Goal: Task Accomplishment & Management: Manage account settings

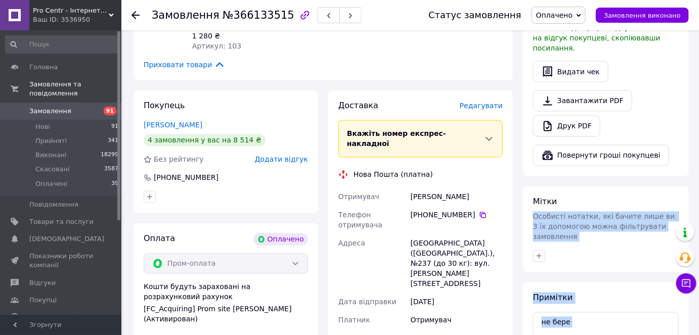
scroll to position [709, 0]
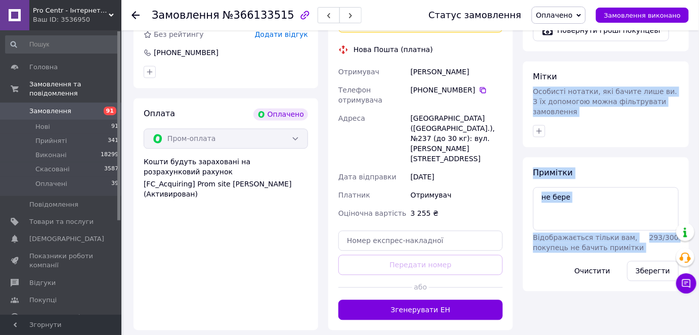
drag, startPoint x: 602, startPoint y: 347, endPoint x: 610, endPoint y: 341, distance: 9.3
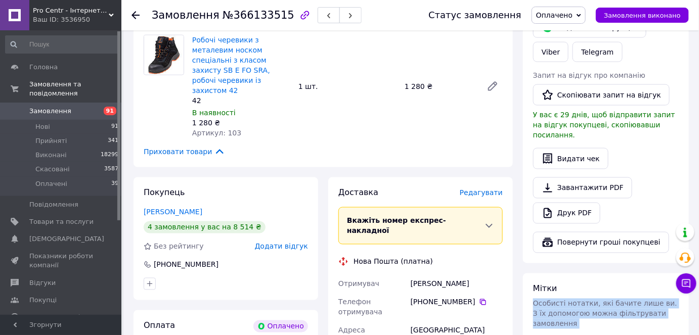
scroll to position [571, 0]
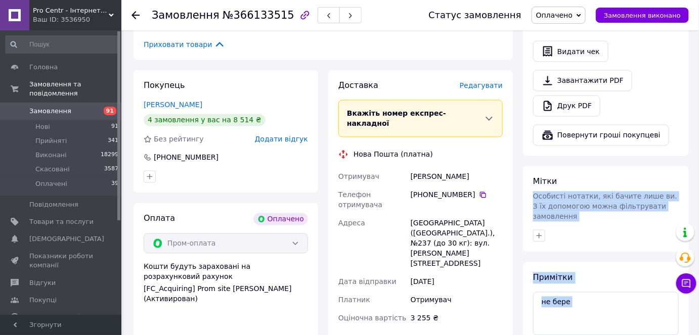
click at [632, 272] on div "Примітки не бере Відображається тільки вам, покупець не бачить примітки 293 / 3…" at bounding box center [606, 329] width 146 height 114
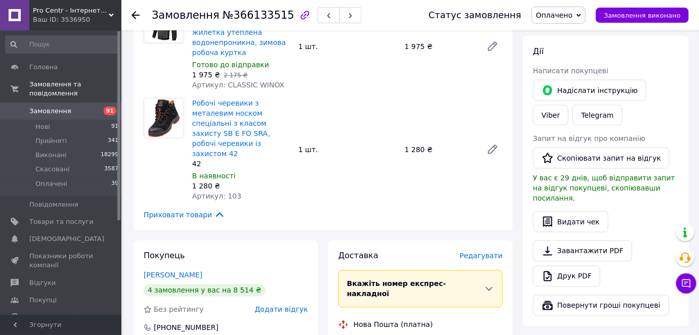
scroll to position [479, 0]
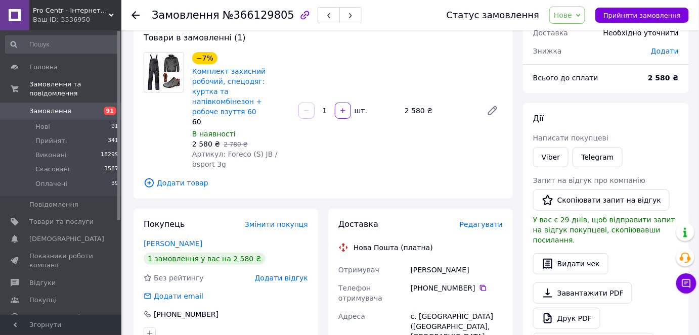
scroll to position [183, 0]
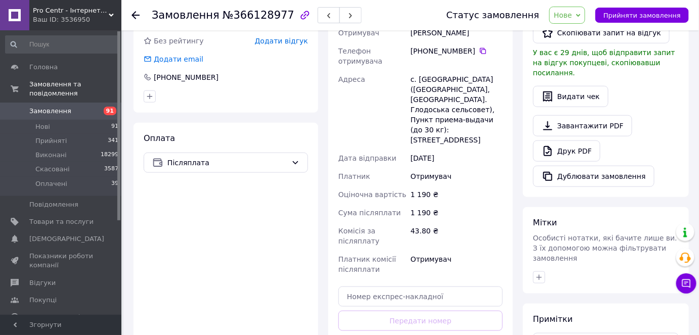
scroll to position [144, 0]
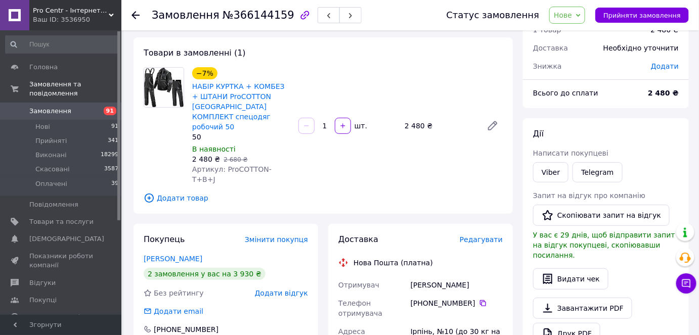
scroll to position [45, 0]
drag, startPoint x: 64, startPoint y: 107, endPoint x: 85, endPoint y: 114, distance: 22.5
drag, startPoint x: 85, startPoint y: 114, endPoint x: 59, endPoint y: 100, distance: 29.9
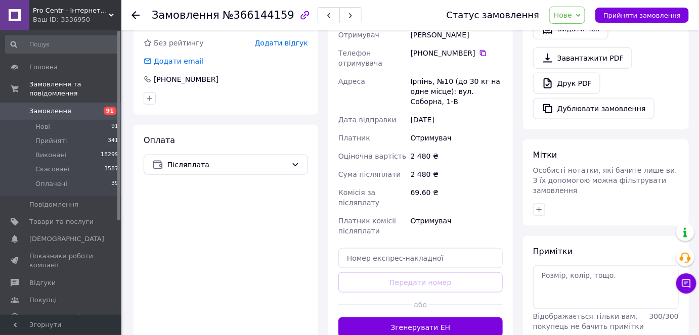
scroll to position [275, 0]
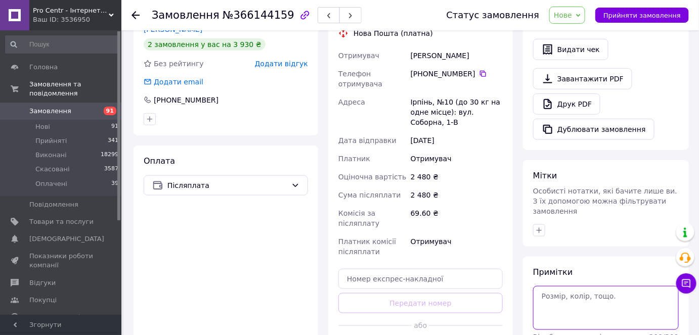
click at [556, 286] on textarea at bounding box center [606, 307] width 146 height 43
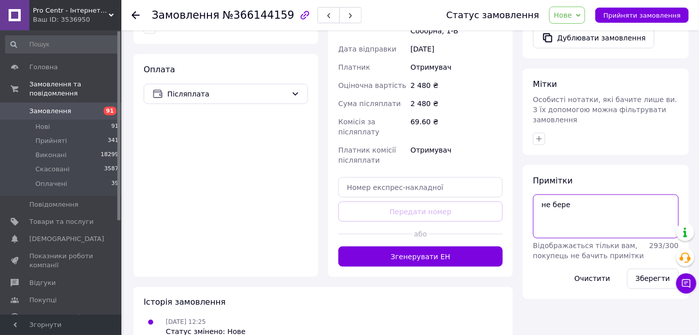
scroll to position [367, 0]
type textarea "не бере"
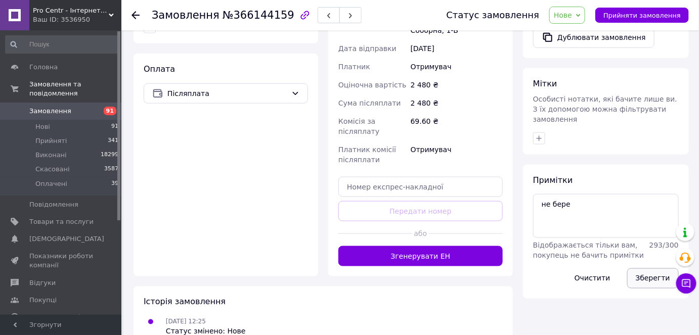
click at [655, 268] on button "Зберегти" at bounding box center [653, 278] width 52 height 20
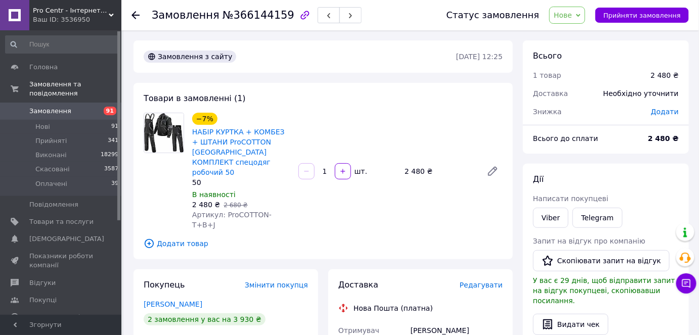
scroll to position [0, 0]
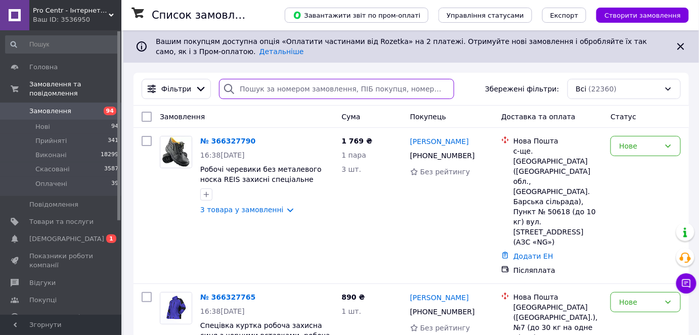
click at [284, 94] on input "search" at bounding box center [336, 89] width 235 height 20
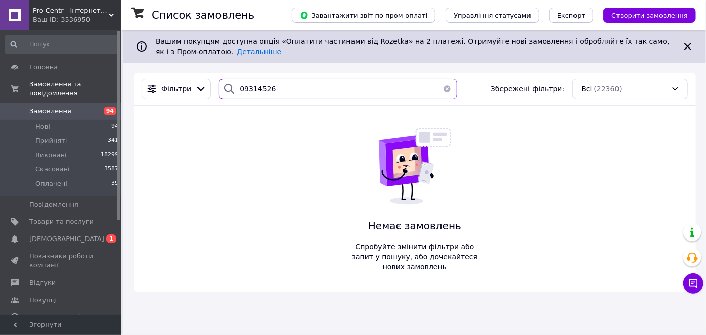
type input "09314526"
drag, startPoint x: 436, startPoint y: 76, endPoint x: 440, endPoint y: 88, distance: 12.5
click at [436, 78] on div "Фільтри 09314526 Збережені фільтри: Всі (22360)" at bounding box center [414, 89] width 562 height 33
drag, startPoint x: 440, startPoint y: 88, endPoint x: 540, endPoint y: 4, distance: 130.6
click at [441, 88] on button "button" at bounding box center [447, 89] width 20 height 20
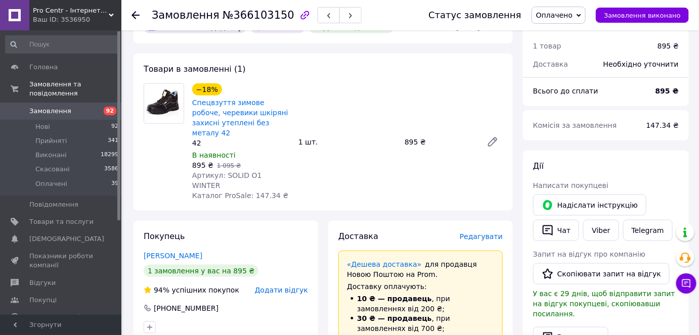
scroll to position [321, 0]
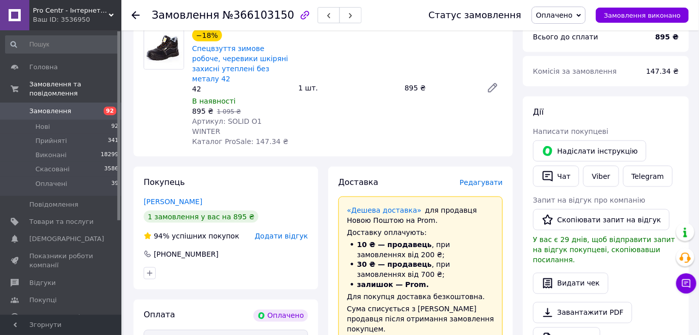
scroll to position [505, 0]
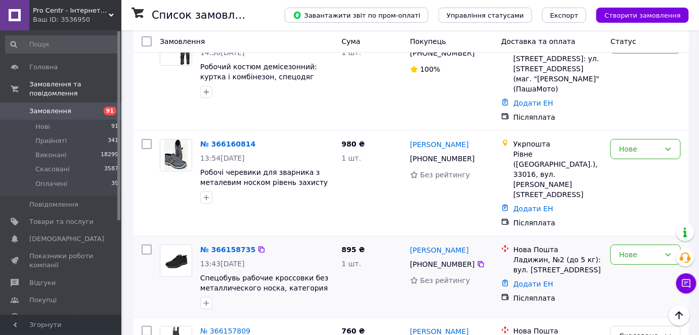
scroll to position [1216, 0]
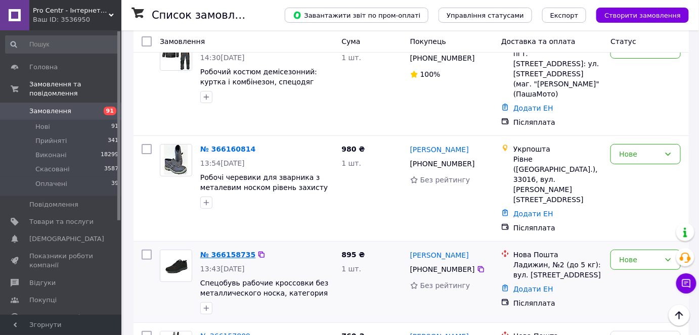
drag, startPoint x: 227, startPoint y: 239, endPoint x: 213, endPoint y: 157, distance: 82.6
drag, startPoint x: 441, startPoint y: 165, endPoint x: 416, endPoint y: 160, distance: 25.3
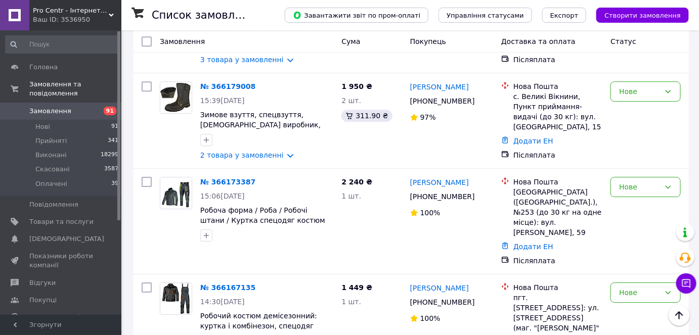
scroll to position [986, 0]
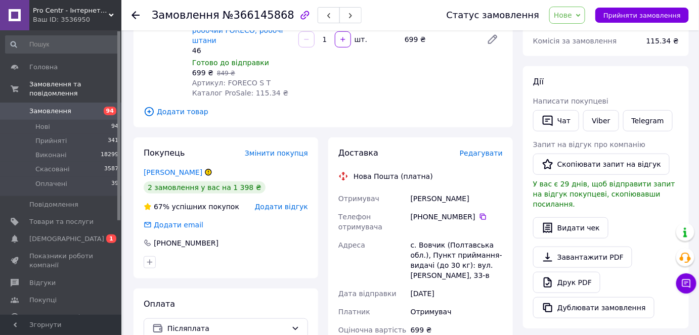
scroll to position [183, 0]
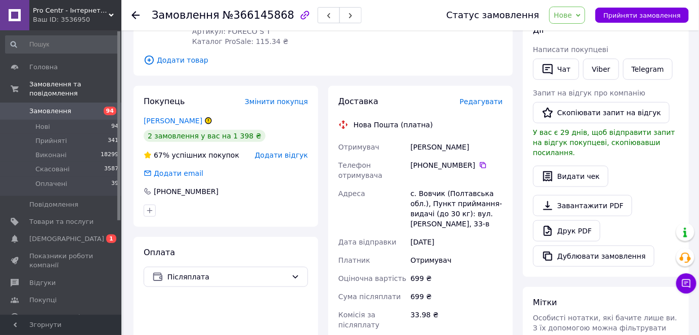
drag, startPoint x: 409, startPoint y: 137, endPoint x: 479, endPoint y: 139, distance: 70.3
click at [479, 139] on div "[PERSON_NAME]" at bounding box center [456, 147] width 96 height 18
copy div "[PERSON_NAME]"
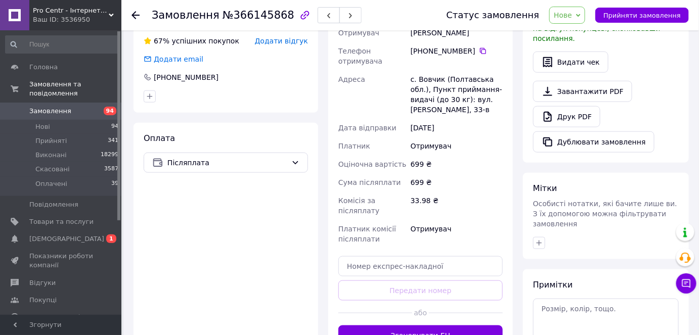
scroll to position [249, 0]
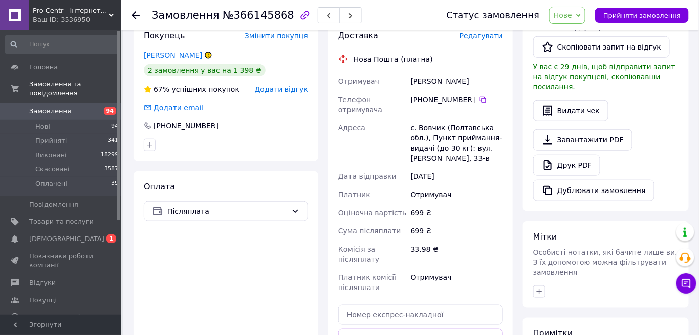
click at [516, 157] on div "Доставка Редагувати Нова Пошта (платна) Отримувач [PERSON_NAME] Телефон отримув…" at bounding box center [420, 212] width 195 height 384
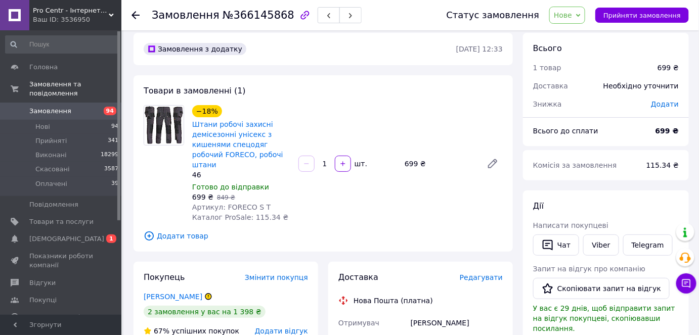
scroll to position [0, 0]
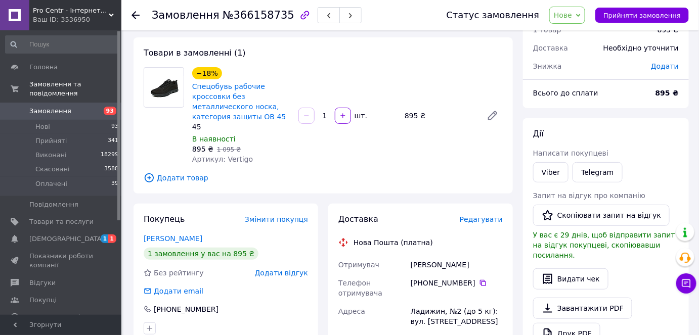
scroll to position [137, 0]
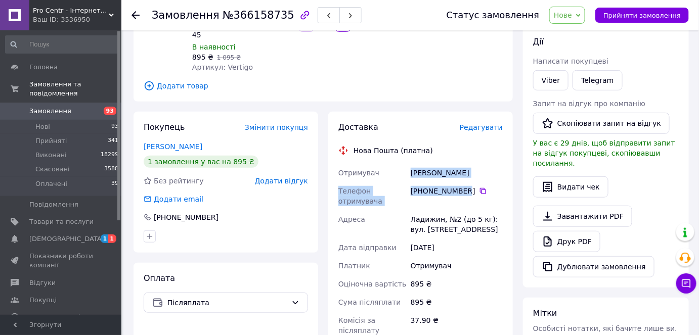
drag, startPoint x: 396, startPoint y: 176, endPoint x: 456, endPoint y: 183, distance: 60.5
click at [456, 183] on div "Отримувач Чумак Василь Телефон отримувача +380 93 193 95 96   Адреса Ладижин, №…" at bounding box center [420, 266] width 168 height 204
click at [458, 177] on div "Чумак Василь" at bounding box center [456, 173] width 96 height 18
copy div "Отримувач Чумак Василь"
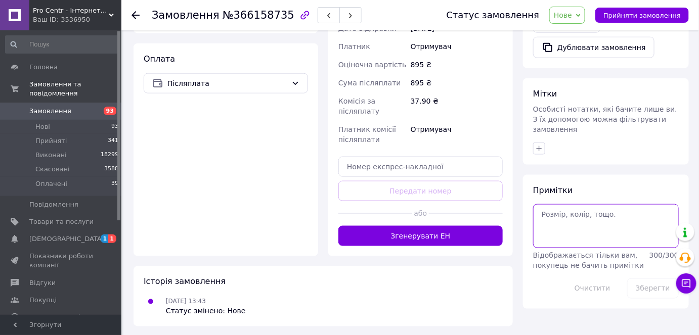
click at [587, 217] on textarea at bounding box center [606, 225] width 146 height 43
drag, startPoint x: 602, startPoint y: 205, endPoint x: 431, endPoint y: 203, distance: 170.8
click at [431, 203] on div "Замовлення з сайту 11.10.2025 • 13:43 Товари в замовленні (1) −18% Спецобувь ра…" at bounding box center [410, 5] width 565 height 643
type textarea "не бере"
click at [653, 278] on button "Зберегти" at bounding box center [653, 288] width 52 height 20
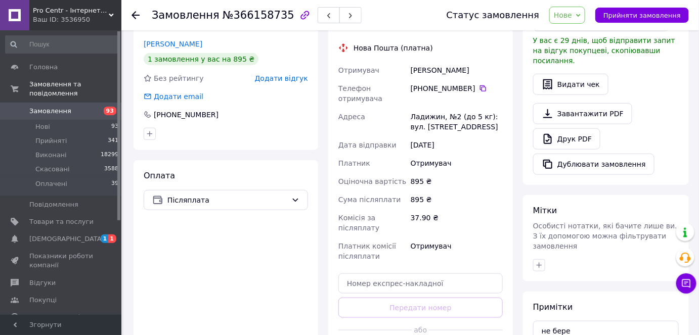
scroll to position [173, 0]
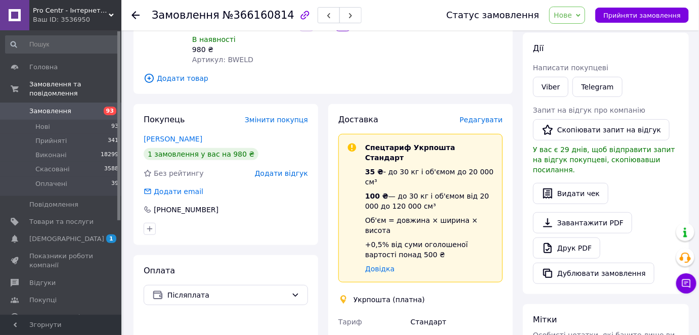
scroll to position [137, 0]
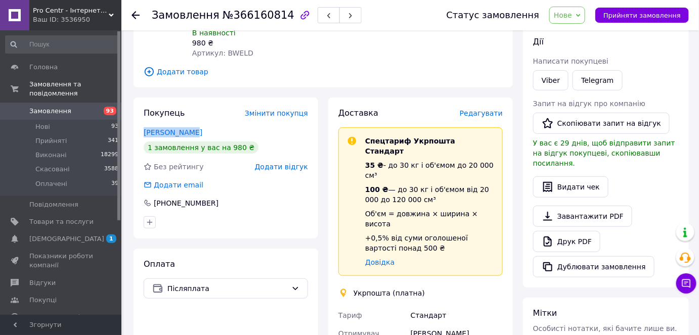
drag, startPoint x: 126, startPoint y: 128, endPoint x: 192, endPoint y: 128, distance: 65.7
click at [192, 128] on div "Замовлення №366160814 Статус замовлення [GEOGRAPHIC_DATA] Скасовано Оплачено Пр…" at bounding box center [410, 297] width 575 height 808
copy link "[PERSON_NAME]"
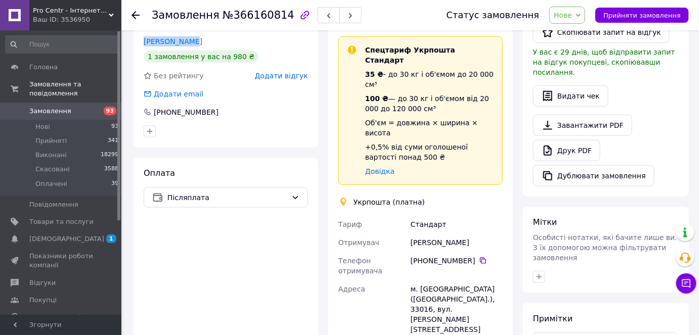
scroll to position [229, 0]
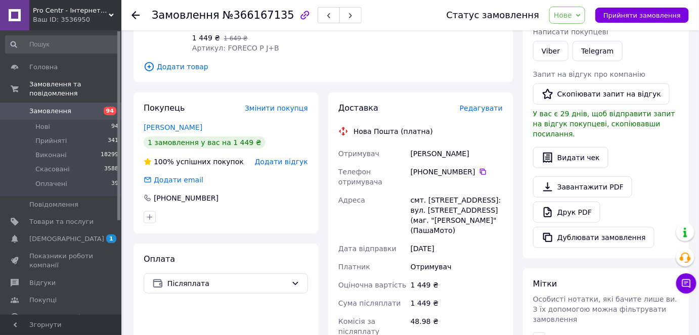
scroll to position [183, 0]
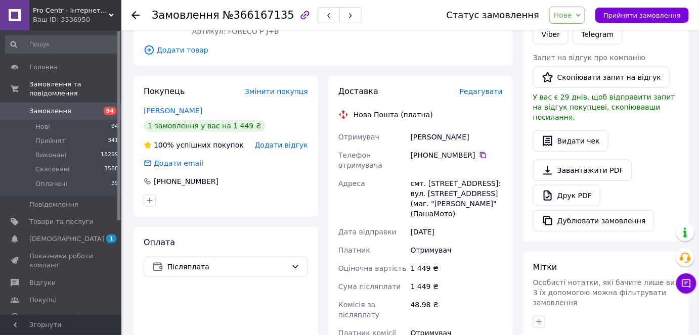
drag, startPoint x: 407, startPoint y: 128, endPoint x: 465, endPoint y: 132, distance: 58.8
click at [465, 132] on div "Отримувач [PERSON_NAME] отримувача [PHONE_NUMBER]   [GEOGRAPHIC_DATA] смт. [STR…" at bounding box center [420, 240] width 168 height 224
copy div "Отримувач [PERSON_NAME]"
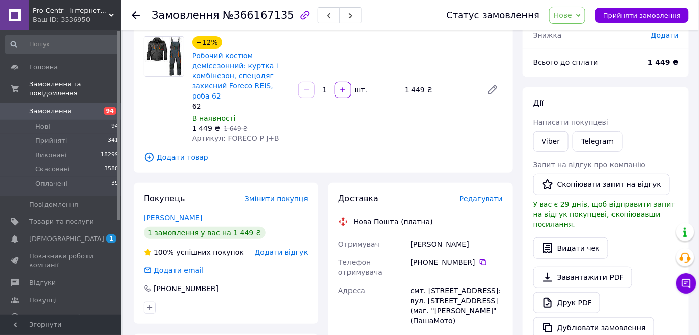
scroll to position [45, 0]
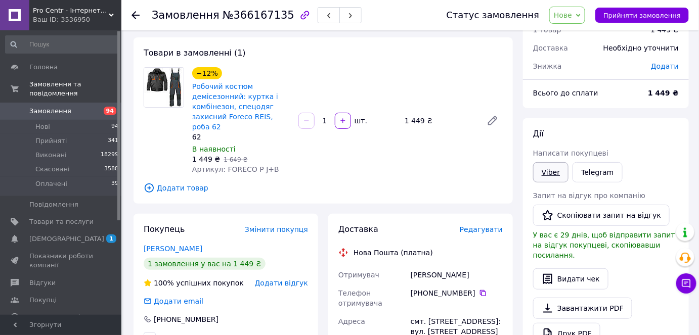
click at [563, 174] on link "Viber" at bounding box center [550, 172] width 35 height 20
click at [591, 173] on link "Telegram" at bounding box center [597, 172] width 50 height 20
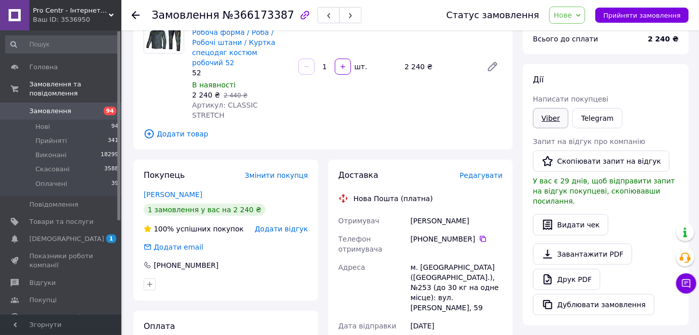
scroll to position [137, 0]
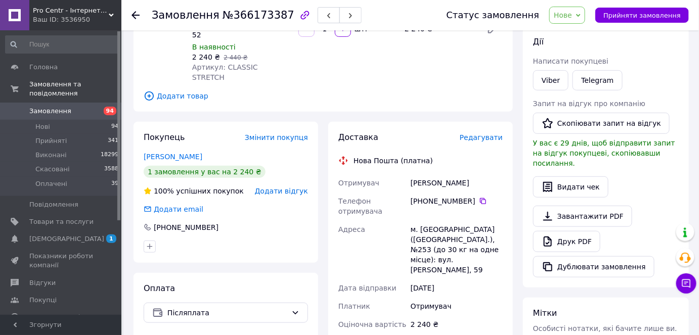
drag, startPoint x: 404, startPoint y: 160, endPoint x: 465, endPoint y: 158, distance: 60.7
click at [463, 174] on div "Отримувач Романенко Иван Телефон отримувача +380 66 463 39 25   Адреса м. Київ …" at bounding box center [420, 291] width 168 height 235
copy div "Отримувач Романенко Иван"
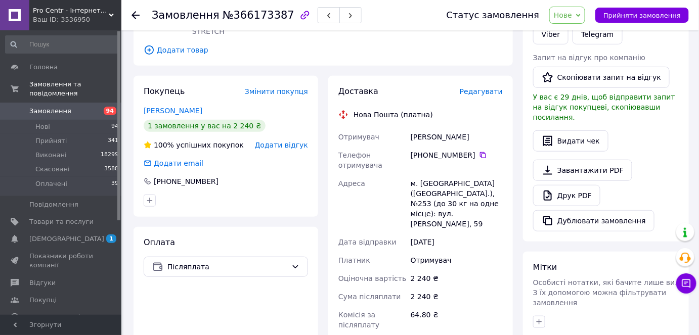
click at [425, 174] on div "м. Київ (Київська обл.), №253 (до 30 кг на одне місце): вул. Данила Щербаківськ…" at bounding box center [456, 203] width 96 height 59
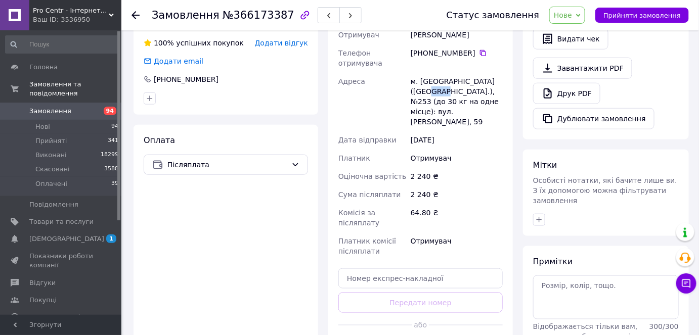
scroll to position [367, 0]
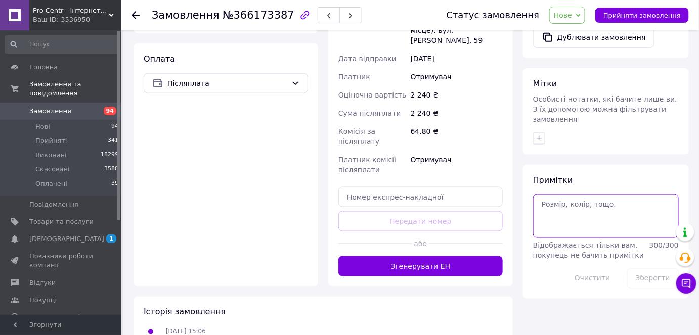
click at [547, 203] on textarea at bounding box center [606, 215] width 146 height 43
type textarea "54"
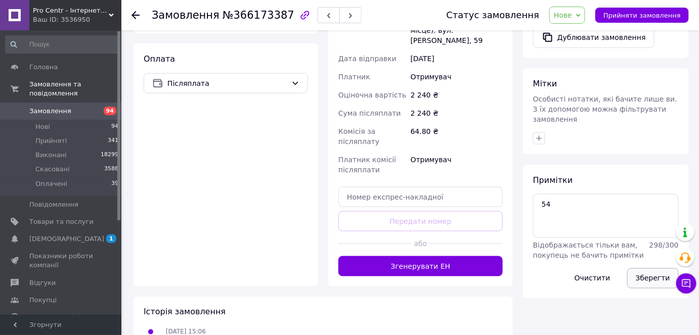
click at [659, 268] on button "Зберегти" at bounding box center [653, 278] width 52 height 20
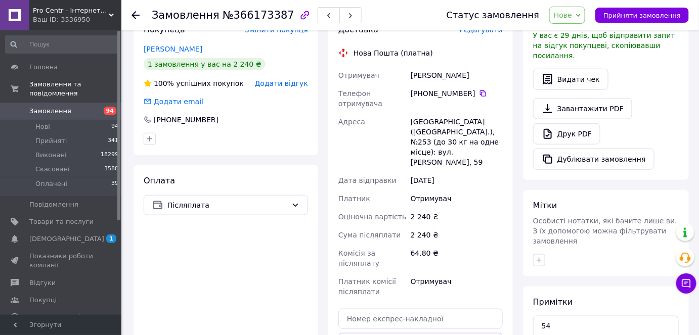
scroll to position [183, 0]
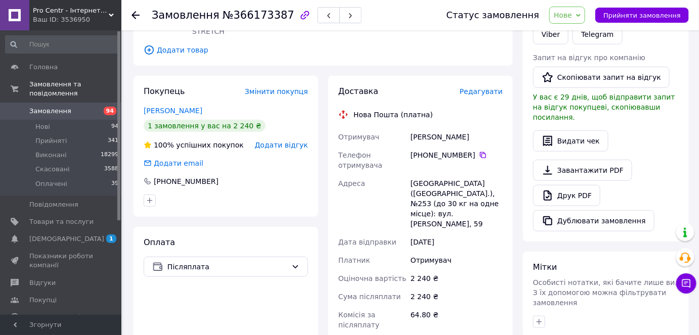
click at [437, 175] on div "Київ (Київська обл.), №253 (до 30 кг на одне місце): вул. Данила Щербаківського…" at bounding box center [456, 203] width 96 height 59
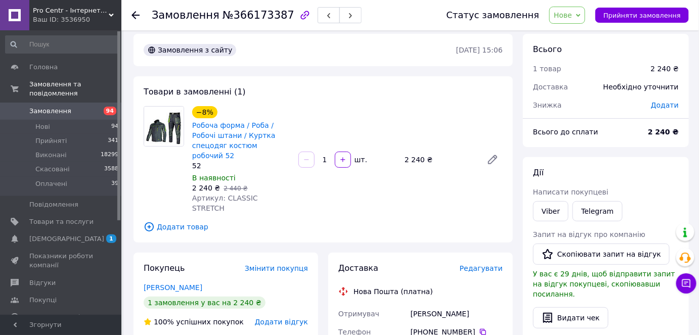
scroll to position [229, 0]
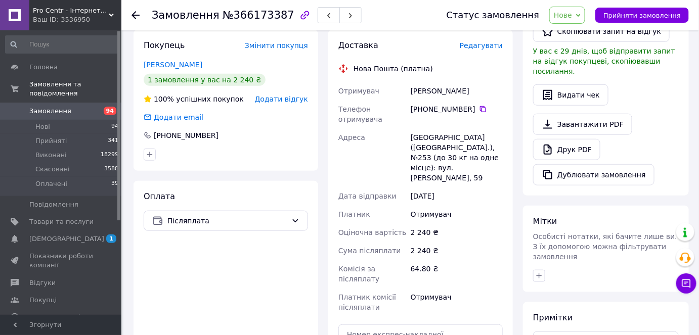
click at [424, 128] on div "Київ (Київська обл.), №253 (до 30 кг на одне місце): вул. Данила Щербаківського…" at bounding box center [456, 157] width 96 height 59
click at [418, 128] on div "Київ (Київська обл.), №253 (до 30 кг на одне місце): вул. Данила Щербаківського…" at bounding box center [456, 157] width 96 height 59
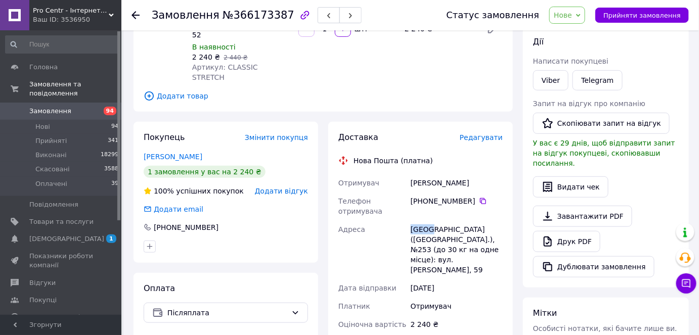
scroll to position [391, 0]
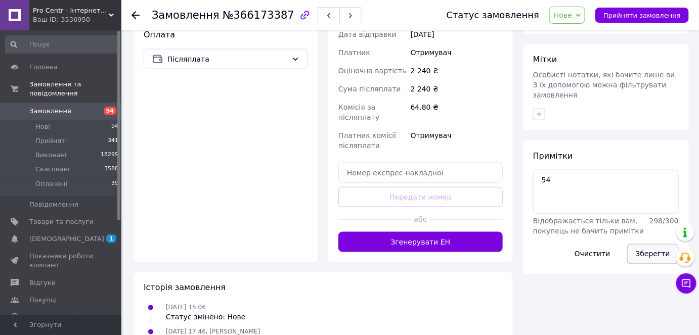
click at [642, 244] on button "Зберегти" at bounding box center [653, 254] width 52 height 20
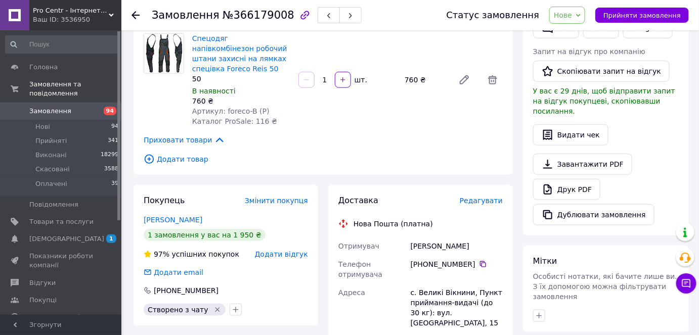
scroll to position [229, 0]
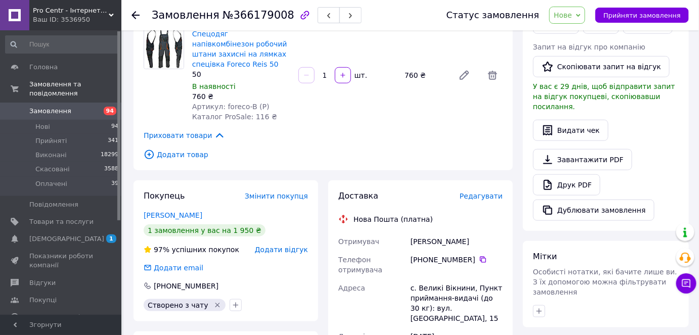
drag, startPoint x: 408, startPoint y: 218, endPoint x: 480, endPoint y: 282, distance: 95.6
click at [472, 232] on div "[PERSON_NAME]" at bounding box center [456, 241] width 96 height 18
copy div "[PERSON_NAME]"
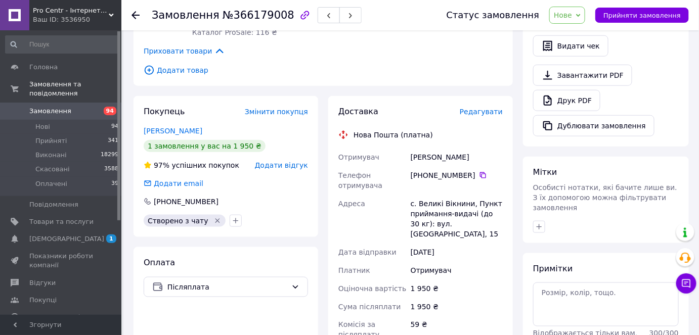
scroll to position [321, 0]
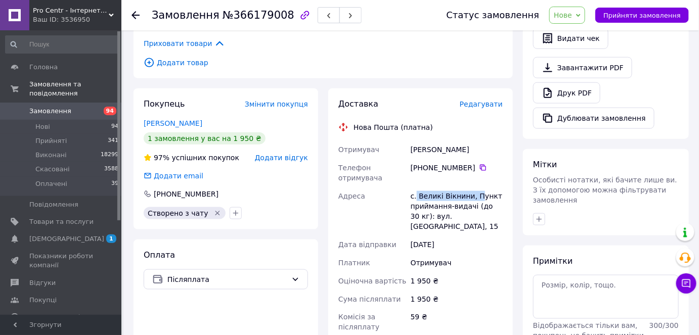
drag, startPoint x: 415, startPoint y: 175, endPoint x: 474, endPoint y: 173, distance: 59.2
click at [474, 187] on div "с. Великі Вікнини, Пункт приймання-видачі (до 30 кг): вул. [GEOGRAPHIC_DATA], 15" at bounding box center [456, 211] width 96 height 49
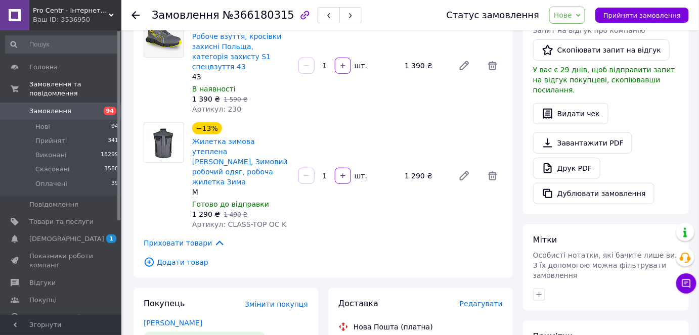
scroll to position [321, 0]
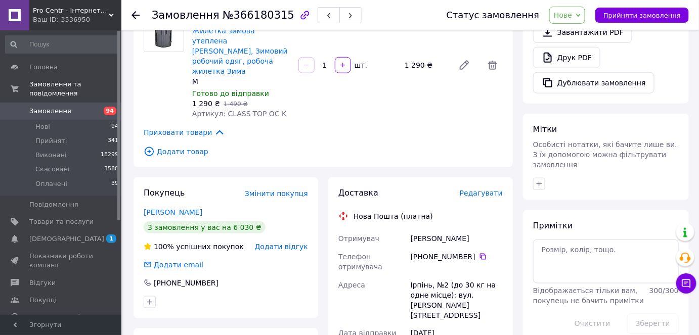
drag, startPoint x: 409, startPoint y: 205, endPoint x: 495, endPoint y: 209, distance: 86.0
click at [495, 229] on div "Пивоваров Олександр" at bounding box center [456, 238] width 96 height 18
copy div "Пивоваров Олександр"
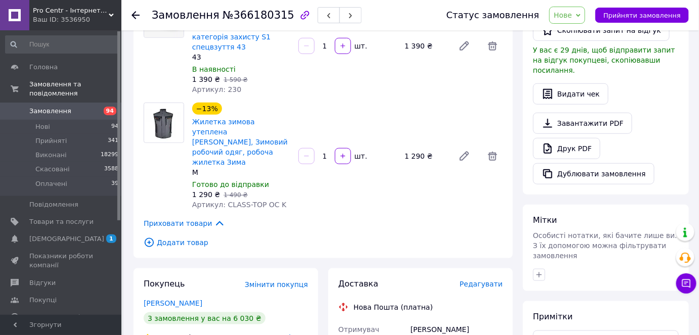
scroll to position [275, 0]
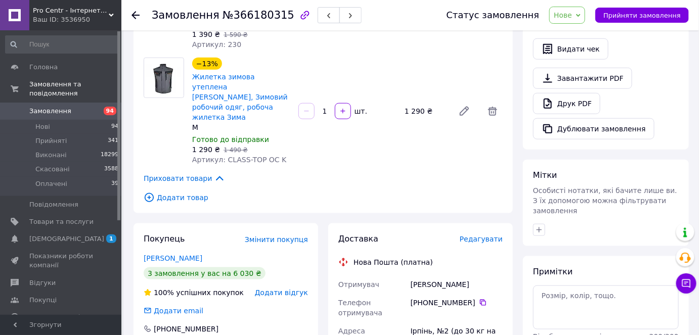
click at [533, 335] on html "Pro Centr - Інтернет-магазин спецодягу, спецвзуття та засобів індивідуального з…" at bounding box center [349, 206] width 699 height 963
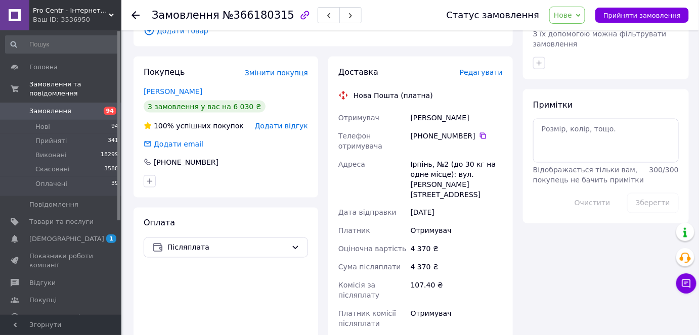
scroll to position [321, 0]
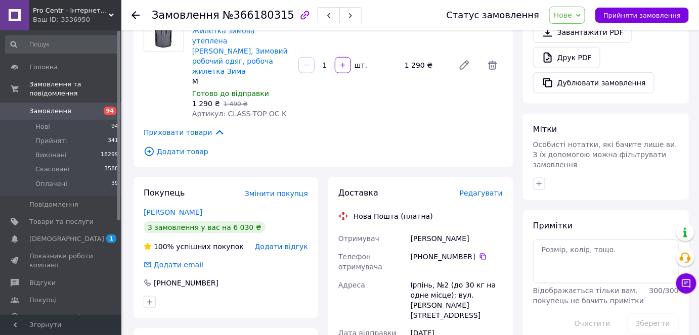
drag, startPoint x: 397, startPoint y: 202, endPoint x: 487, endPoint y: 204, distance: 89.5
copy div "Отримувач Пивоваров Олександр"
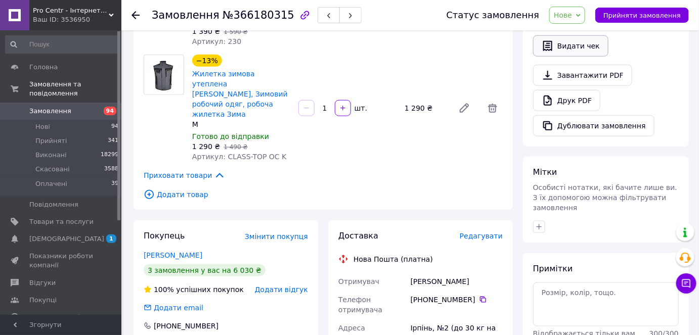
scroll to position [367, 0]
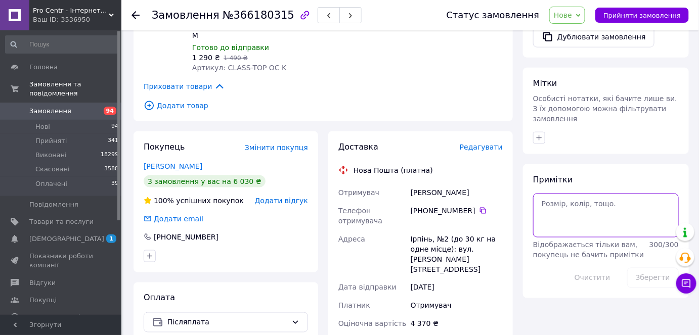
click at [570, 194] on textarea at bounding box center [606, 215] width 146 height 43
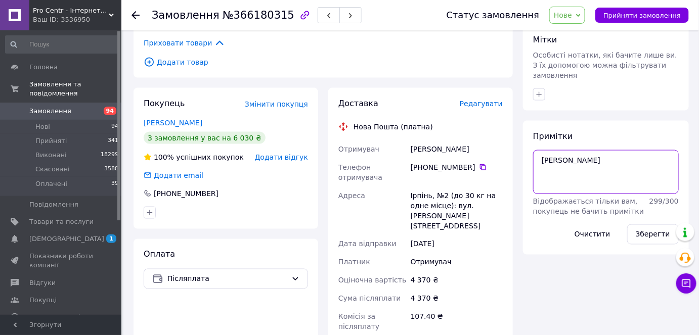
scroll to position [413, 0]
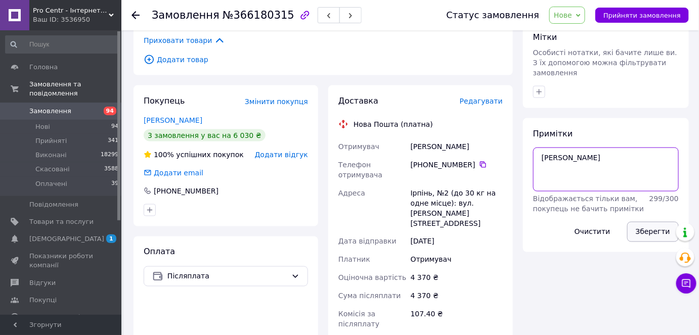
type textarea "Л"
click at [663, 222] on button "Зберегти" at bounding box center [653, 232] width 52 height 20
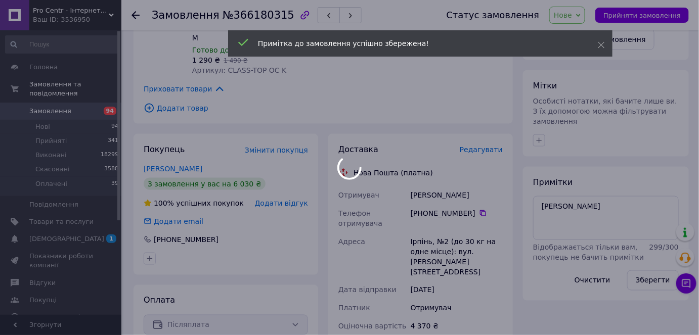
scroll to position [321, 0]
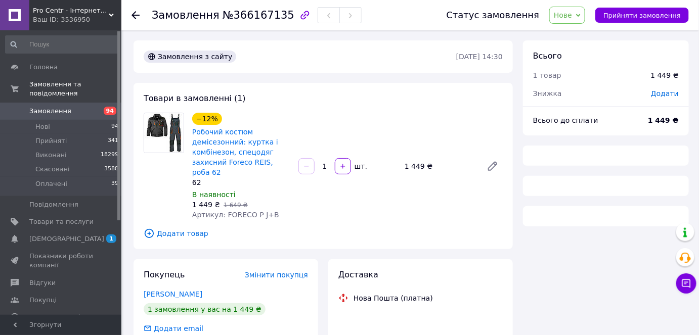
scroll to position [147, 0]
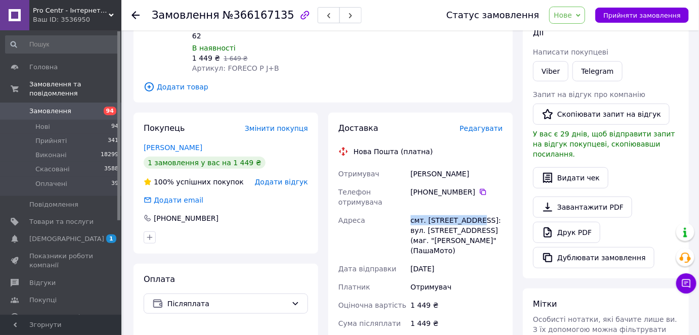
drag, startPoint x: 436, startPoint y: 211, endPoint x: 474, endPoint y: 212, distance: 38.4
click at [474, 212] on div "Отримувач [PERSON_NAME] отримувача [PHONE_NUMBER]   [GEOGRAPHIC_DATA] смт. [STR…" at bounding box center [420, 277] width 168 height 224
copy div "[GEOGRAPHIC_DATA] смт. [GEOGRAPHIC_DATA], №1"
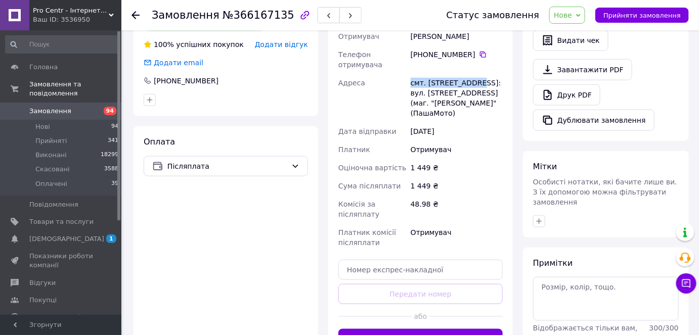
scroll to position [331, 0]
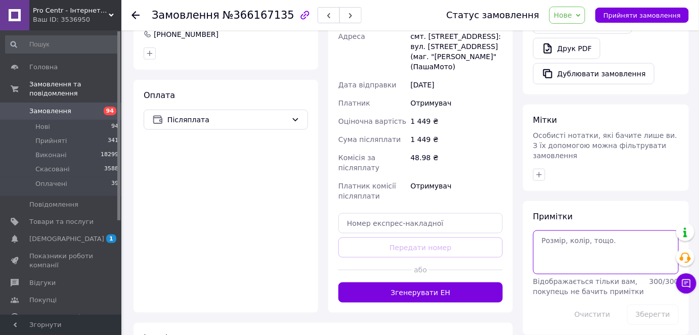
click at [570, 235] on textarea at bounding box center [606, 251] width 146 height 43
type textarea "64"
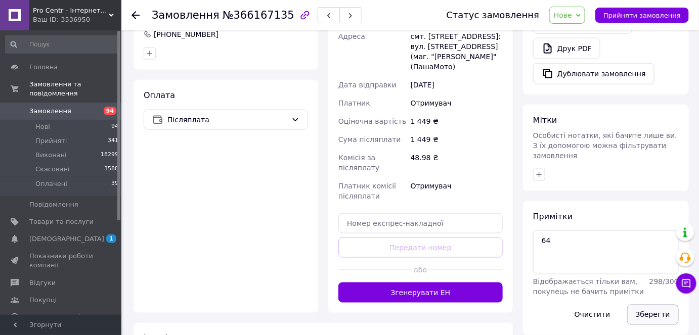
click at [656, 305] on button "Зберегти" at bounding box center [653, 315] width 52 height 20
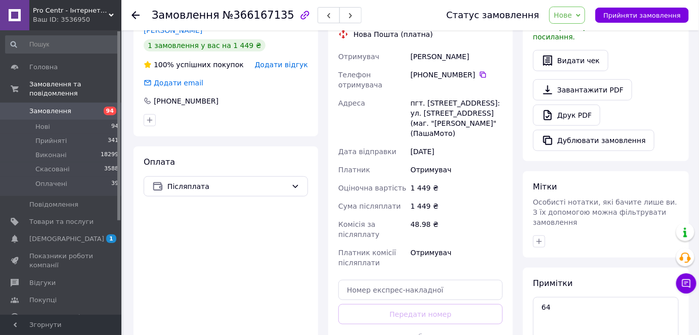
scroll to position [193, 0]
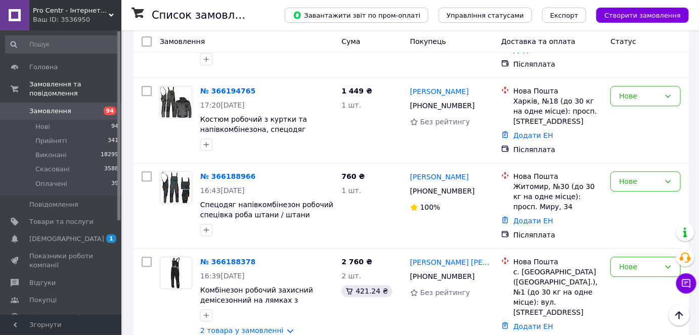
scroll to position [798, 0]
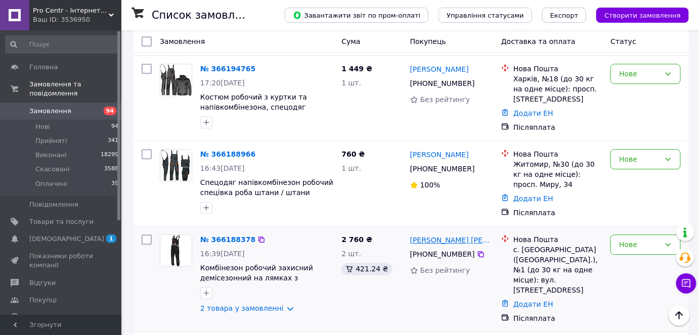
drag, startPoint x: 470, startPoint y: 155, endPoint x: 443, endPoint y: 163, distance: 28.0
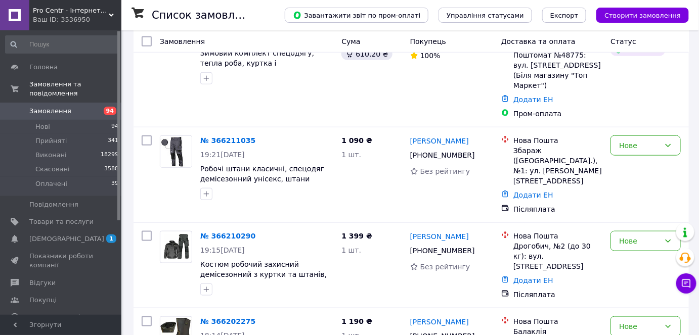
scroll to position [321, 0]
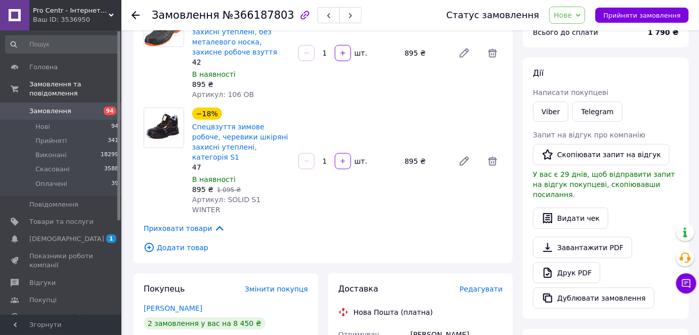
scroll to position [183, 0]
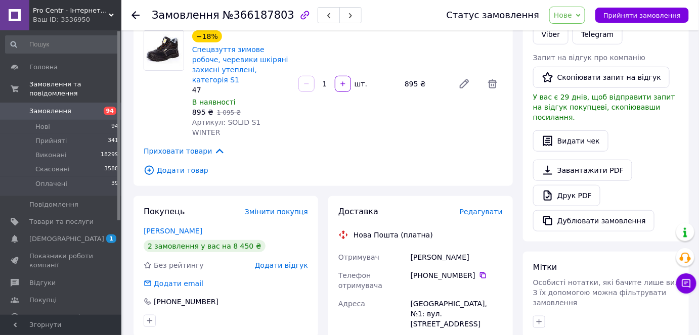
drag, startPoint x: 412, startPoint y: 228, endPoint x: 472, endPoint y: 229, distance: 59.7
click at [471, 248] on div "[PERSON_NAME]" at bounding box center [456, 257] width 96 height 18
copy div "[PERSON_NAME]"
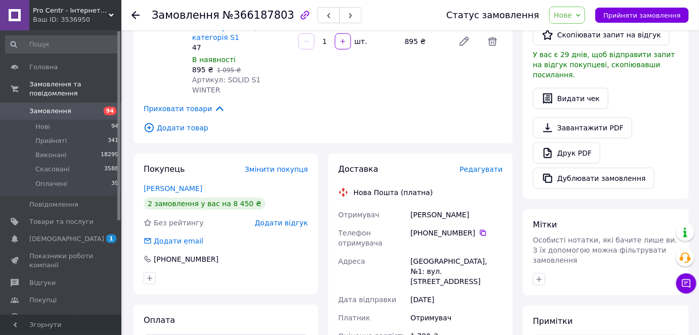
scroll to position [229, 0]
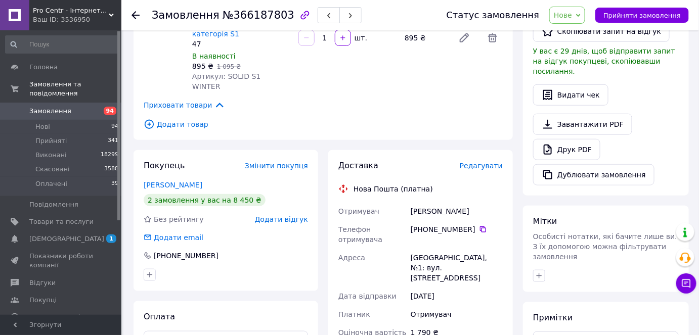
click at [421, 249] on div "[GEOGRAPHIC_DATA], №1: вул. [STREET_ADDRESS]" at bounding box center [456, 268] width 96 height 38
click at [422, 249] on div "[GEOGRAPHIC_DATA], №1: вул. [STREET_ADDRESS]" at bounding box center [456, 268] width 96 height 38
click at [181, 119] on span "Додати товар" at bounding box center [323, 124] width 359 height 11
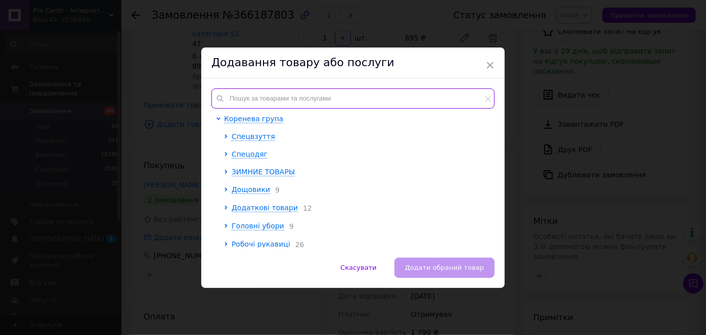
click at [268, 103] on input "text" at bounding box center [352, 98] width 283 height 20
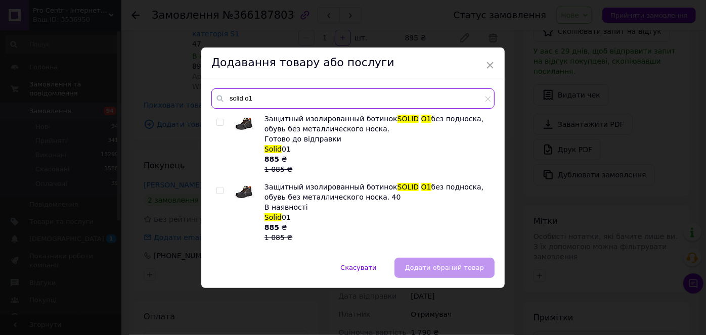
click at [247, 97] on input "solid o1" at bounding box center [352, 98] width 283 height 20
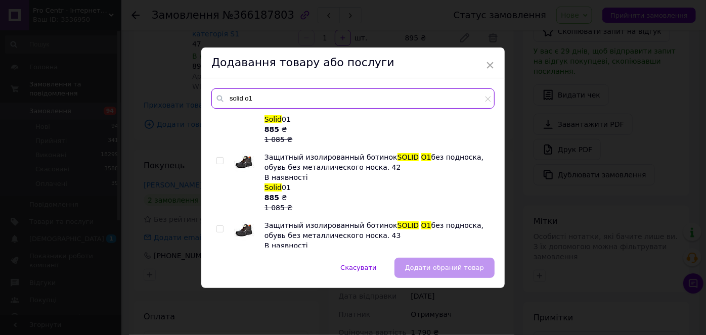
scroll to position [45, 0]
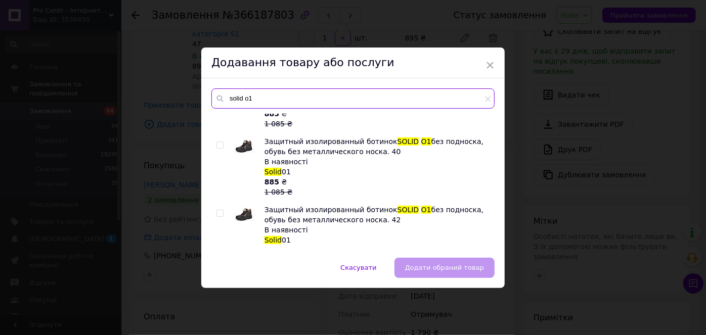
drag, startPoint x: 244, startPoint y: 98, endPoint x: 267, endPoint y: 103, distance: 23.3
click at [267, 103] on input "solid o1" at bounding box center [352, 98] width 283 height 20
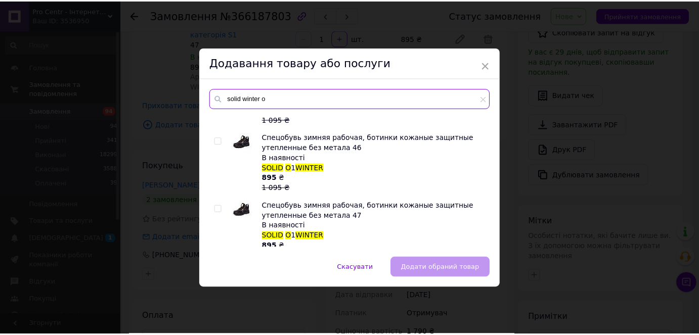
scroll to position [394, 0]
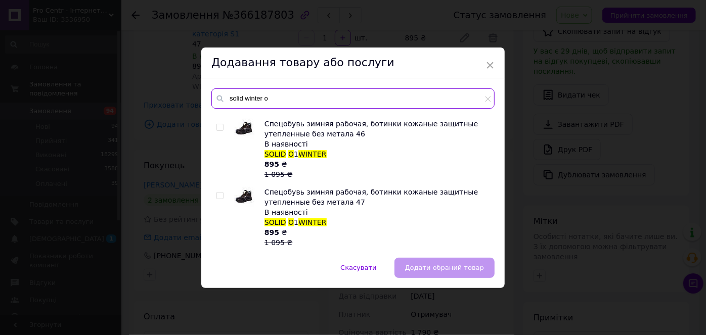
type input "solid winter o"
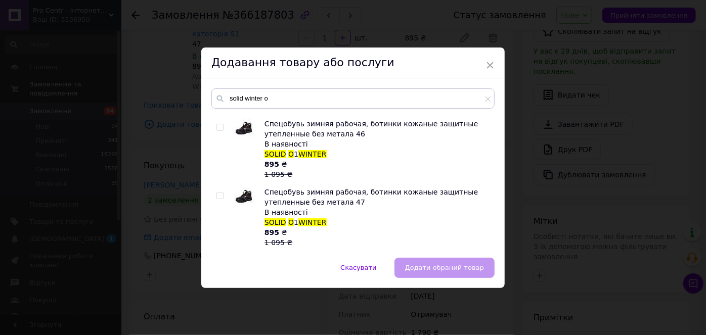
click at [219, 197] on input "checkbox" at bounding box center [219, 196] width 7 height 7
checkbox input "true"
click at [457, 266] on span "Додати обраний товар" at bounding box center [444, 268] width 79 height 8
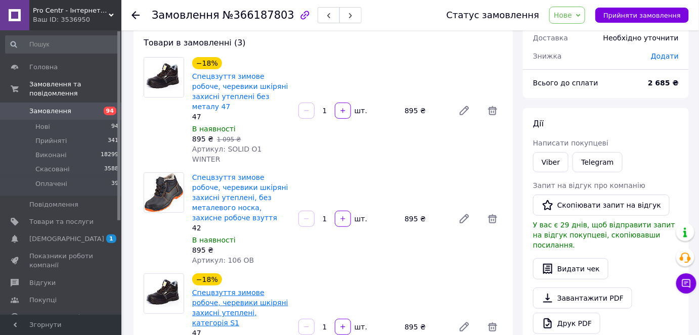
scroll to position [137, 0]
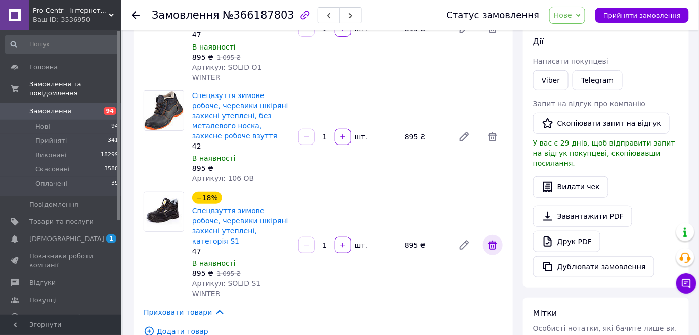
click at [490, 239] on icon at bounding box center [492, 245] width 12 height 12
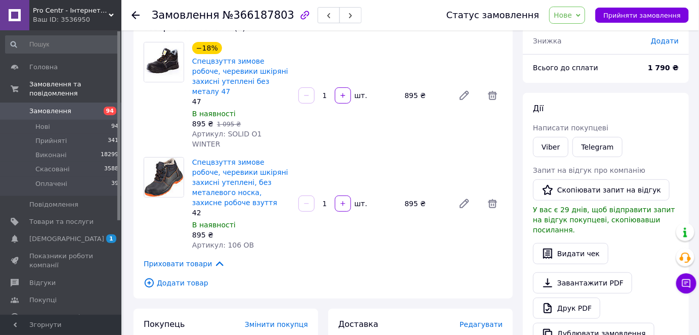
scroll to position [45, 0]
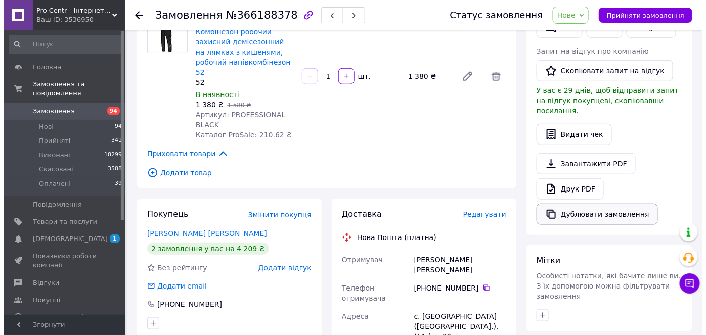
scroll to position [275, 0]
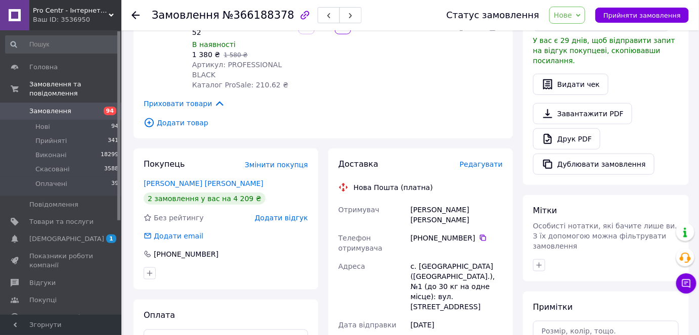
click at [490, 160] on span "Редагувати" at bounding box center [480, 164] width 43 height 8
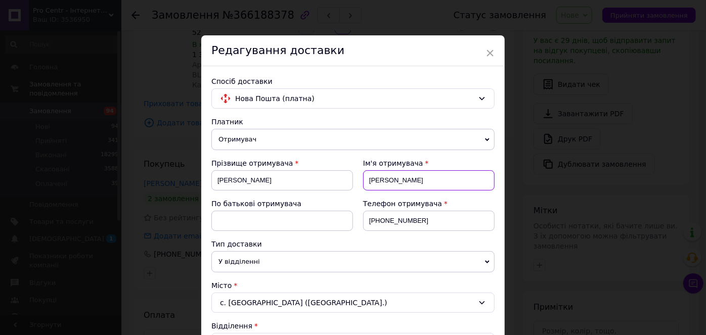
drag, startPoint x: 404, startPoint y: 179, endPoint x: 497, endPoint y: 232, distance: 106.8
click at [405, 179] on input "[PERSON_NAME]" at bounding box center [428, 180] width 131 height 20
type input "Г"
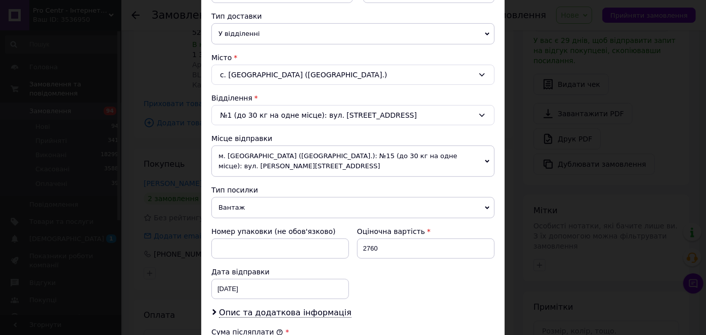
scroll to position [413, 0]
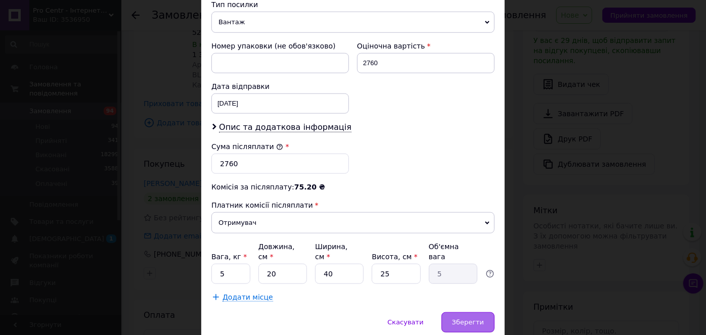
type input "[PERSON_NAME]"
click at [463, 312] on div "Зберегти" at bounding box center [467, 322] width 53 height 20
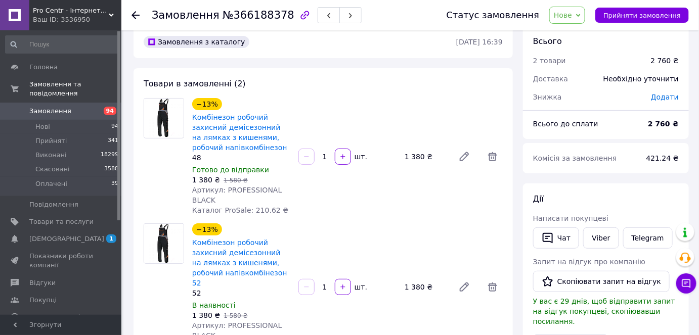
scroll to position [0, 0]
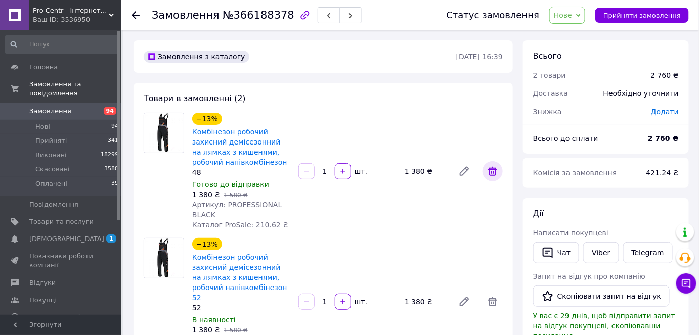
click at [494, 173] on icon at bounding box center [492, 171] width 9 height 9
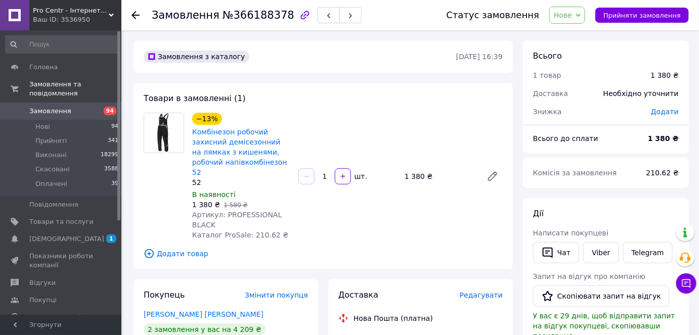
scroll to position [183, 0]
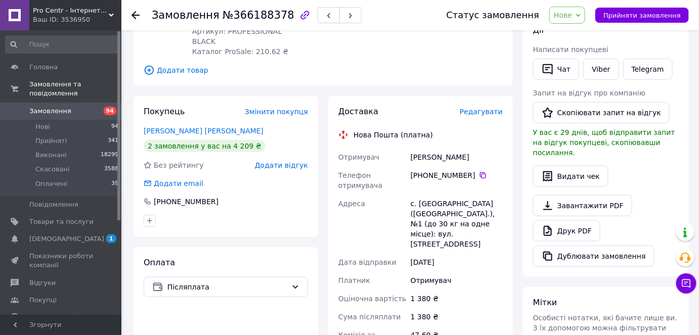
drag, startPoint x: 412, startPoint y: 146, endPoint x: 474, endPoint y: 146, distance: 61.7
click at [474, 148] on div "[PERSON_NAME]" at bounding box center [456, 157] width 96 height 18
drag, startPoint x: 393, startPoint y: 134, endPoint x: 467, endPoint y: 148, distance: 74.5
click at [467, 148] on div "Доставка Редагувати Нова Пошта (платна) Отримувач [PERSON_NAME] Телефон отримув…" at bounding box center [420, 293] width 164 height 374
copy div "Отримувач [PERSON_NAME]"
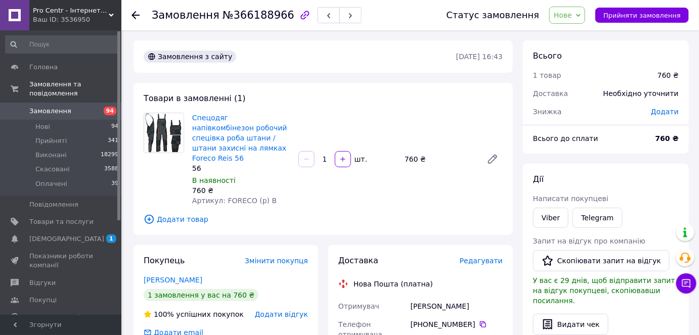
drag, startPoint x: 412, startPoint y: 295, endPoint x: 508, endPoint y: 288, distance: 95.8
copy div "Отримувач [PERSON_NAME]"
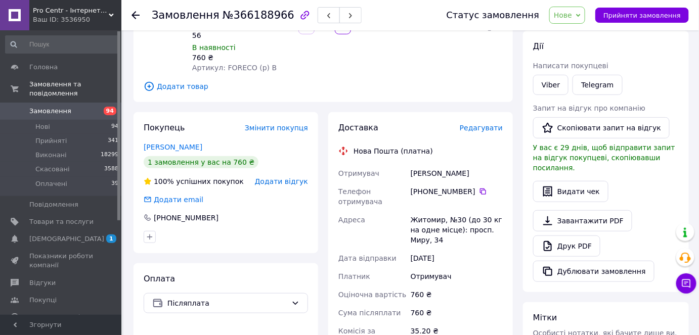
scroll to position [137, 0]
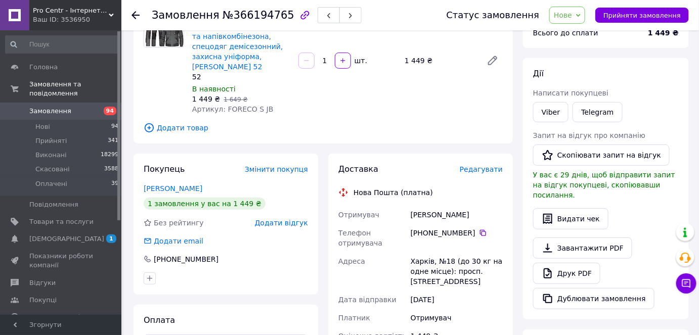
scroll to position [183, 0]
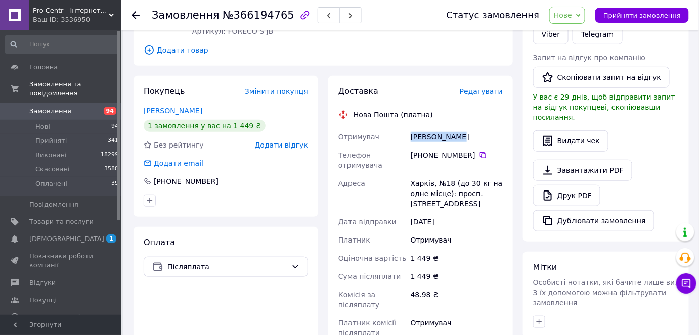
drag, startPoint x: 415, startPoint y: 126, endPoint x: 463, endPoint y: 146, distance: 51.7
click at [467, 128] on div "[PERSON_NAME]" at bounding box center [456, 137] width 96 height 18
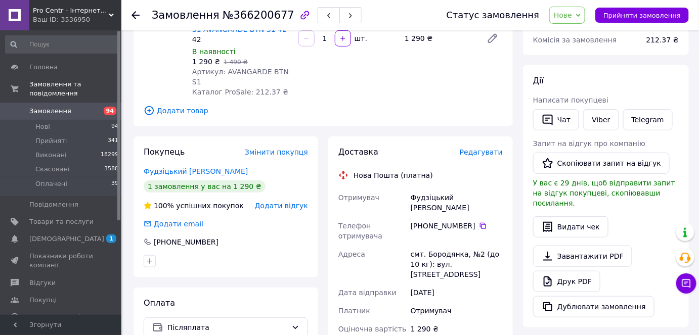
scroll to position [137, 0]
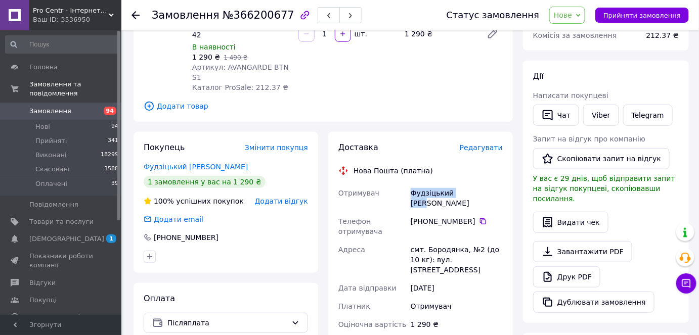
drag, startPoint x: 406, startPoint y: 182, endPoint x: 471, endPoint y: 185, distance: 64.8
click at [471, 185] on div "Отримувач Фудзіцький [PERSON_NAME] Телефон отримувача [PHONE_NUMBER]   [GEOGRAP…" at bounding box center [420, 296] width 168 height 224
copy div "Отримувач [PERSON_NAME] [PERSON_NAME]"
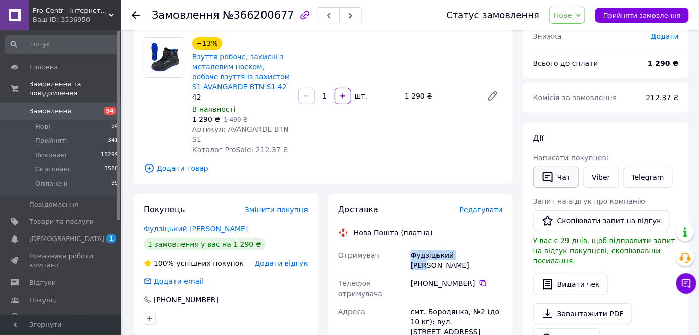
scroll to position [91, 0]
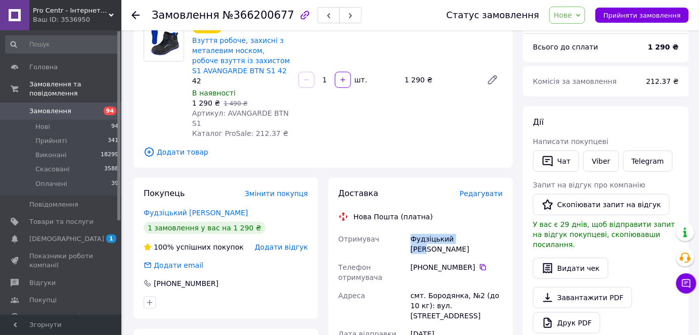
copy div "Отримувач [PERSON_NAME] [PERSON_NAME]"
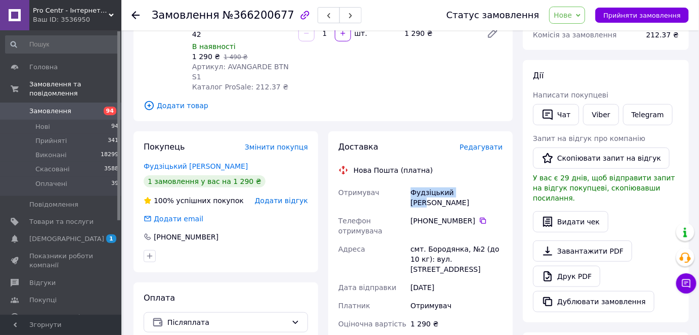
scroll to position [137, 0]
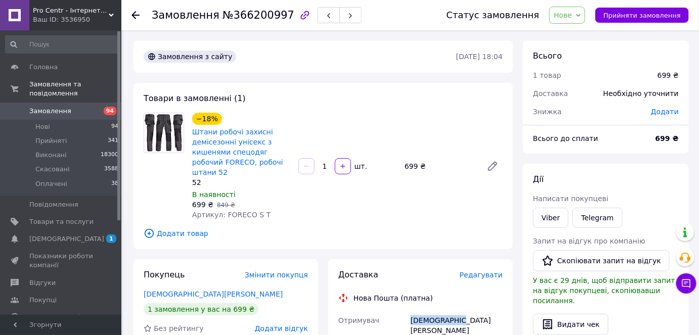
drag, startPoint x: 410, startPoint y: 309, endPoint x: 468, endPoint y: 311, distance: 57.7
click at [468, 311] on div "[DEMOGRAPHIC_DATA][PERSON_NAME]" at bounding box center [456, 325] width 96 height 28
copy div "[DEMOGRAPHIC_DATA][PERSON_NAME]"
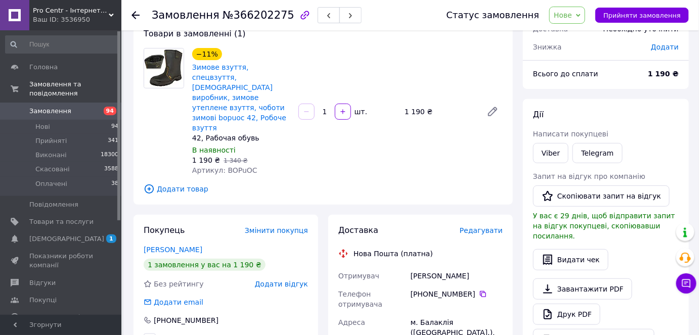
scroll to position [137, 0]
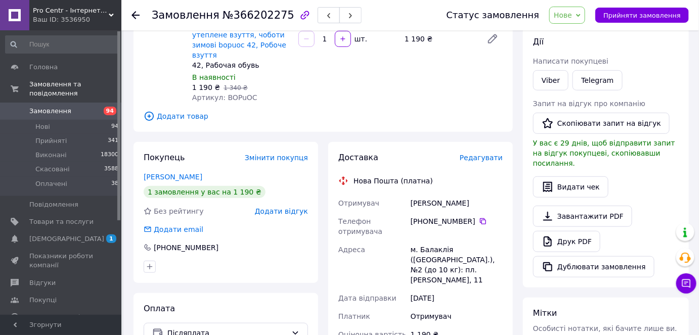
drag, startPoint x: 426, startPoint y: 185, endPoint x: 482, endPoint y: 185, distance: 56.6
click at [482, 194] on div "Отримувач [PERSON_NAME] Телефон отримувача [PHONE_NUMBER]   Адреса м. Балаклія …" at bounding box center [420, 306] width 168 height 224
copy div "Отримувач [PERSON_NAME]"
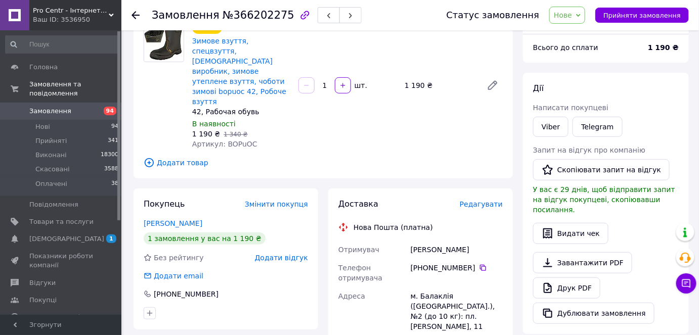
scroll to position [45, 0]
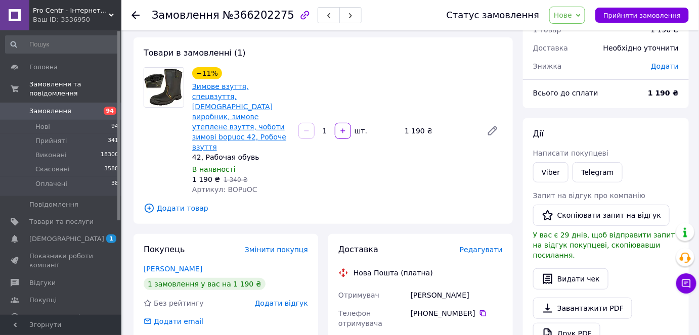
drag, startPoint x: 238, startPoint y: 90, endPoint x: 218, endPoint y: 97, distance: 20.3
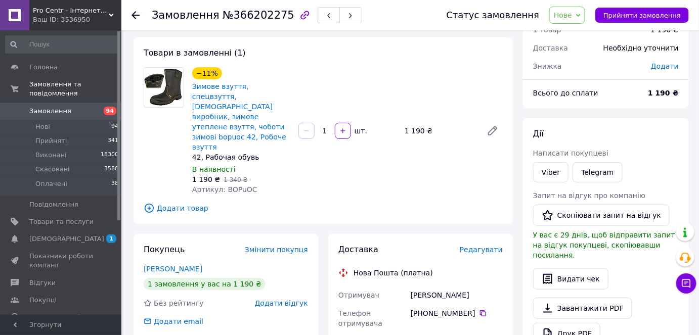
scroll to position [0, 0]
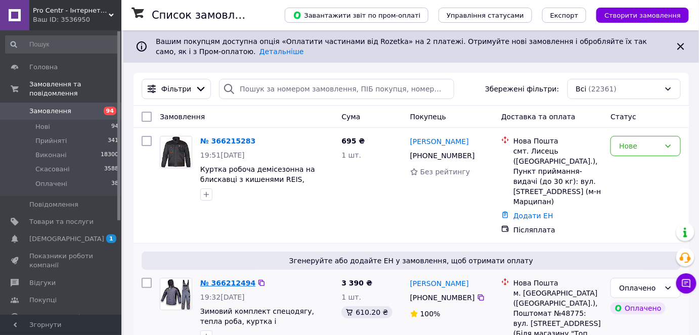
drag, startPoint x: 229, startPoint y: 275, endPoint x: 211, endPoint y: 275, distance: 17.7
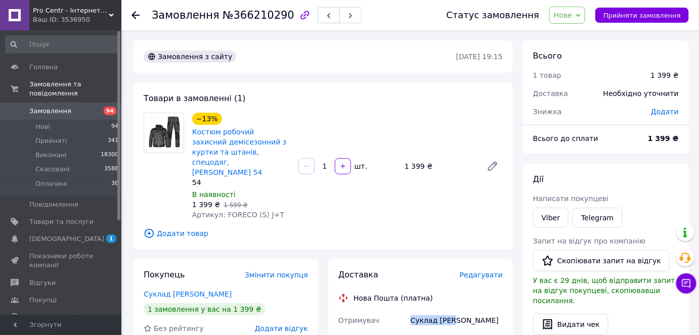
drag, startPoint x: 405, startPoint y: 312, endPoint x: 473, endPoint y: 307, distance: 68.0
copy div "Отримувач Суклад [PERSON_NAME]"
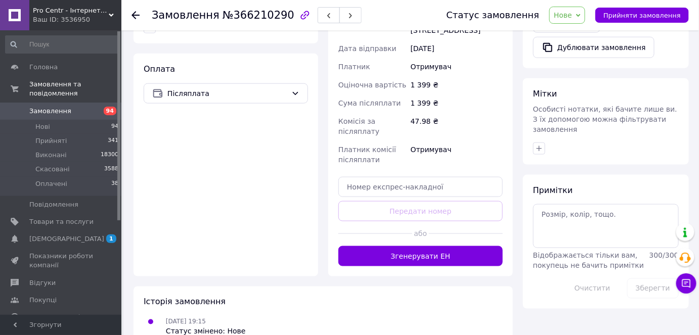
scroll to position [311, 0]
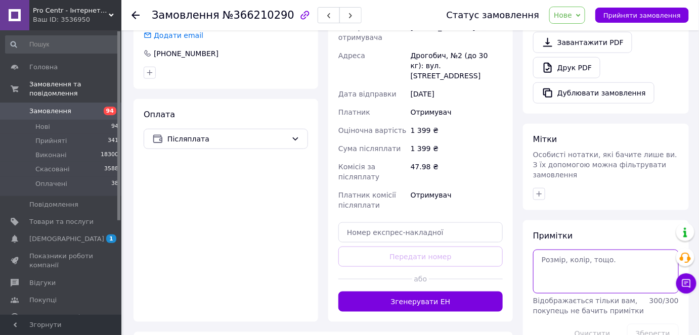
click at [592, 256] on textarea at bounding box center [606, 271] width 146 height 43
type textarea "не бере"
click at [642, 324] on button "Зберегти" at bounding box center [653, 334] width 52 height 20
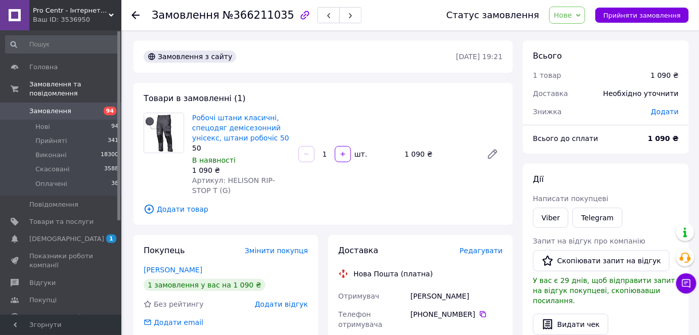
drag, startPoint x: 400, startPoint y: 300, endPoint x: 498, endPoint y: 288, distance: 98.9
copy div "Отримувач Пилюгин Богдан"
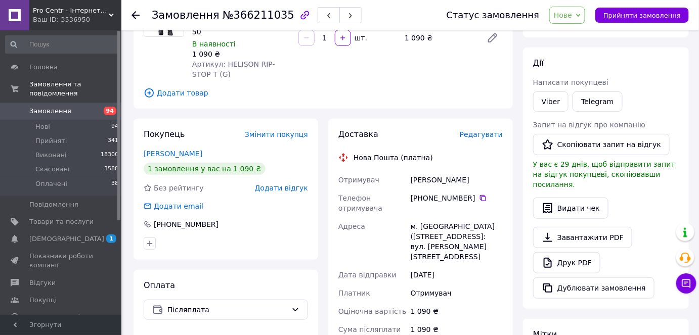
scroll to position [229, 0]
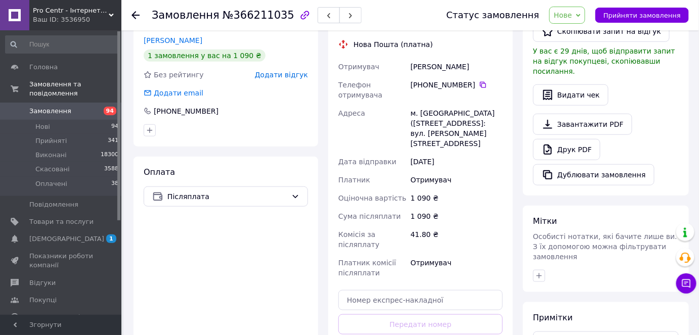
click at [435, 115] on div "м. Збараж (Тернопільська обл.), №1: вул. Коцюбинського, 8А" at bounding box center [456, 128] width 96 height 49
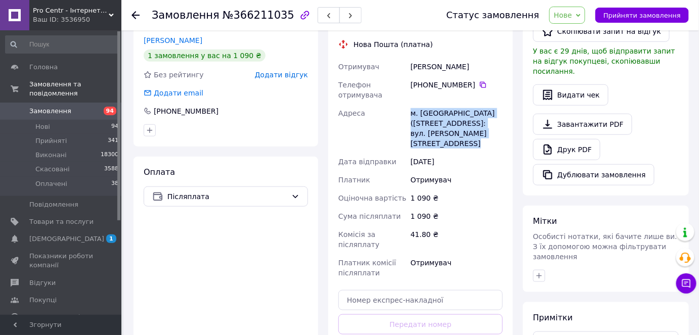
click at [436, 115] on div "м. Збараж (Тернопільська обл.), №1: вул. Коцюбинського, 8А" at bounding box center [456, 128] width 96 height 49
click at [436, 114] on div "м. Збараж (Тернопільська обл.), №1: вул. Коцюбинського, 8А" at bounding box center [456, 128] width 96 height 49
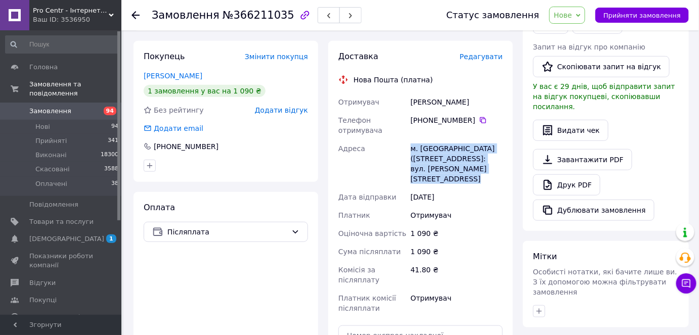
scroll to position [91, 0]
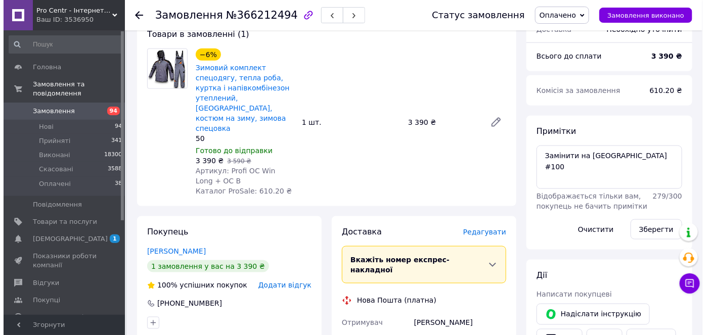
scroll to position [367, 0]
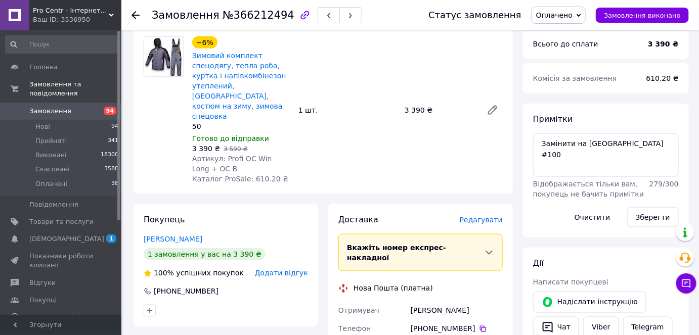
click at [487, 216] on span "Редагувати" at bounding box center [480, 220] width 43 height 8
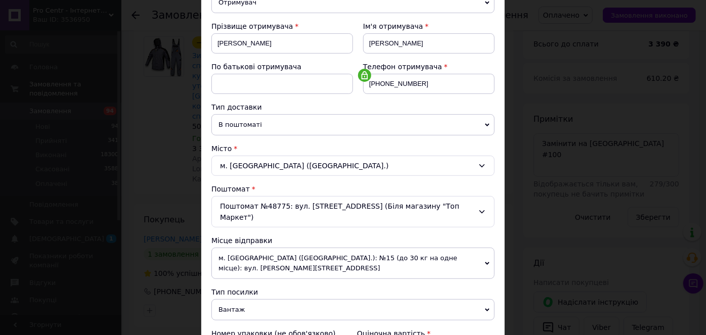
scroll to position [137, 0]
click at [233, 117] on span "В поштоматі" at bounding box center [352, 124] width 283 height 21
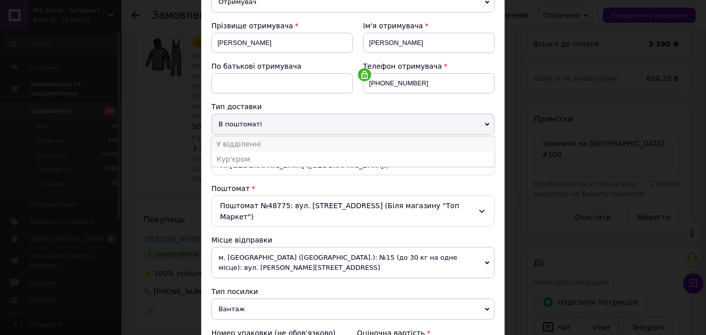
click at [237, 143] on li "У відділенні" at bounding box center [352, 143] width 283 height 15
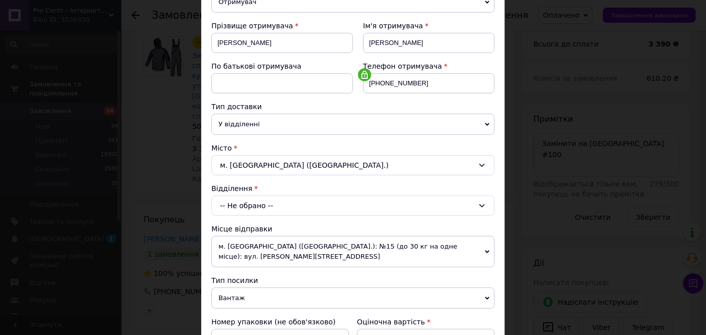
click at [249, 206] on div "-- Не обрано --" at bounding box center [352, 206] width 283 height 20
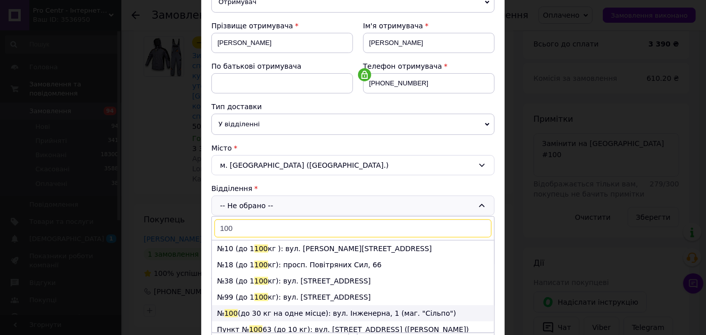
type input "100"
click at [268, 312] on li "№ 100 (до 30 кг на одне місце): вул. Інженерна, 1 (маг. "Сільпо")" at bounding box center [353, 313] width 282 height 16
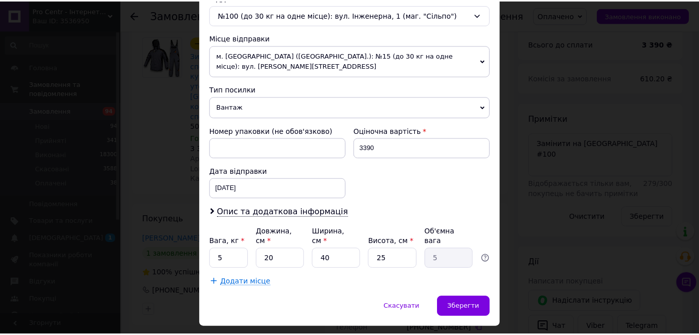
scroll to position [332, 0]
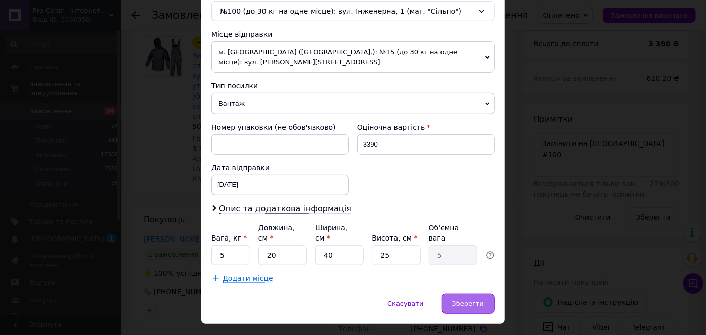
click at [472, 294] on div "Зберегти" at bounding box center [467, 304] width 53 height 20
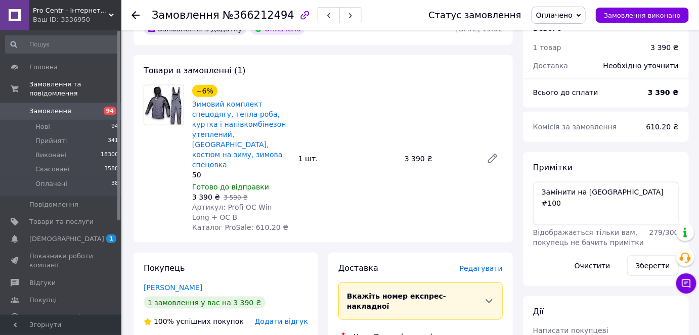
scroll to position [321, 0]
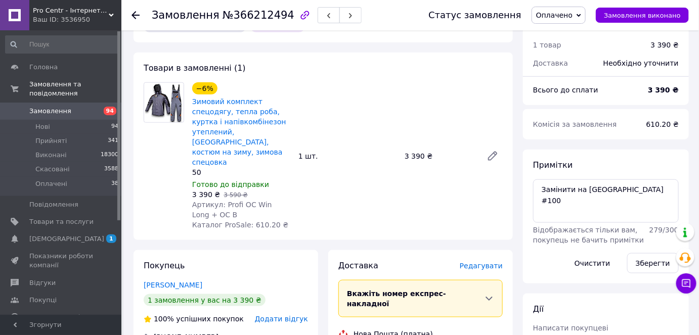
drag, startPoint x: 402, startPoint y: 306, endPoint x: 491, endPoint y: 304, distance: 89.0
copy div "Отримувач Бокарев Михаил"
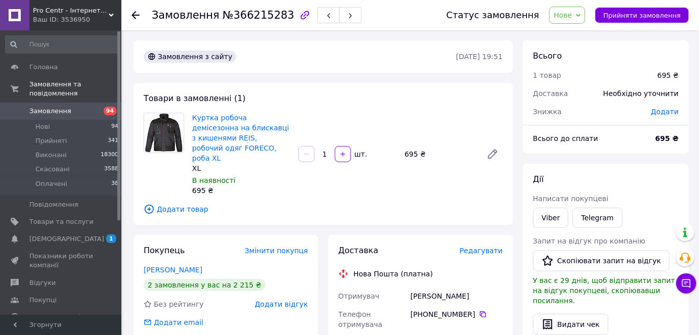
drag, startPoint x: 395, startPoint y: 287, endPoint x: 498, endPoint y: 293, distance: 103.3
copy div "Отримувач [PERSON_NAME]"
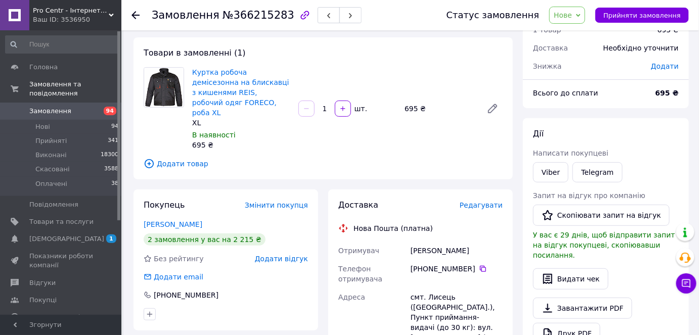
scroll to position [91, 0]
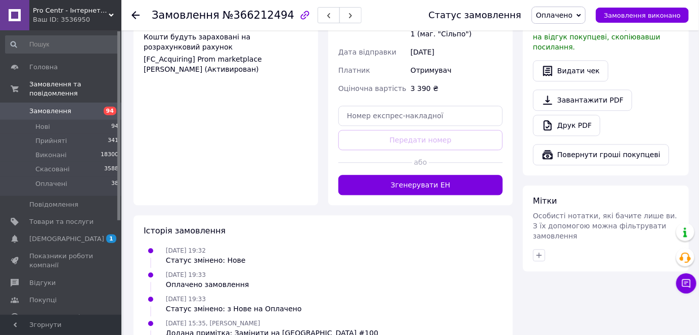
scroll to position [787, 0]
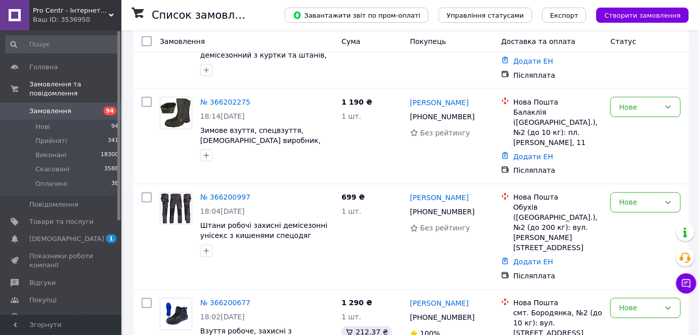
scroll to position [1624, 0]
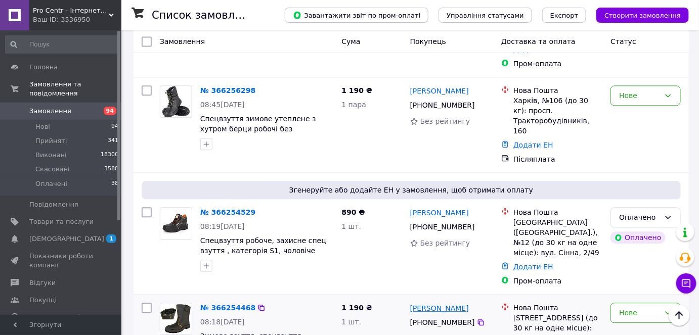
scroll to position [643, 0]
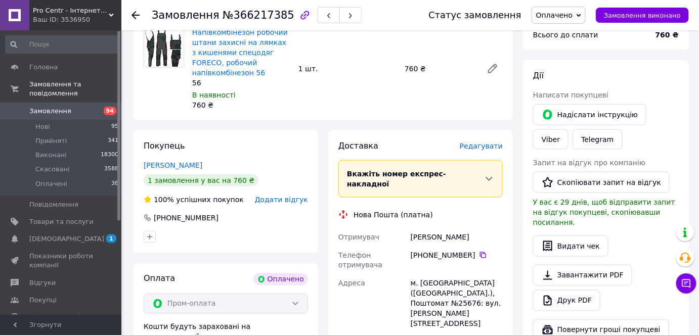
scroll to position [459, 0]
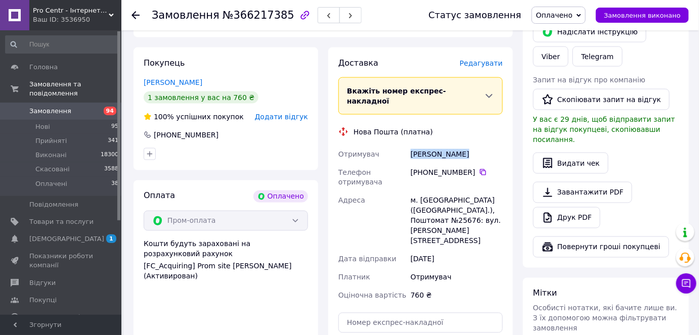
drag, startPoint x: 405, startPoint y: 121, endPoint x: 474, endPoint y: 110, distance: 69.6
click at [474, 145] on div "Отримувач [PERSON_NAME] Телефон отримувача [PHONE_NUMBER]   Адреса м. [GEOGRAPH…" at bounding box center [420, 225] width 168 height 160
copy div "Отримувач [PERSON_NAME]"
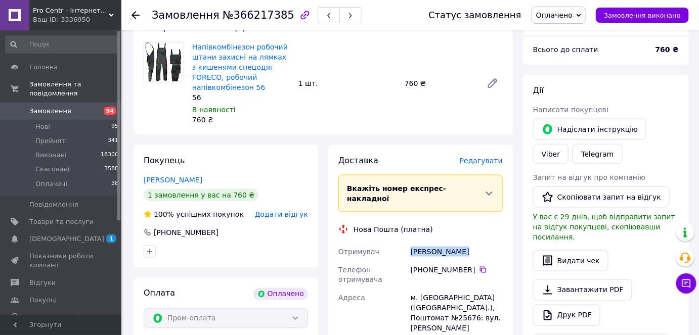
scroll to position [367, 0]
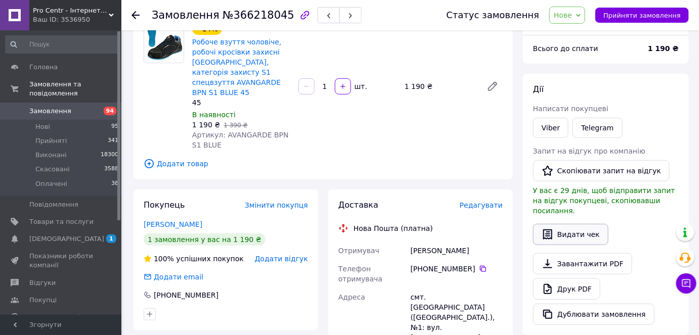
scroll to position [91, 0]
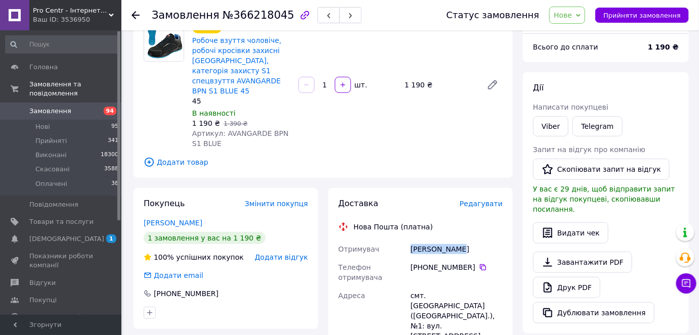
drag, startPoint x: 410, startPoint y: 240, endPoint x: 454, endPoint y: 238, distance: 44.0
click at [454, 240] on div "[PERSON_NAME]" at bounding box center [456, 249] width 96 height 18
copy div "[PERSON_NAME]"
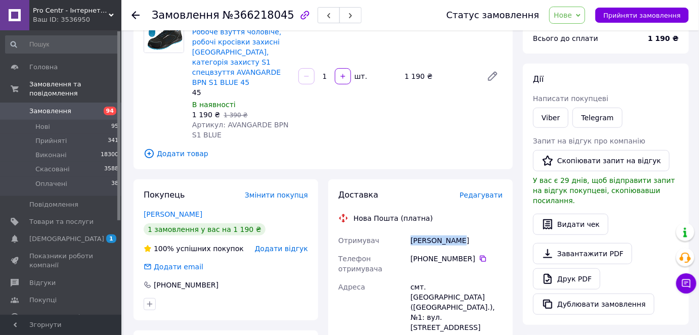
scroll to position [183, 0]
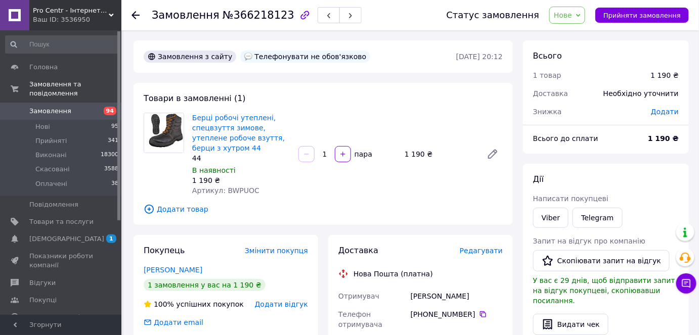
drag, startPoint x: 404, startPoint y: 287, endPoint x: 470, endPoint y: 293, distance: 66.0
copy div "Отримувач [PERSON_NAME]"
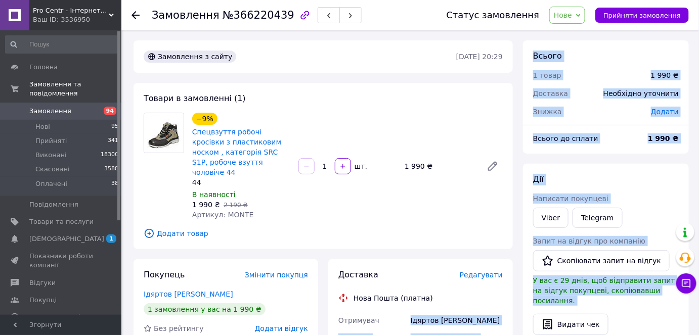
drag, startPoint x: 406, startPoint y: 311, endPoint x: 493, endPoint y: 313, distance: 86.5
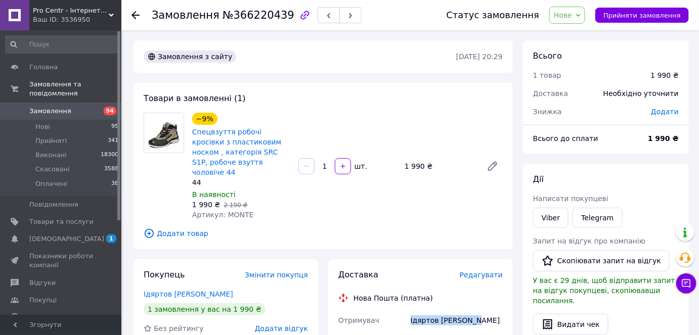
drag, startPoint x: 397, startPoint y: 309, endPoint x: 474, endPoint y: 308, distance: 76.3
copy div "Отримувач [PERSON_NAME]"
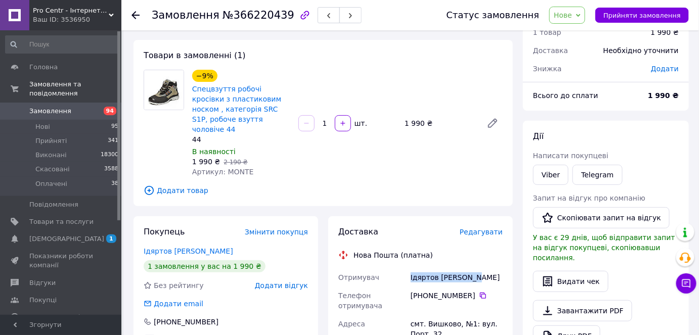
scroll to position [91, 0]
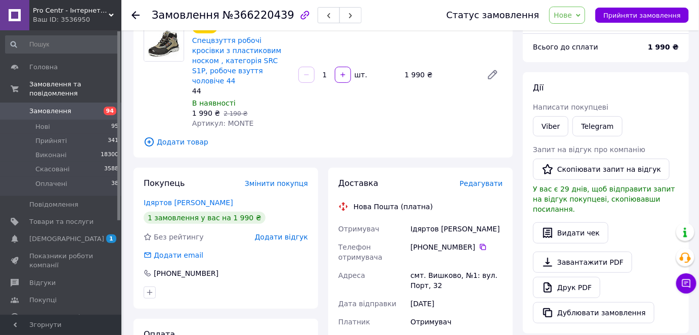
click at [451, 268] on div "смт. Вишково, №1: вул. Порт, 32" at bounding box center [456, 280] width 96 height 28
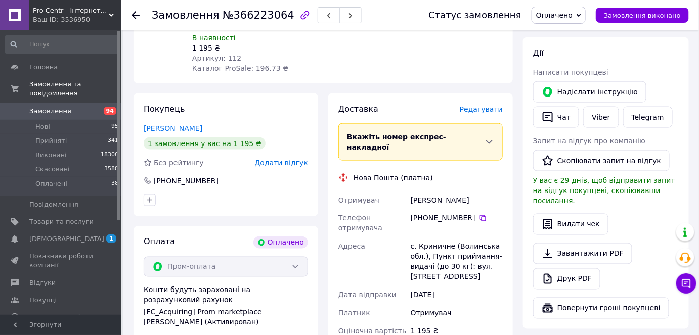
scroll to position [321, 0]
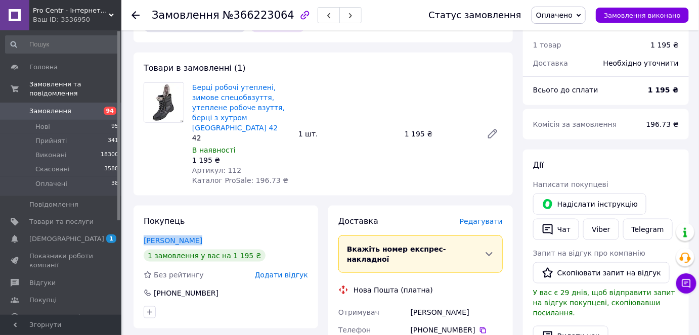
drag, startPoint x: 134, startPoint y: 206, endPoint x: 200, endPoint y: 215, distance: 66.9
click at [200, 215] on div "Покупець [PERSON_NAME] 1 замовлення у вас на 1 195 ₴ Без рейтингу Додати відгук…" at bounding box center [225, 267] width 184 height 123
copy link "[PERSON_NAME]"
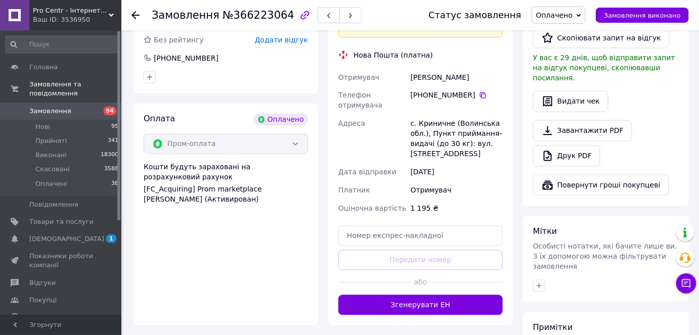
scroll to position [635, 0]
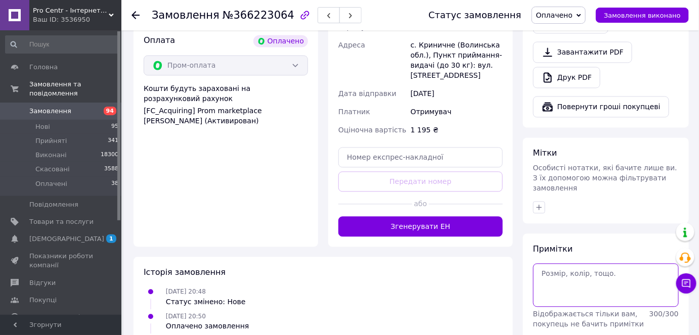
click at [568, 264] on textarea at bounding box center [606, 285] width 146 height 43
type textarea "не бере"
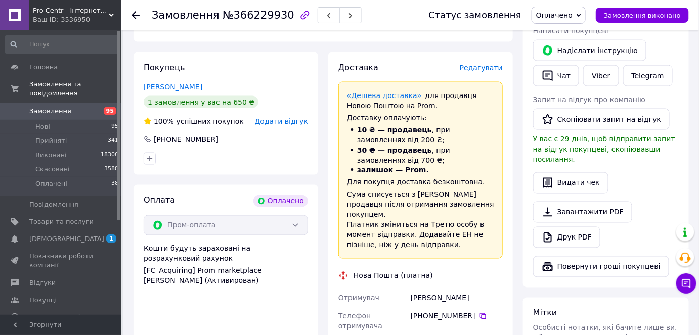
scroll to position [597, 0]
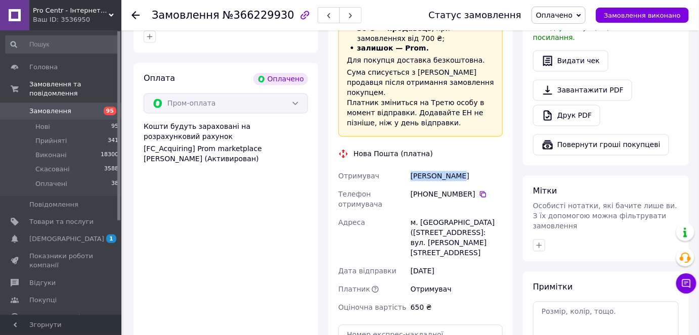
drag, startPoint x: 407, startPoint y: 143, endPoint x: 465, endPoint y: 146, distance: 58.2
click at [464, 167] on div "Отримувач Черниш Павло Телефон отримувача +380 96 562 34 06   Адреса м. Рівне (…" at bounding box center [420, 242] width 168 height 150
copy div "Отримувач Черниш Павло"
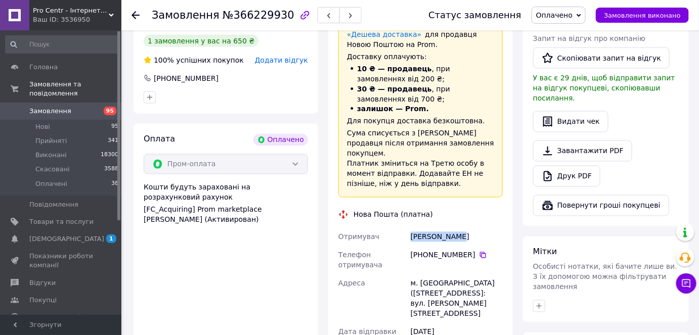
scroll to position [551, 0]
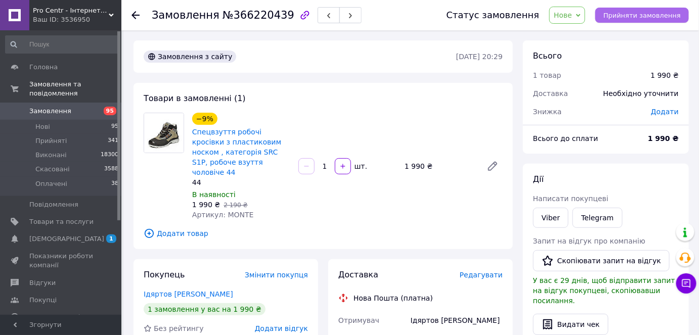
click at [627, 12] on span "Прийняти замовлення" at bounding box center [641, 16] width 77 height 8
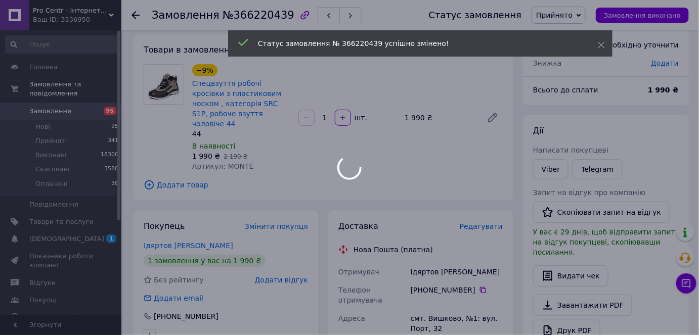
scroll to position [91, 0]
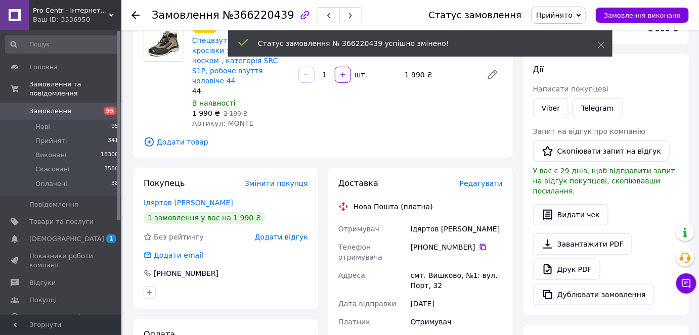
click at [479, 243] on icon at bounding box center [483, 247] width 8 height 8
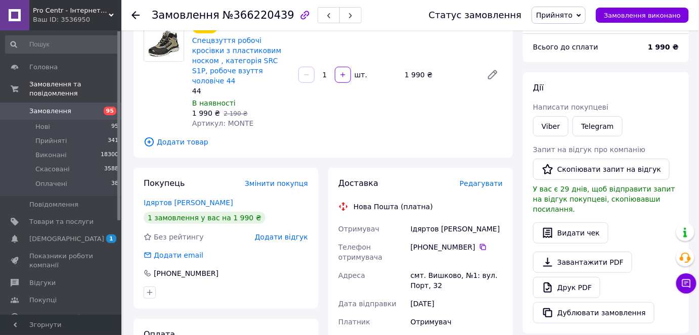
click at [422, 220] on div "Ідяртов [PERSON_NAME]" at bounding box center [456, 229] width 96 height 18
copy div "Ідяртов"
click at [433, 266] on div "смт. Вишково, №1: вул. Порт, 32" at bounding box center [456, 280] width 96 height 28
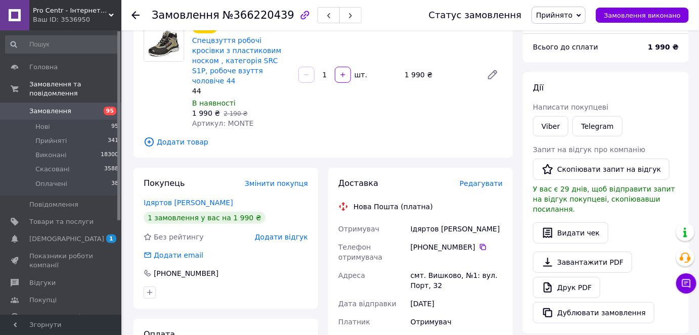
click at [440, 266] on div "смт. Вишково, №1: вул. Порт, 32" at bounding box center [456, 280] width 96 height 28
click at [439, 266] on div "смт. Вишково, №1: вул. Порт, 32" at bounding box center [456, 280] width 96 height 28
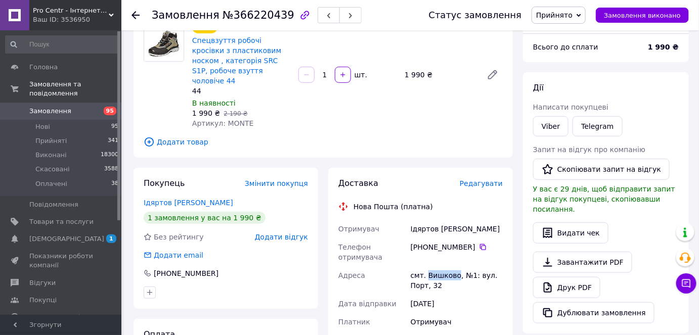
click at [439, 266] on div "смт. Вишково, №1: вул. Порт, 32" at bounding box center [456, 280] width 96 height 28
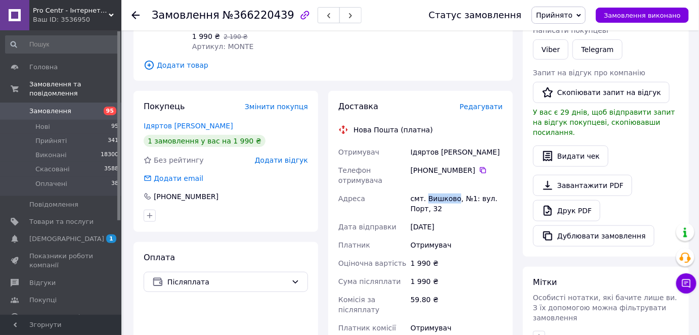
scroll to position [275, 0]
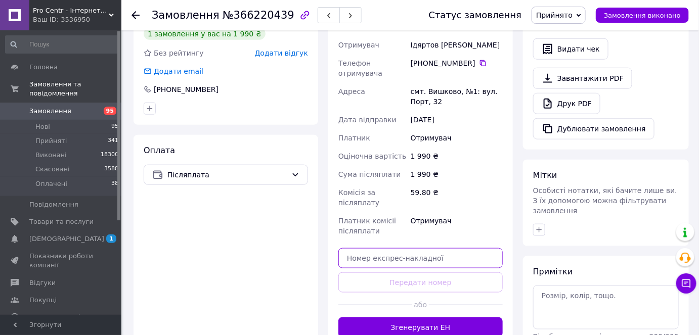
click at [410, 249] on input "text" at bounding box center [420, 258] width 164 height 20
paste input "20451269222679"
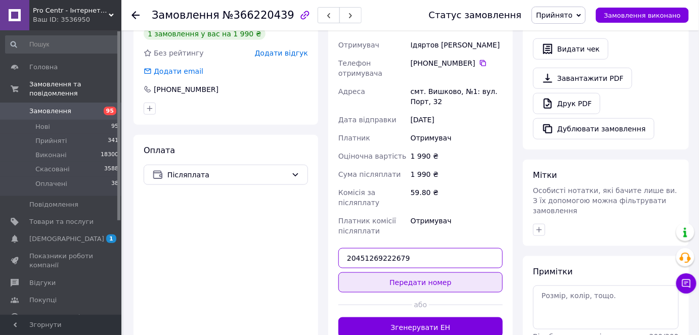
type input "20451269222679"
click at [404, 273] on button "Передати номер" at bounding box center [420, 282] width 164 height 20
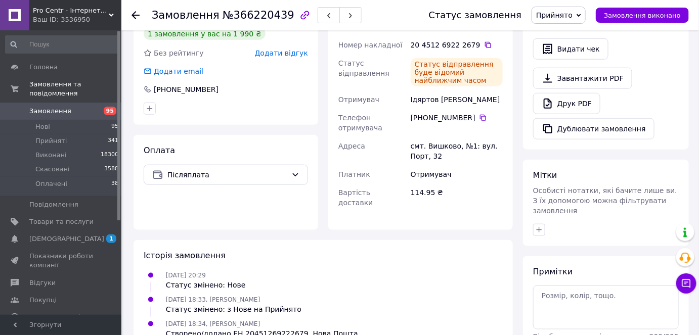
scroll to position [91, 0]
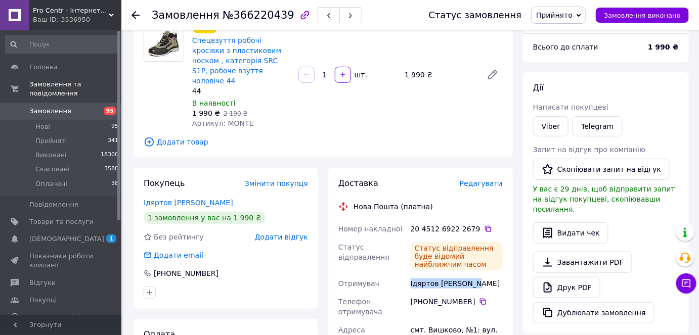
drag, startPoint x: 404, startPoint y: 271, endPoint x: 501, endPoint y: 322, distance: 109.4
click at [474, 271] on div "Номер накладної 20 4512 6922 2679   Статус відправлення Статус відправлення буд…" at bounding box center [420, 308] width 168 height 176
copy div "Отримувач Ідяртов Олександр"
click at [484, 225] on icon at bounding box center [488, 229] width 8 height 8
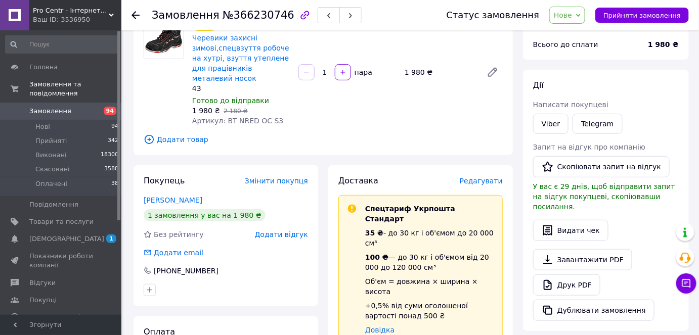
scroll to position [45, 0]
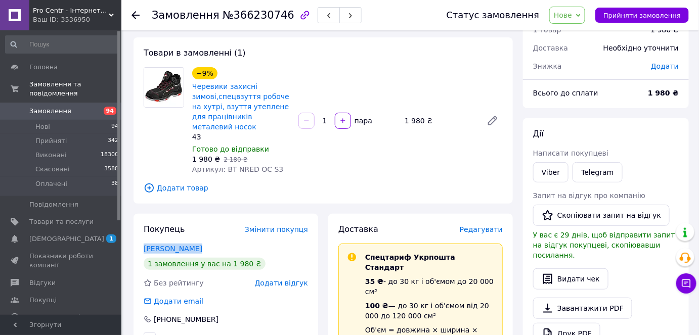
drag, startPoint x: 137, startPoint y: 238, endPoint x: 224, endPoint y: 241, distance: 87.5
click at [229, 240] on div "Покупець Змінити покупця [PERSON_NAME] 1 замовлення у вас на 1 980 ₴ Без рейтин…" at bounding box center [225, 284] width 184 height 141
copy link "[PERSON_NAME]"
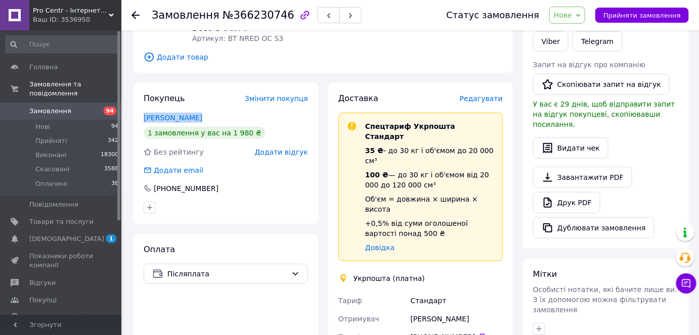
scroll to position [321, 0]
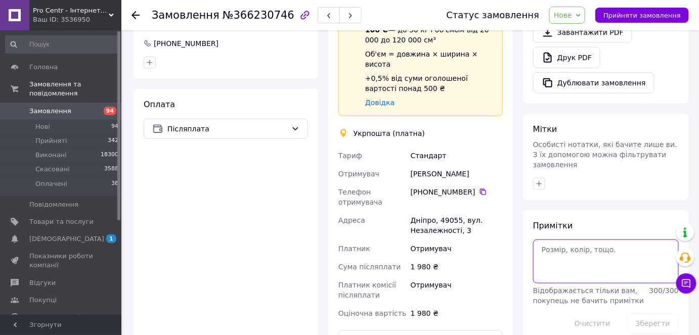
click at [556, 246] on textarea at bounding box center [606, 261] width 146 height 43
type textarea "не бере"
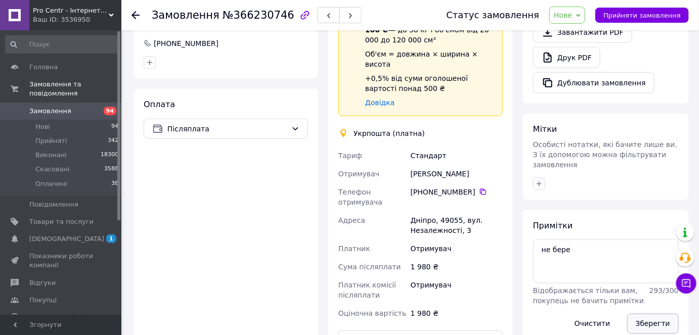
click at [641, 314] on button "Зберегти" at bounding box center [653, 324] width 52 height 20
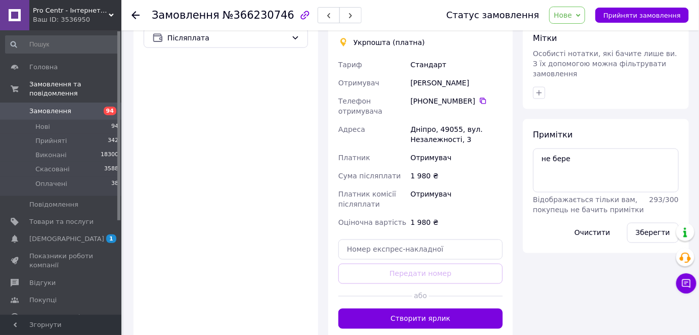
scroll to position [413, 0]
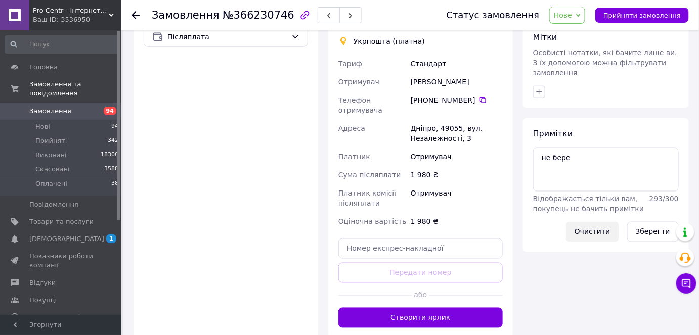
click at [581, 222] on button "Очистити" at bounding box center [592, 232] width 53 height 20
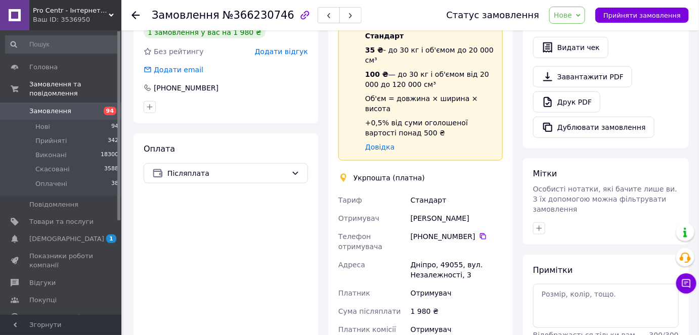
scroll to position [183, 0]
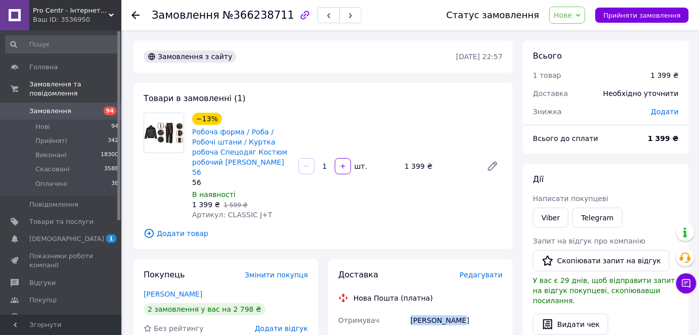
drag, startPoint x: 399, startPoint y: 306, endPoint x: 468, endPoint y: 305, distance: 68.2
copy div "Отримувач Пеха Михайло"
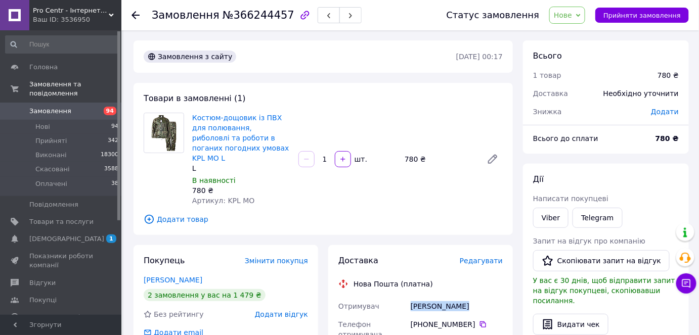
drag, startPoint x: 402, startPoint y: 294, endPoint x: 465, endPoint y: 294, distance: 63.7
copy div "Отримувач [PERSON_NAME]"
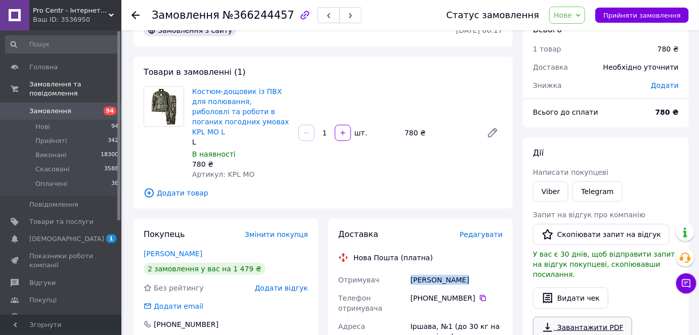
scroll to position [229, 0]
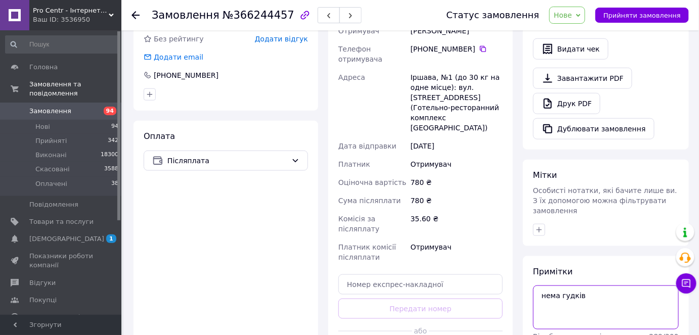
scroll to position [373, 0]
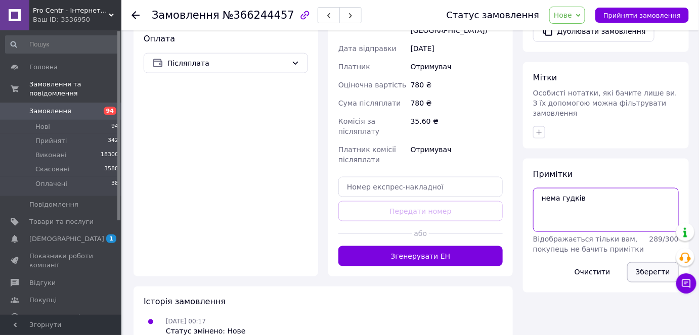
type textarea "нема гудків"
drag, startPoint x: 649, startPoint y: 250, endPoint x: 632, endPoint y: 205, distance: 48.2
click at [649, 262] on button "Зберегти" at bounding box center [653, 272] width 52 height 20
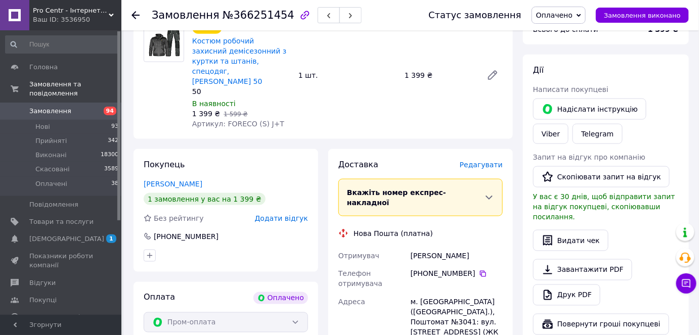
scroll to position [459, 0]
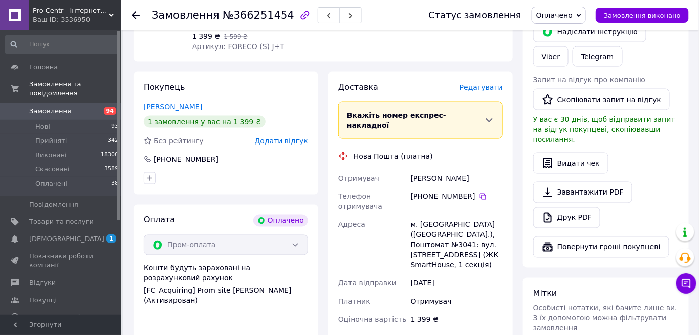
drag, startPoint x: 405, startPoint y: 139, endPoint x: 484, endPoint y: 140, distance: 78.3
click at [484, 169] on div "Отримувач Алпатов Андрей Телефон отримувача +380 96 829 40 63   Адреса м. Київ …" at bounding box center [420, 249] width 168 height 160
copy div "Отримувач Алпатов Андрей"
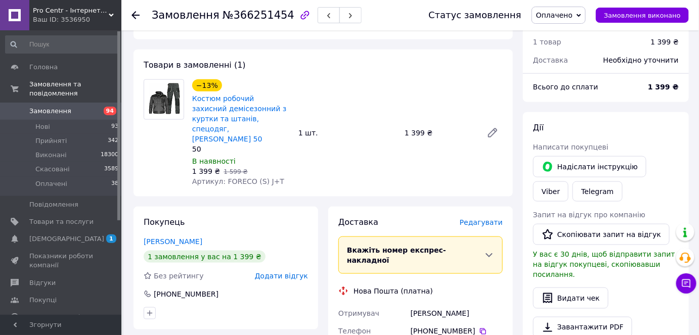
scroll to position [413, 0]
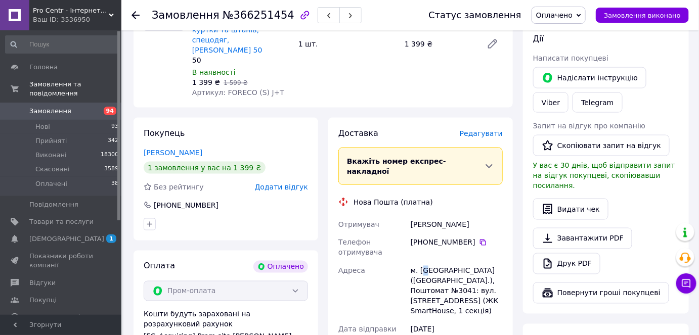
click at [426, 262] on div "м. Київ (Київська обл.), Поштомат №3041: вул. Машинобудівна, 41 (ЖК SmartHouse,…" at bounding box center [456, 291] width 96 height 59
click at [427, 262] on div "м. Київ (Київська обл.), Поштомат №3041: вул. Машинобудівна, 41 (ЖК SmartHouse,…" at bounding box center [456, 291] width 96 height 59
click at [428, 262] on div "м. Київ (Київська обл.), Поштомат №3041: вул. Машинобудівна, 41 (ЖК SmartHouse,…" at bounding box center [456, 291] width 96 height 59
click at [425, 262] on div "м. Київ (Київська обл.), Поштомат №3041: вул. Машинобудівна, 41 (ЖК SmartHouse,…" at bounding box center [456, 291] width 96 height 59
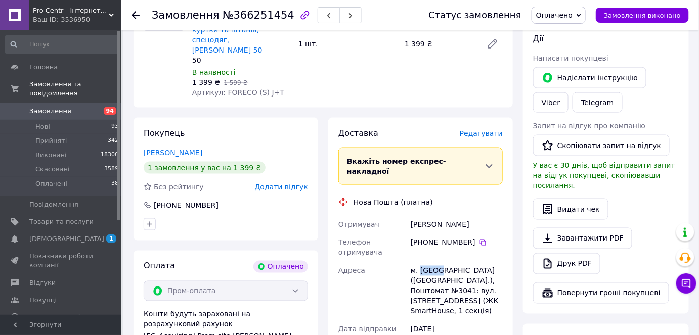
click at [425, 262] on div "м. Київ (Київська обл.), Поштомат №3041: вул. Машинобудівна, 41 (ЖК SmartHouse,…" at bounding box center [456, 291] width 96 height 59
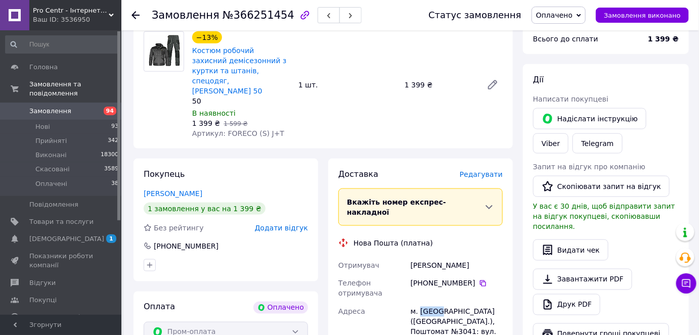
scroll to position [459, 0]
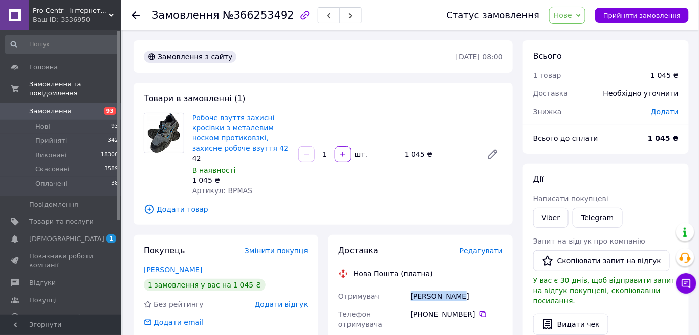
drag, startPoint x: 412, startPoint y: 297, endPoint x: 455, endPoint y: 296, distance: 43.5
click at [455, 296] on div "Ходос Віктор" at bounding box center [456, 296] width 96 height 18
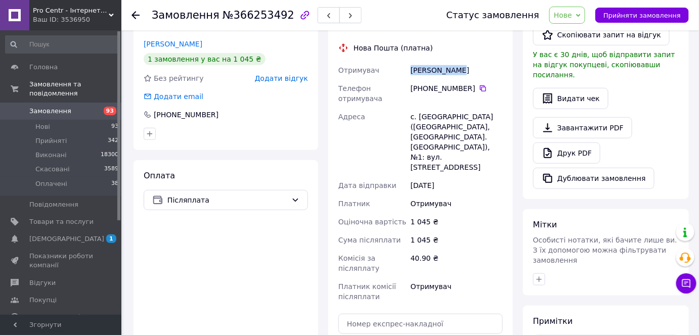
scroll to position [321, 0]
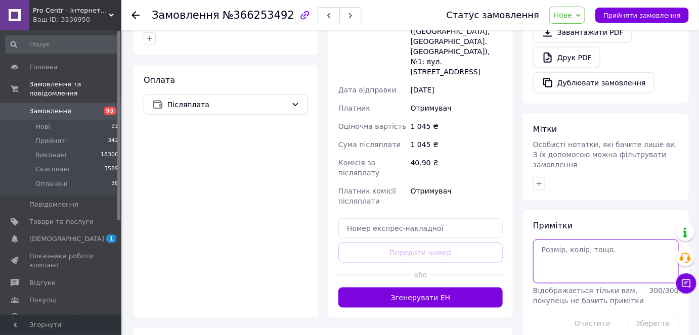
click at [552, 252] on textarea at bounding box center [606, 261] width 146 height 43
type textarea "х"
type textarea "збив"
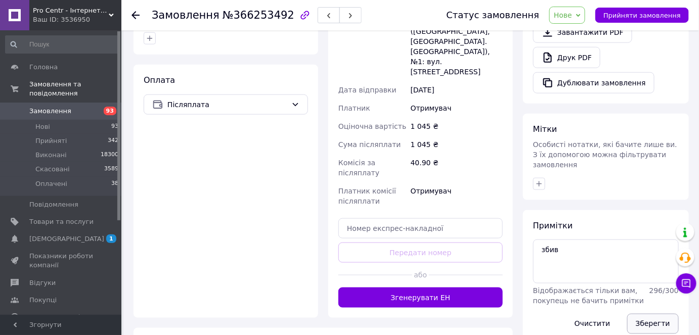
drag, startPoint x: 664, startPoint y: 299, endPoint x: 622, endPoint y: 265, distance: 54.2
click at [661, 314] on button "Зберегти" at bounding box center [653, 324] width 52 height 20
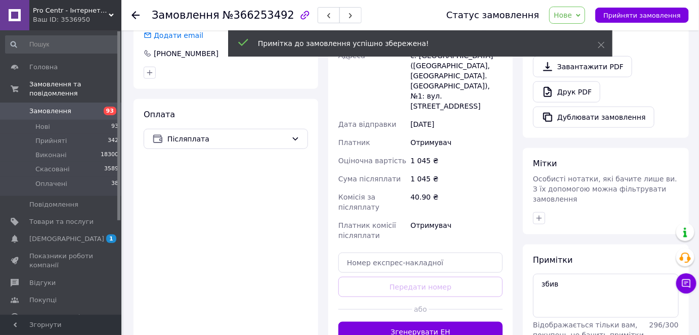
scroll to position [229, 0]
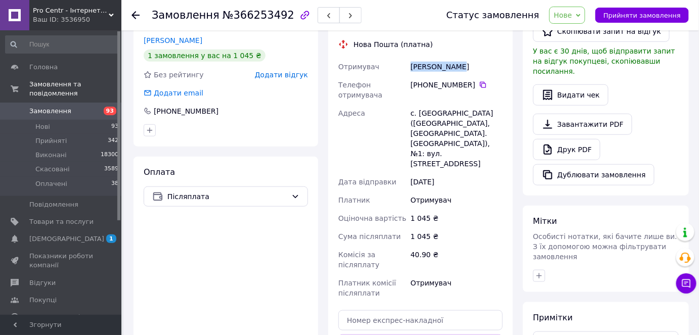
drag, startPoint x: 411, startPoint y: 66, endPoint x: 469, endPoint y: 63, distance: 57.7
click at [469, 63] on div "Ходос Віктор" at bounding box center [456, 67] width 96 height 18
copy div "Ходос Віктор"
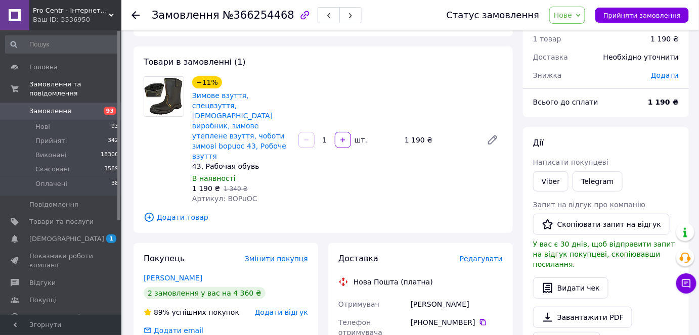
scroll to position [45, 0]
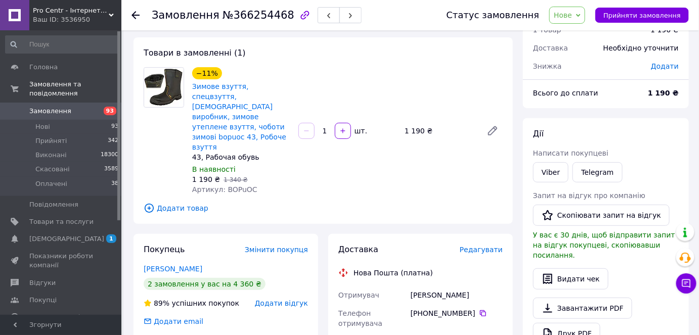
drag, startPoint x: 408, startPoint y: 276, endPoint x: 483, endPoint y: 268, distance: 75.2
click at [483, 286] on div "Олександр Кукало" at bounding box center [456, 295] width 96 height 18
copy div "Олександр Кукало"
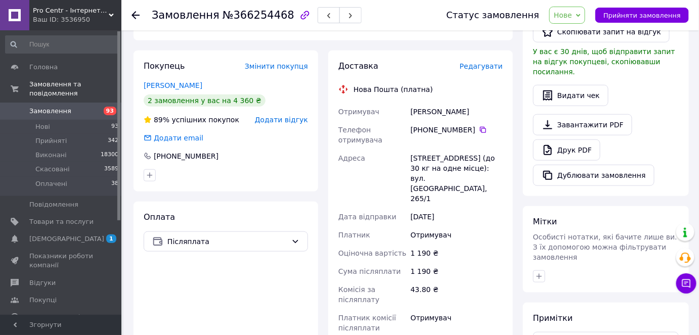
scroll to position [229, 0]
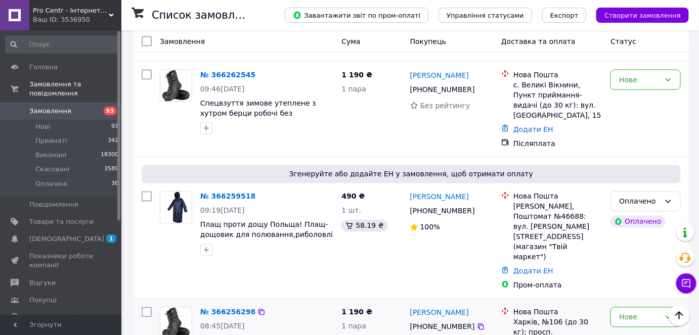
scroll to position [459, 0]
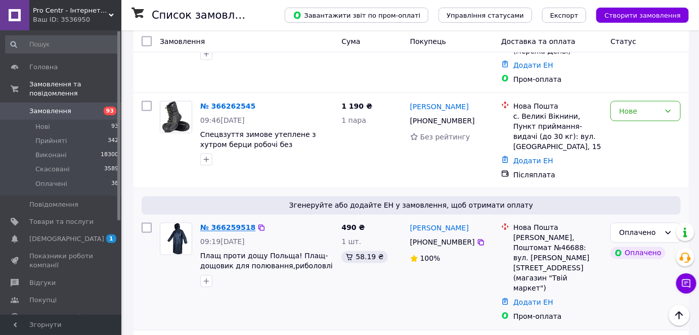
drag, startPoint x: 200, startPoint y: 192, endPoint x: 206, endPoint y: 196, distance: 6.9
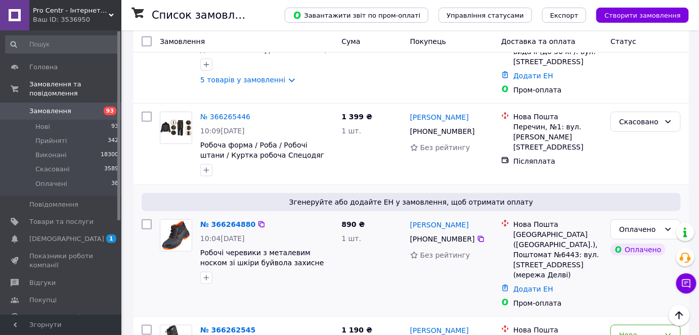
scroll to position [275, 0]
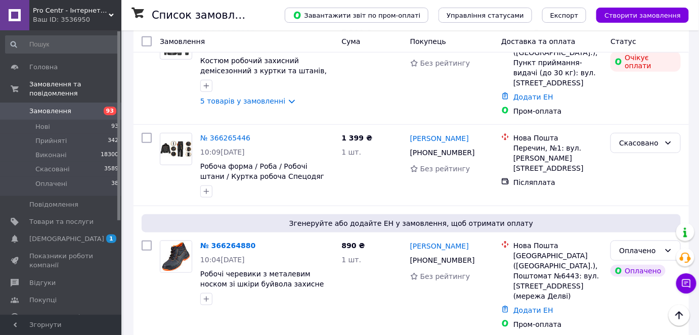
drag, startPoint x: 469, startPoint y: 78, endPoint x: 495, endPoint y: -8, distance: 89.2
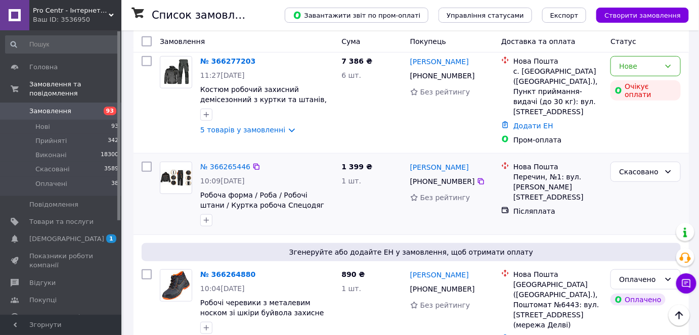
click at [590, 202] on div "Нова Пошта Перечин, №1: вул. Гагаріна, 10 Післяплата" at bounding box center [551, 194] width 109 height 73
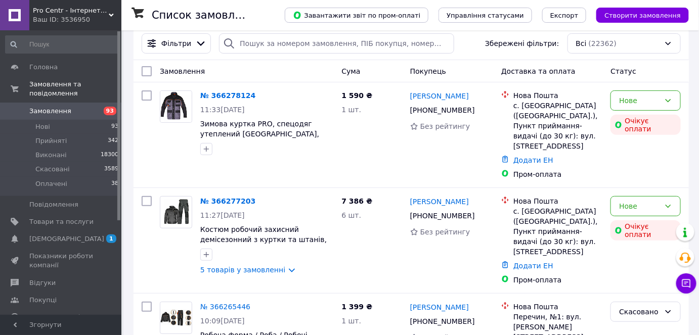
scroll to position [45, 0]
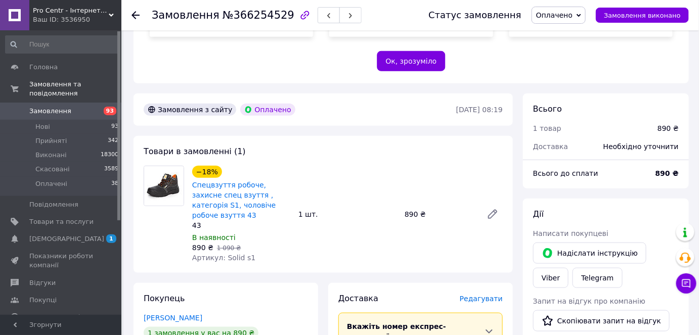
scroll to position [367, 0]
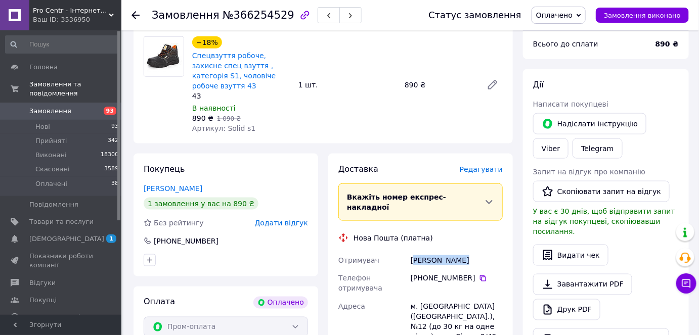
drag, startPoint x: 414, startPoint y: 217, endPoint x: 427, endPoint y: 232, distance: 19.7
click at [488, 251] on div "[PERSON_NAME]" at bounding box center [456, 260] width 96 height 18
drag, startPoint x: 410, startPoint y: 222, endPoint x: 472, endPoint y: 213, distance: 62.8
click at [472, 251] on div "[PERSON_NAME]" at bounding box center [456, 260] width 96 height 18
copy div "[PERSON_NAME]"
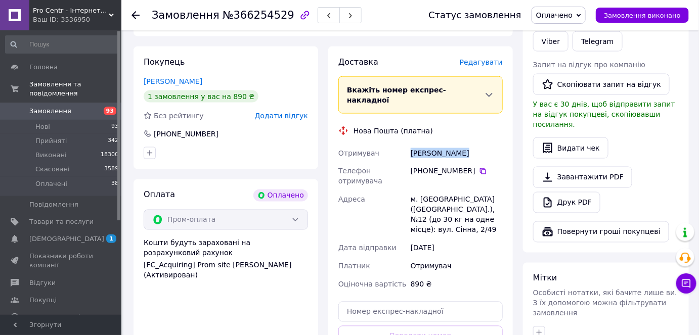
scroll to position [413, 0]
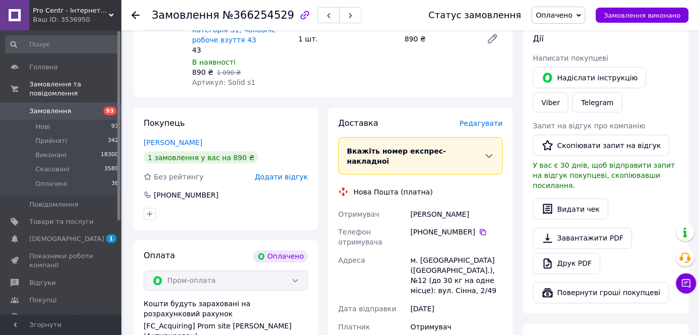
click at [441, 252] on div "м. [GEOGRAPHIC_DATA] ([GEOGRAPHIC_DATA].), №12 (до 30 кг на одне місце): вул. С…" at bounding box center [456, 276] width 96 height 49
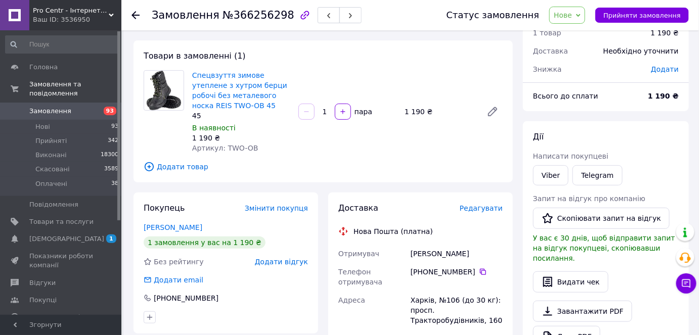
scroll to position [91, 0]
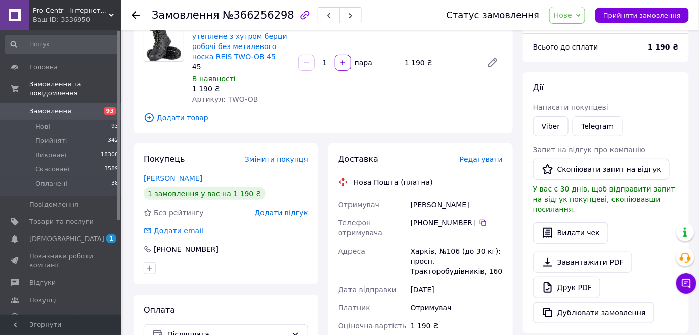
drag, startPoint x: 408, startPoint y: 208, endPoint x: 474, endPoint y: 206, distance: 65.7
click at [474, 206] on div "[PERSON_NAME]" at bounding box center [456, 205] width 96 height 18
copy div "[PERSON_NAME]"
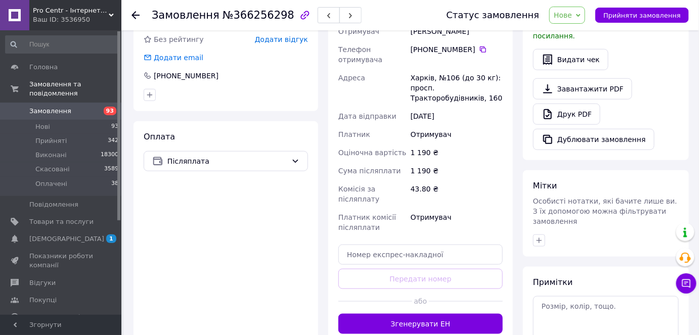
scroll to position [321, 0]
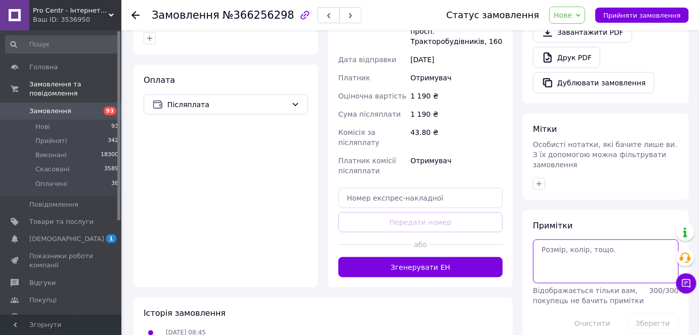
click at [563, 240] on textarea at bounding box center [606, 261] width 146 height 43
type textarea "не бере"
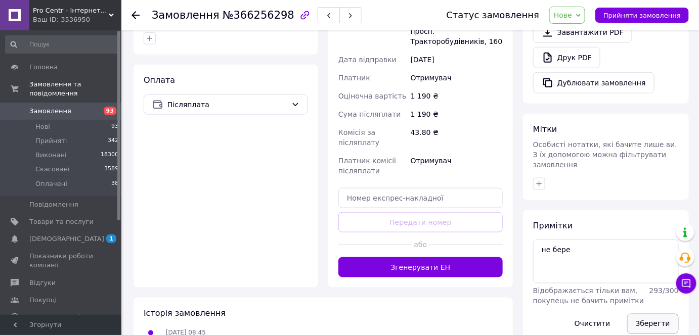
click at [661, 314] on button "Зберегти" at bounding box center [653, 324] width 52 height 20
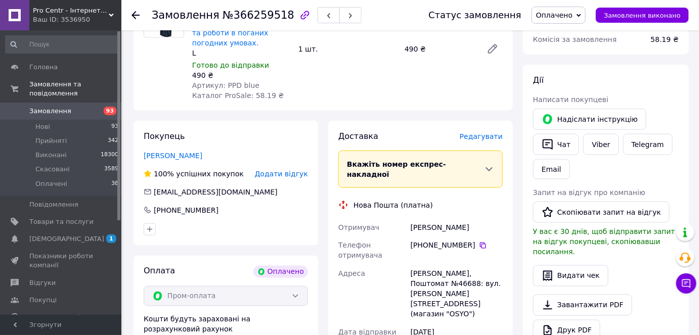
scroll to position [413, 0]
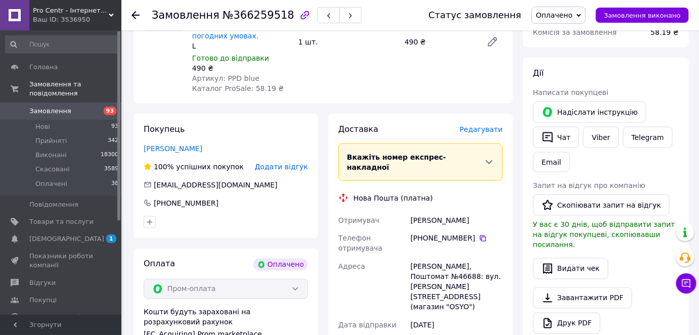
drag, startPoint x: 407, startPoint y: 192, endPoint x: 484, endPoint y: 186, distance: 77.0
click at [484, 211] on div "Отримувач Рувінштейн Каріна Телефон отримувача +380 50 192 00 85   Адреса Кропи…" at bounding box center [420, 291] width 168 height 160
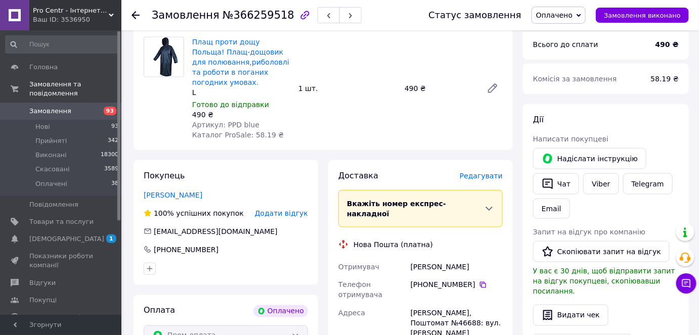
scroll to position [367, 0]
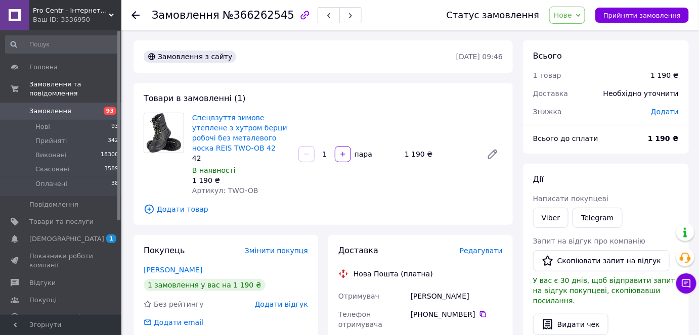
drag, startPoint x: 446, startPoint y: 285, endPoint x: 487, endPoint y: 289, distance: 41.1
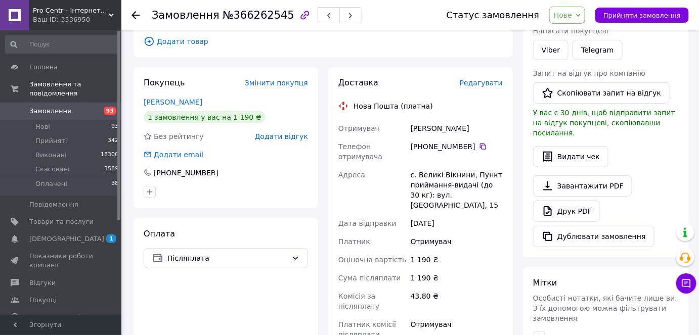
scroll to position [183, 0]
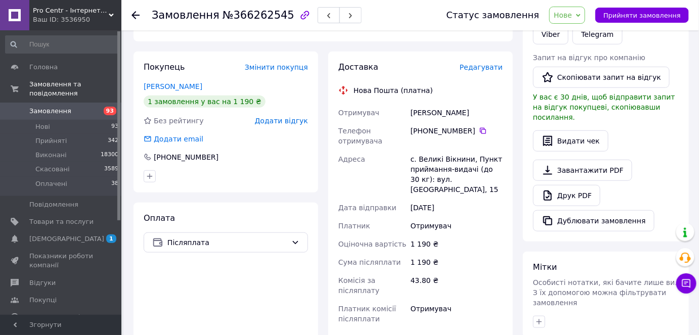
click at [407, 158] on div "Адреса" at bounding box center [372, 174] width 72 height 49
drag, startPoint x: 407, startPoint y: 158, endPoint x: 472, endPoint y: 165, distance: 65.1
click at [472, 165] on div "Отримувач Гусарчук Микола Телефон отримувача +380 98 727 04 46   Адреса с. Вели…" at bounding box center [420, 216] width 168 height 224
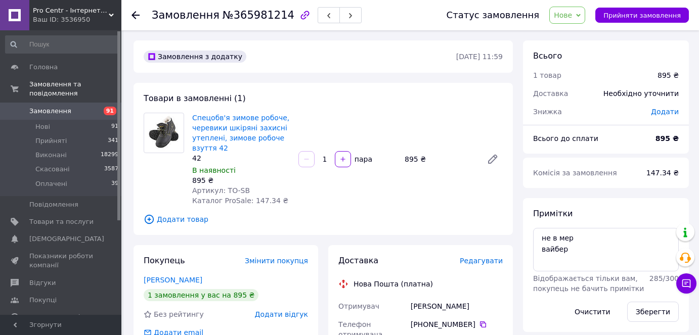
scroll to position [183, 0]
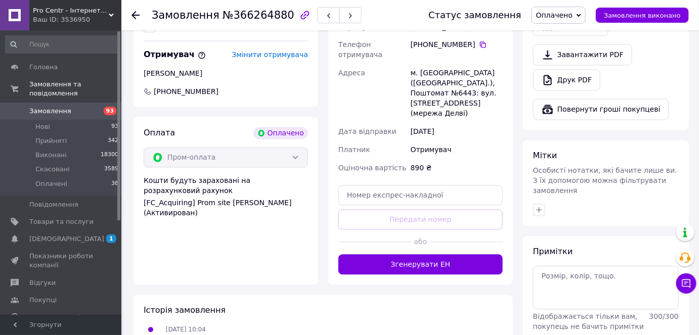
scroll to position [367, 0]
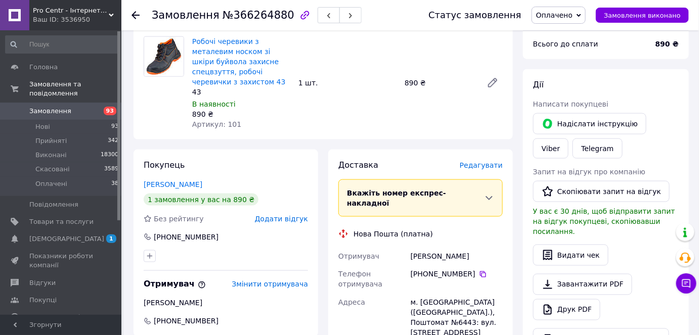
drag, startPoint x: 401, startPoint y: 214, endPoint x: 480, endPoint y: 214, distance: 78.3
click at [480, 247] on div "Отримувач [PERSON_NAME] Телефон отримувача [PHONE_NUMBER]   Адреса [PERSON_NAME…" at bounding box center [420, 327] width 168 height 160
copy div "Отримувач [PERSON_NAME]"
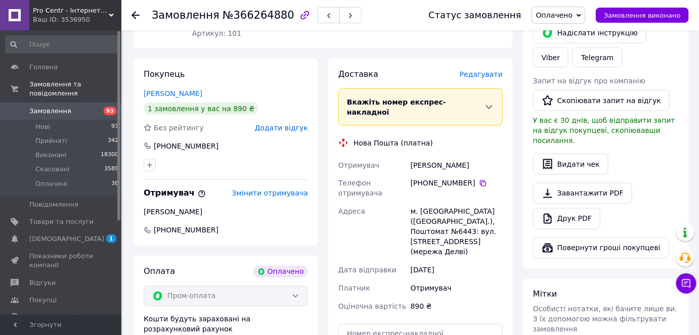
scroll to position [459, 0]
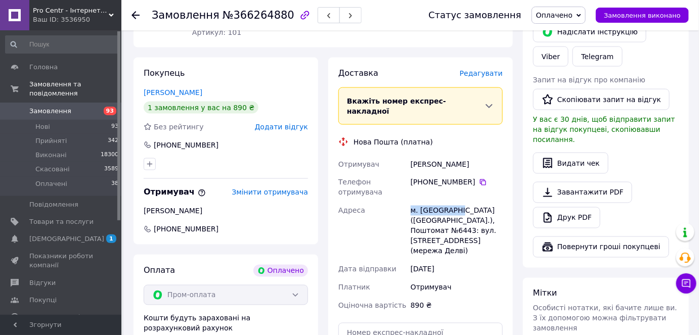
drag, startPoint x: 409, startPoint y: 168, endPoint x: 460, endPoint y: 168, distance: 50.5
click at [460, 202] on div "м. [GEOGRAPHIC_DATA] ([GEOGRAPHIC_DATA].), Поштомат №6443: вул. [STREET_ADDRESS…" at bounding box center [456, 231] width 96 height 59
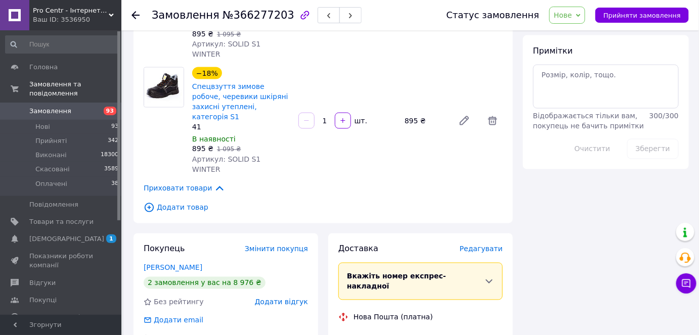
scroll to position [413, 0]
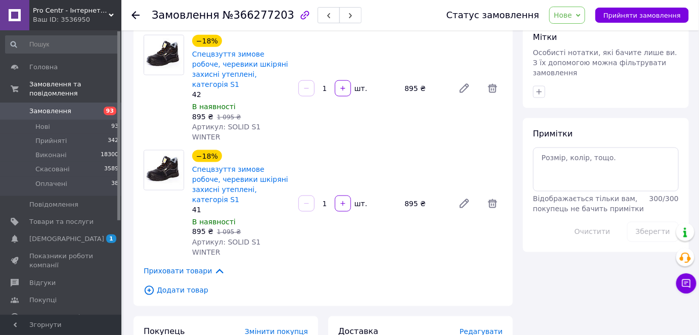
click at [563, 195] on span "Відображається тільки вам, покупець не бачить примітки" at bounding box center [588, 204] width 111 height 18
click at [560, 153] on textarea at bounding box center [606, 169] width 146 height 43
click at [662, 222] on button "Зберегти" at bounding box center [653, 232] width 52 height 20
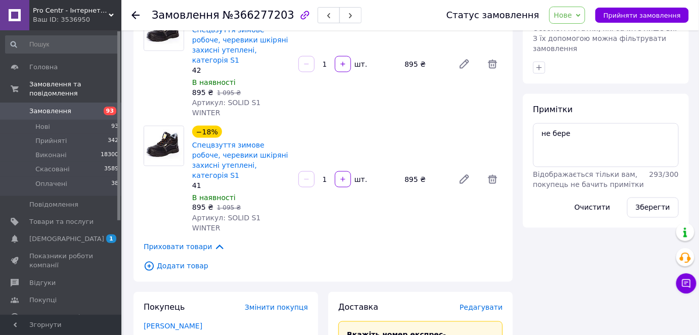
scroll to position [459, 0]
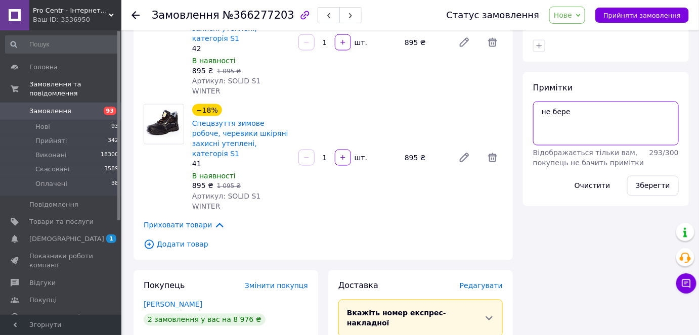
click at [575, 102] on textarea "не бере" at bounding box center [606, 123] width 146 height 43
type textarea "не бере ще є замовл"
drag, startPoint x: 640, startPoint y: 166, endPoint x: 637, endPoint y: 159, distance: 7.5
click at [640, 176] on button "Зберегти" at bounding box center [653, 186] width 52 height 20
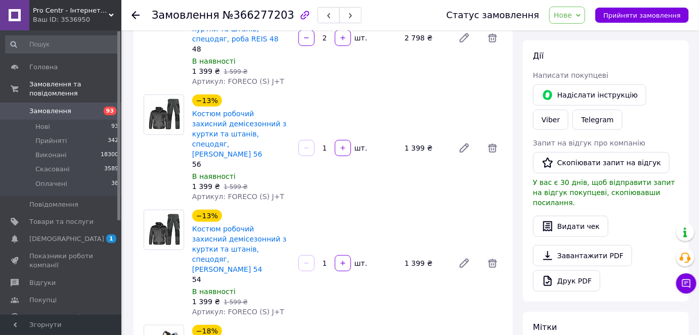
scroll to position [91, 0]
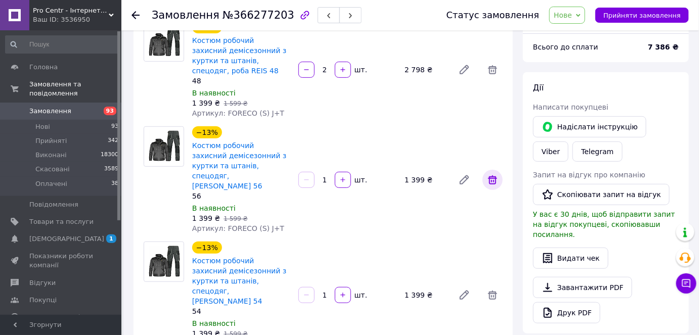
click at [497, 174] on icon at bounding box center [492, 180] width 12 height 12
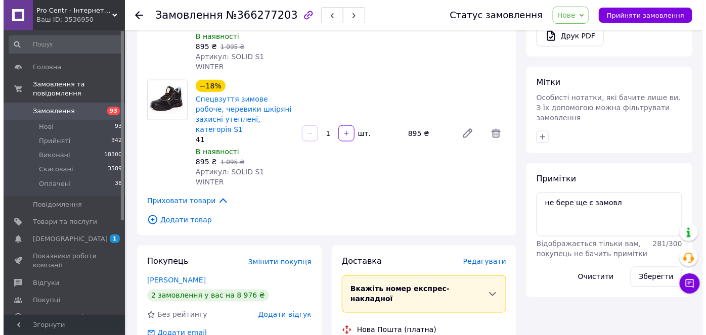
scroll to position [367, 0]
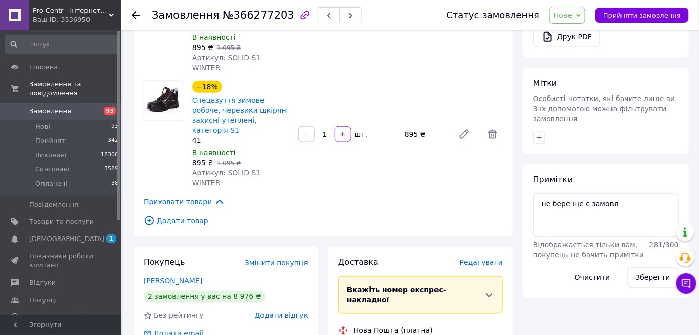
click at [183, 215] on span "Додати товар" at bounding box center [323, 220] width 359 height 11
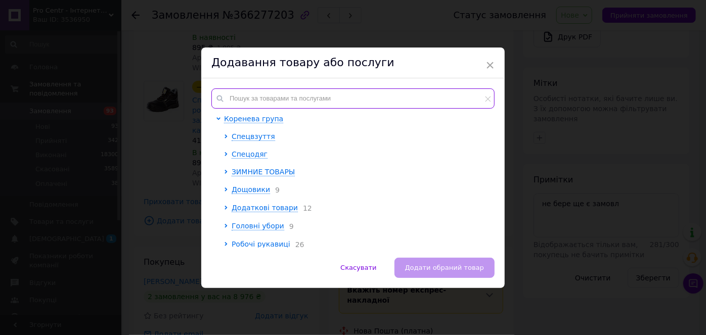
click at [282, 89] on input "text" at bounding box center [352, 98] width 283 height 20
click at [280, 97] on input "text" at bounding box center [352, 98] width 283 height 20
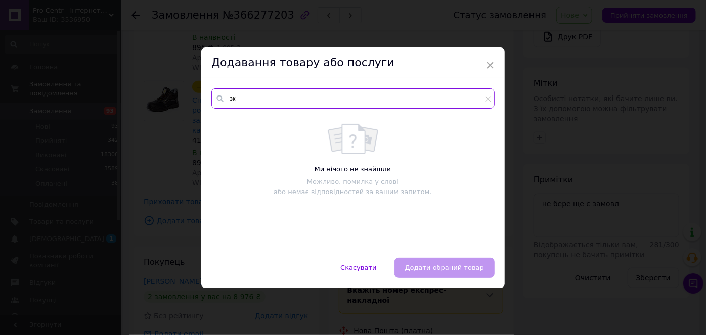
type input "з"
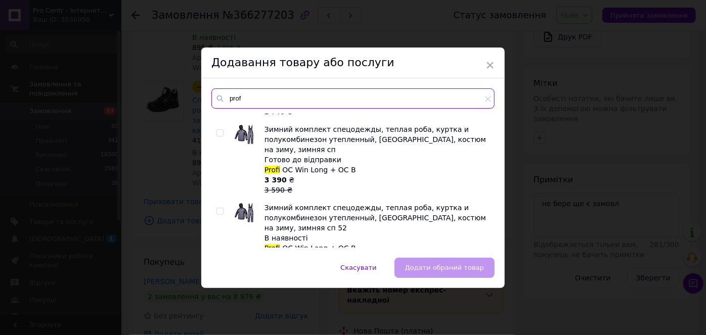
scroll to position [643, 0]
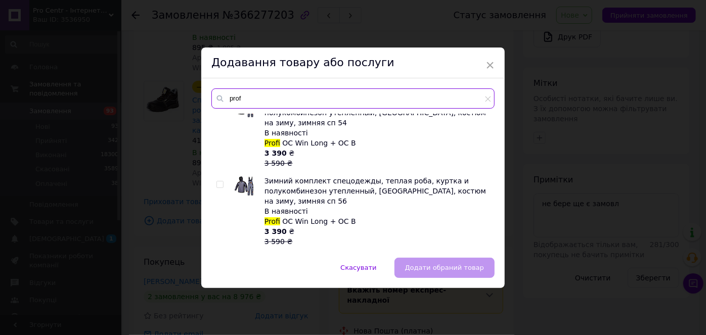
click at [235, 99] on input "prof" at bounding box center [352, 98] width 283 height 20
drag, startPoint x: 241, startPoint y: 97, endPoint x: 201, endPoint y: 92, distance: 40.2
click at [201, 92] on div "prof Рабочая мужская утепленная,толстовка +полукомбинезон теплый, Рабочий Набор…" at bounding box center [352, 167] width 303 height 179
paste input "PROFI OC J"
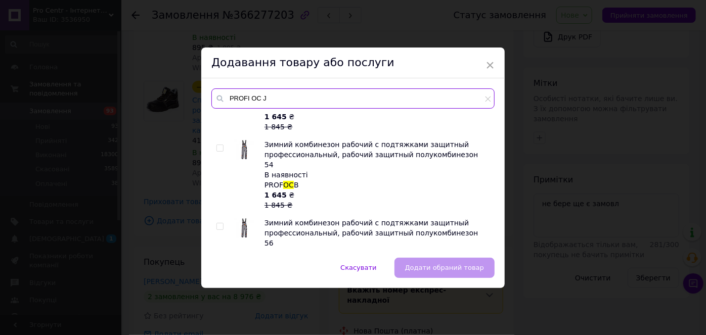
scroll to position [6085, 0]
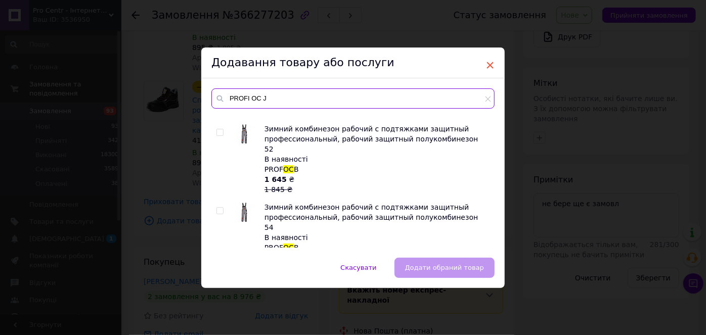
type input "PROFI OC J"
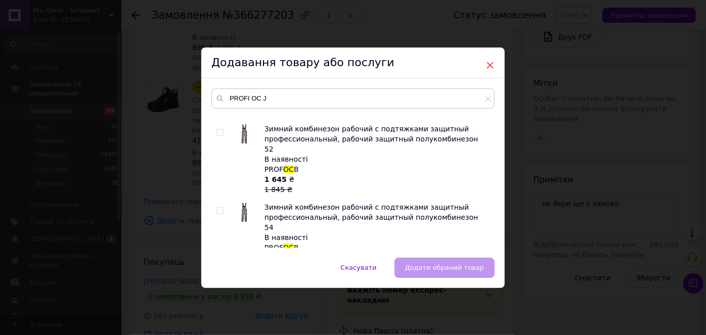
click at [491, 61] on span "×" at bounding box center [489, 65] width 9 height 17
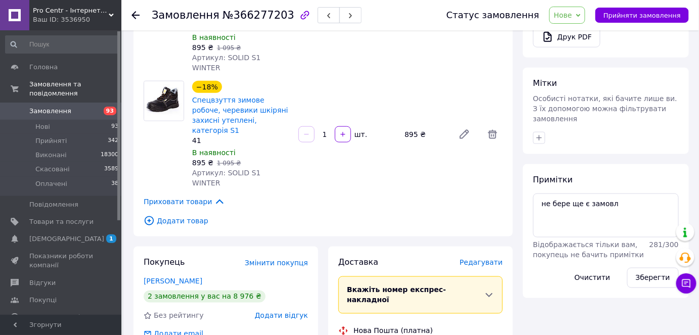
click at [187, 215] on span "Додати товар" at bounding box center [323, 220] width 359 height 11
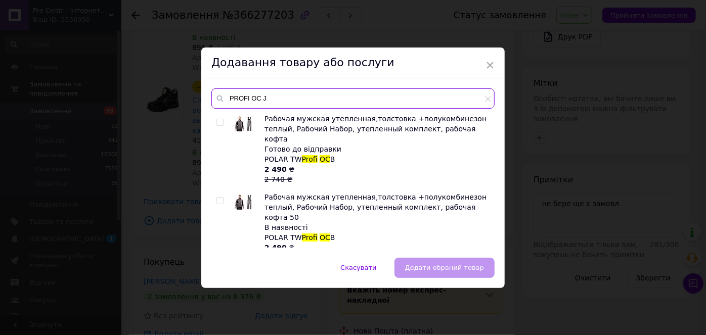
click at [289, 99] on input "PROFI OC J" at bounding box center [352, 98] width 283 height 20
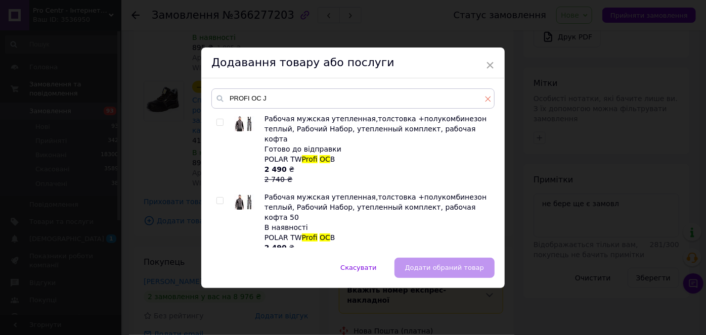
click at [488, 96] on icon at bounding box center [488, 99] width 6 height 6
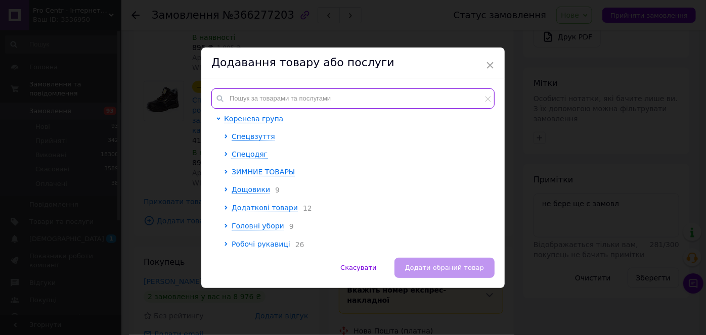
click at [225, 101] on input "text" at bounding box center [352, 98] width 283 height 20
paste input "PROFI OC J"
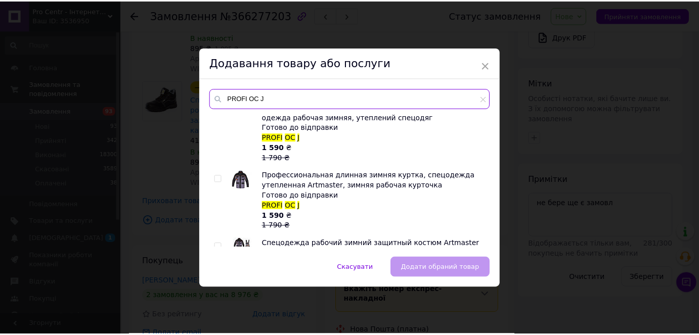
scroll to position [91, 0]
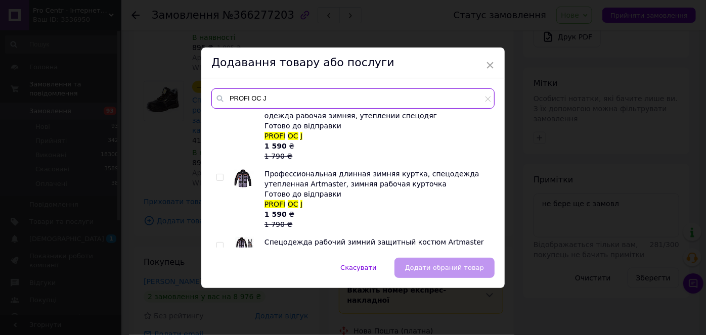
type input "PROFI OC J"
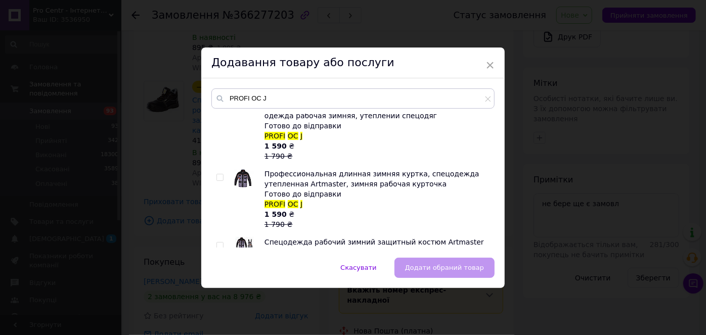
click at [218, 174] on input "checkbox" at bounding box center [219, 177] width 7 height 7
checkbox input "true"
click at [431, 272] on button "Додати обраний товар" at bounding box center [444, 268] width 100 height 20
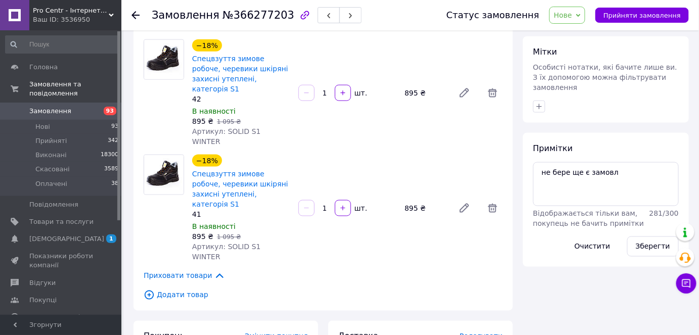
scroll to position [321, 0]
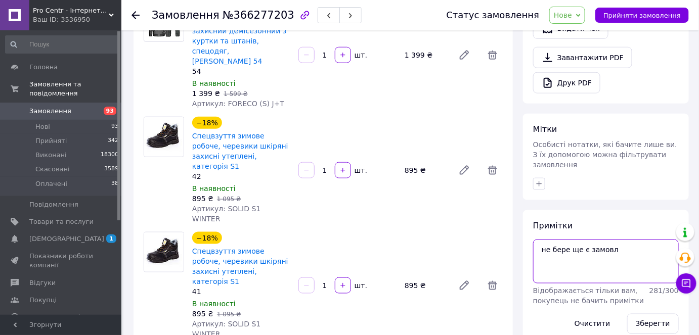
drag, startPoint x: 632, startPoint y: 235, endPoint x: 507, endPoint y: 225, distance: 125.7
click at [507, 225] on div "Замовлення з сайту Очікує оплати 12.10.2025 • 11:27 Товари в замовленні (5) −13…" at bounding box center [410, 335] width 565 height 1232
type textarea "54 куртка"
click at [650, 314] on button "Зберегти" at bounding box center [653, 324] width 52 height 20
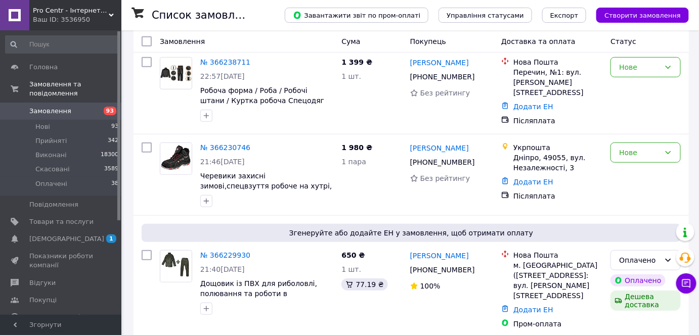
scroll to position [1840, 0]
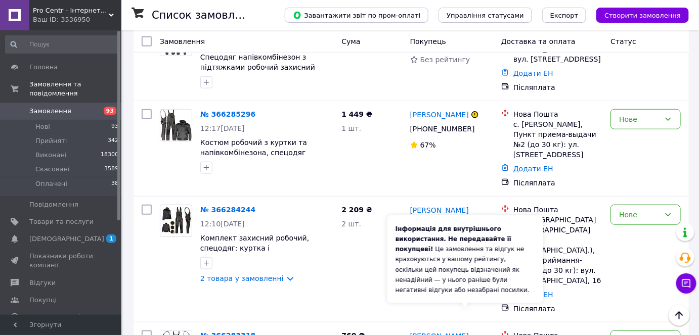
scroll to position [1517, 0]
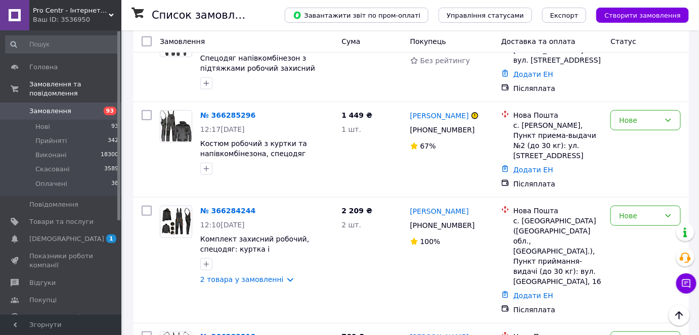
drag, startPoint x: 230, startPoint y: 232, endPoint x: 214, endPoint y: 229, distance: 16.4
drag, startPoint x: 449, startPoint y: 223, endPoint x: 427, endPoint y: 230, distance: 23.3
drag, startPoint x: 447, startPoint y: 134, endPoint x: 453, endPoint y: 134, distance: 5.6
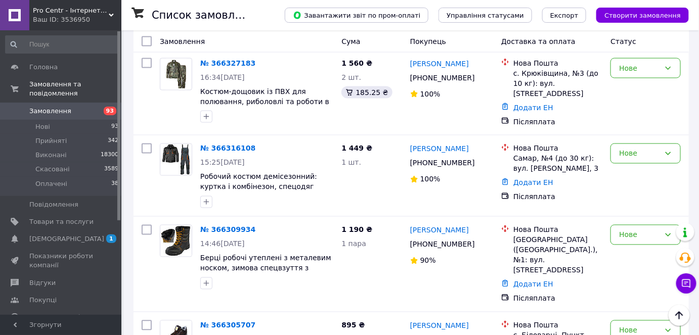
scroll to position [506, 0]
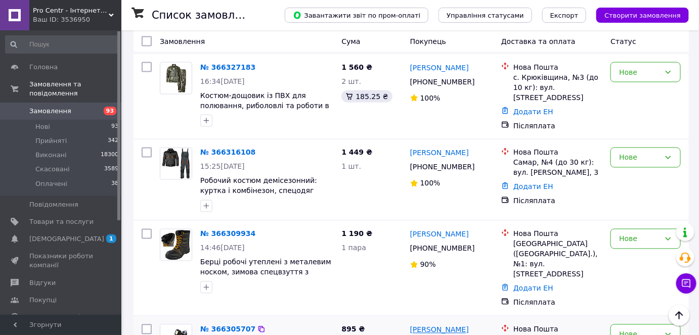
drag, startPoint x: 433, startPoint y: 245, endPoint x: 423, endPoint y: 250, distance: 10.9
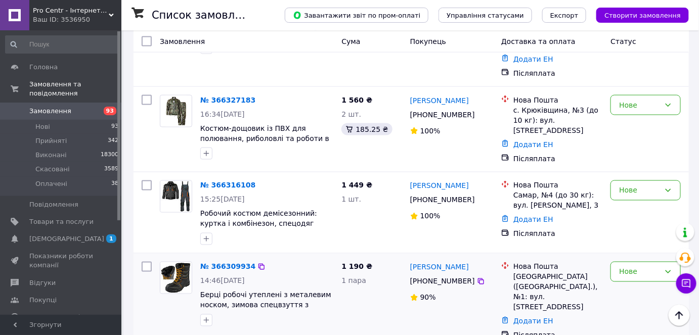
scroll to position [460, 0]
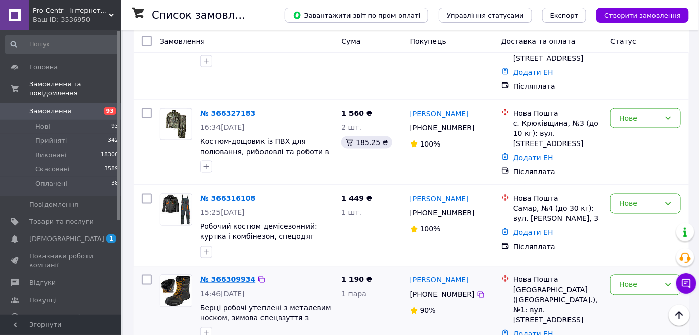
drag, startPoint x: 247, startPoint y: 208, endPoint x: 240, endPoint y: 210, distance: 6.9
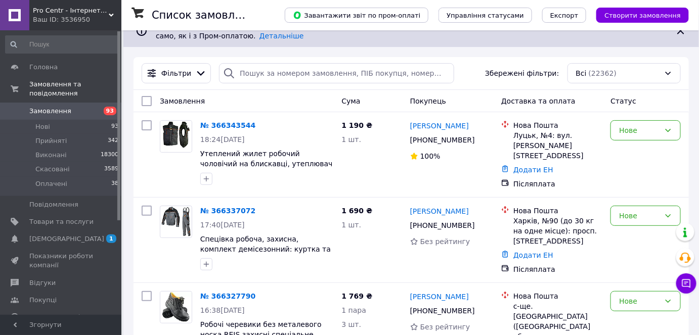
scroll to position [0, 0]
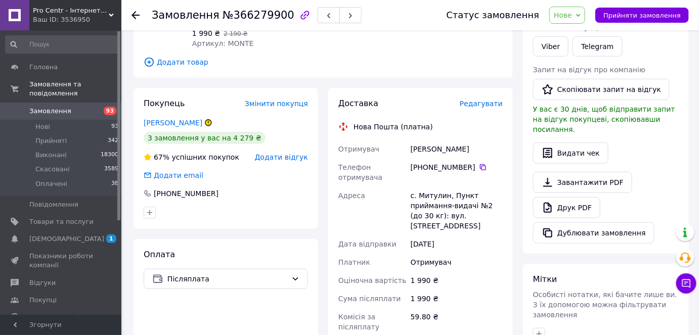
scroll to position [183, 0]
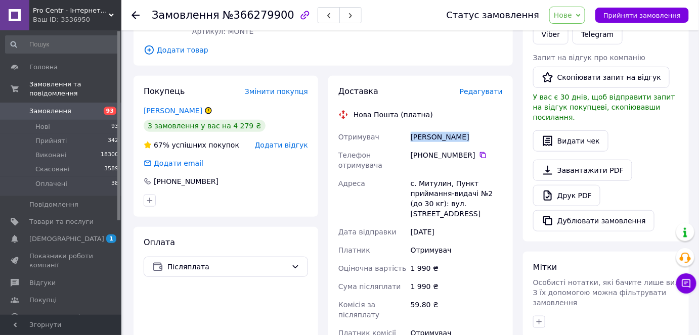
drag, startPoint x: 405, startPoint y: 129, endPoint x: 468, endPoint y: 130, distance: 62.2
click at [468, 130] on div "Отримувач [PERSON_NAME] Телефон отримувача [PHONE_NUMBER]   Адреса [PERSON_NAME…" at bounding box center [420, 240] width 168 height 224
copy div "Отримувач [PERSON_NAME]"
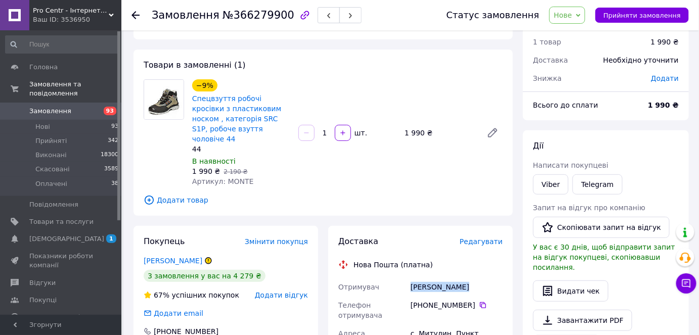
scroll to position [0, 0]
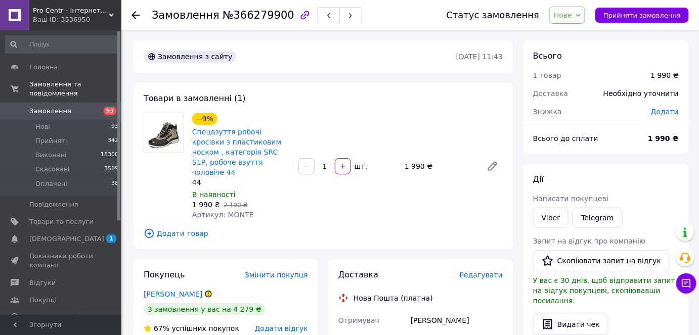
click at [235, 211] on span "Артикул: MONTE" at bounding box center [223, 215] width 62 height 8
copy span "MONTE"
click at [176, 290] on link "Венгрин Павло" at bounding box center [173, 294] width 59 height 8
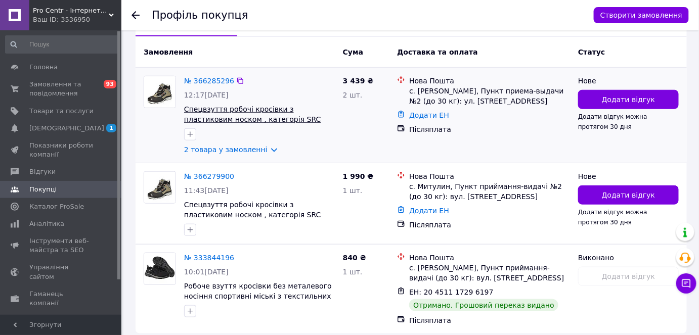
scroll to position [199, 0]
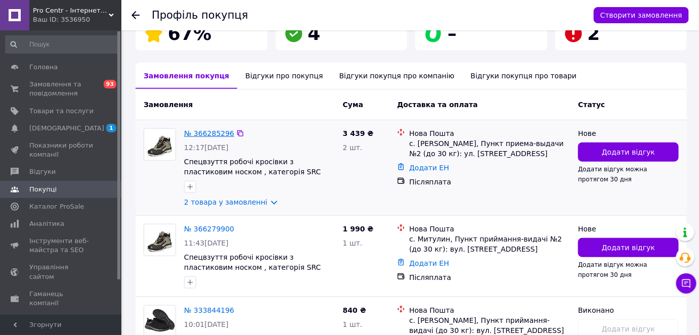
click at [214, 131] on link "№ 366285296" at bounding box center [209, 133] width 50 height 8
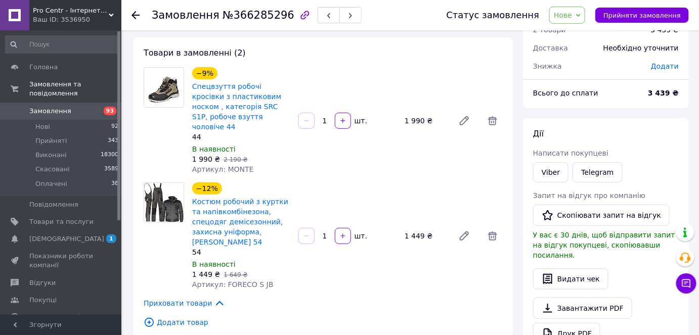
scroll to position [275, 0]
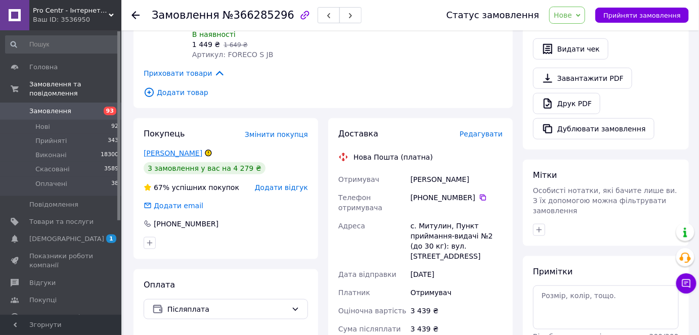
click at [178, 149] on link "[PERSON_NAME]" at bounding box center [173, 153] width 59 height 8
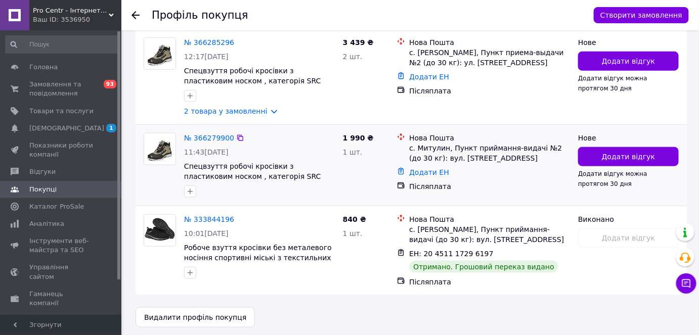
scroll to position [291, 0]
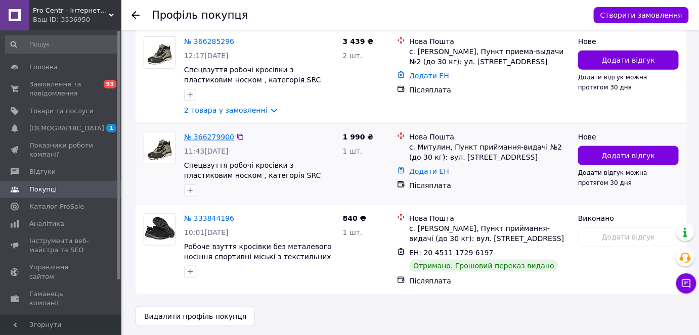
click at [218, 133] on link "№ 366279900" at bounding box center [209, 137] width 50 height 8
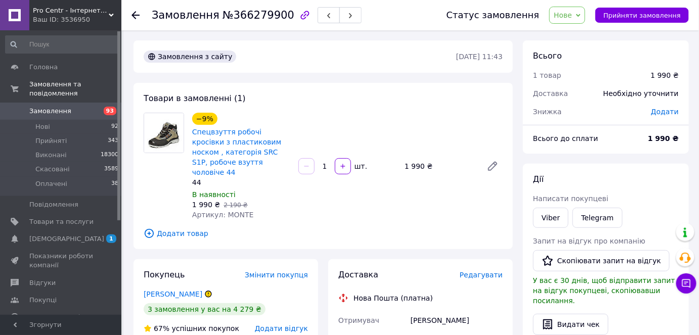
drag, startPoint x: 592, startPoint y: 15, endPoint x: 581, endPoint y: 36, distance: 23.7
click at [585, 15] on span "Нове" at bounding box center [567, 15] width 36 height 17
click at [584, 68] on li "Скасовано" at bounding box center [572, 65] width 46 height 15
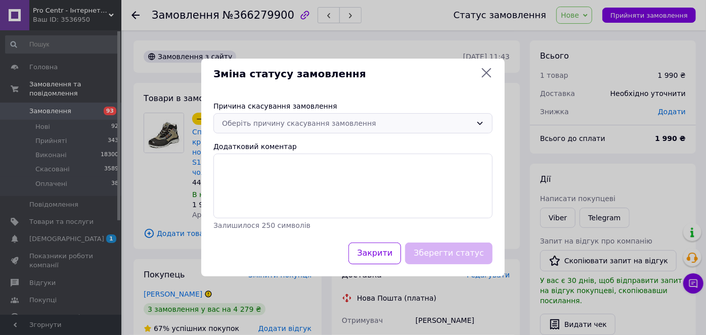
click at [335, 118] on div "Оберіть причину скасування замовлення" at bounding box center [347, 123] width 250 height 11
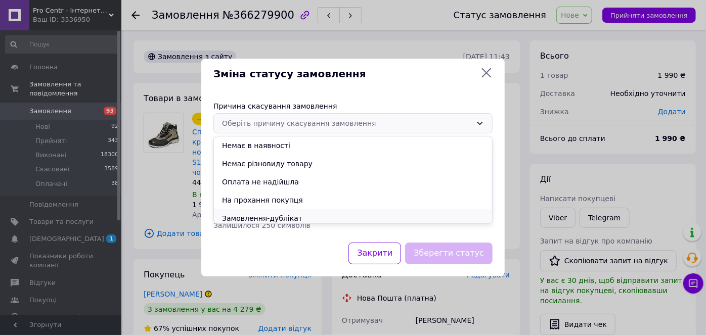
click at [283, 217] on li "Замовлення-дублікат" at bounding box center [353, 218] width 278 height 18
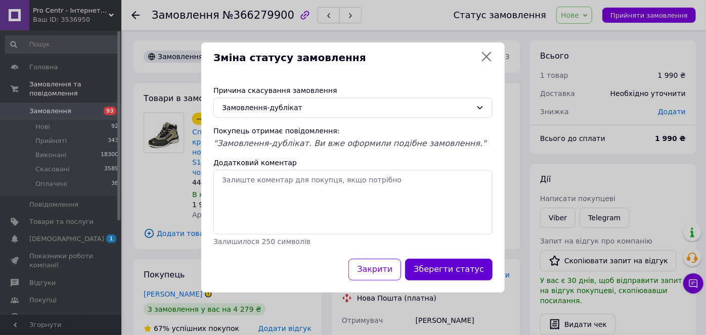
click at [469, 269] on button "Зберегти статус" at bounding box center [448, 270] width 87 height 22
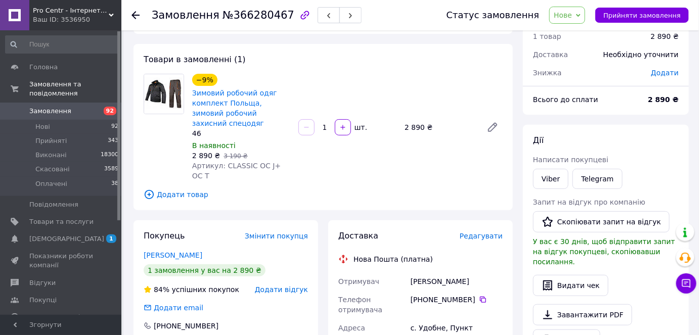
scroll to position [91, 0]
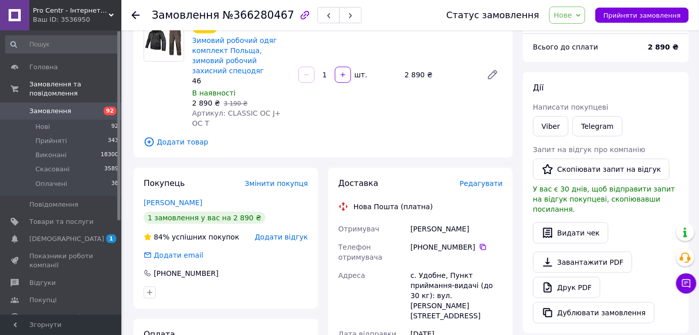
drag, startPoint x: 409, startPoint y: 205, endPoint x: 493, endPoint y: 207, distance: 83.9
click at [493, 220] on div "[PERSON_NAME]" at bounding box center [456, 229] width 96 height 18
copy div "[PERSON_NAME]"
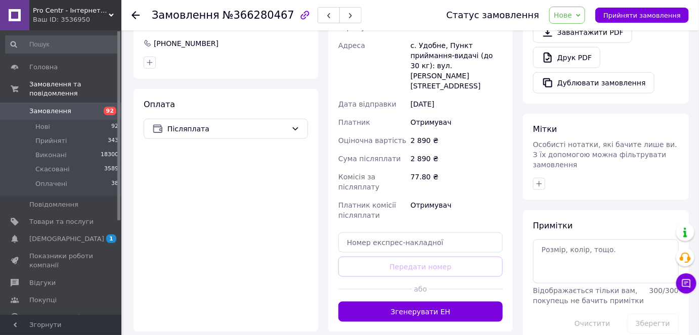
scroll to position [137, 0]
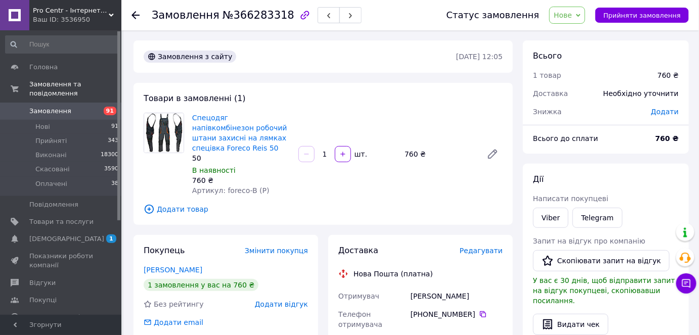
drag, startPoint x: 404, startPoint y: 291, endPoint x: 481, endPoint y: 294, distance: 77.4
copy div "Отримувач [PERSON_NAME]"
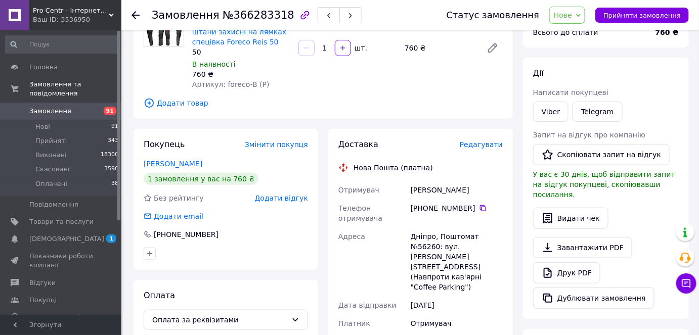
scroll to position [183, 0]
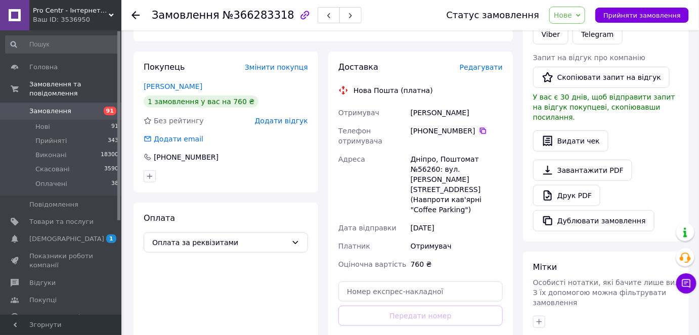
click at [479, 127] on icon at bounding box center [483, 131] width 8 height 8
click at [480, 129] on icon at bounding box center [483, 131] width 6 height 6
click at [503, 317] on div "Доставка Редагувати Нова Пошта (платна) Отримувач [PERSON_NAME] Телефон отримув…" at bounding box center [420, 217] width 184 height 330
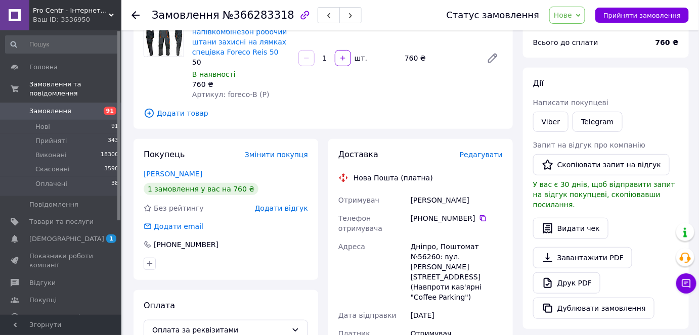
scroll to position [0, 0]
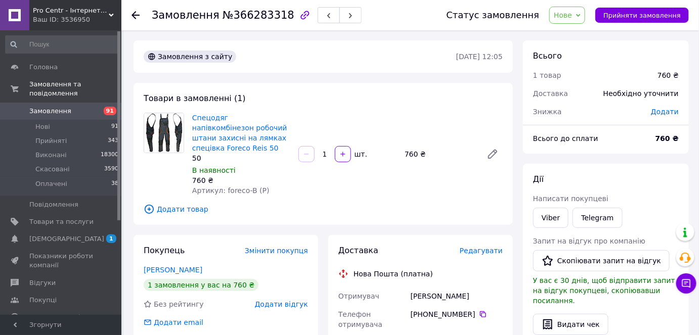
click at [525, 314] on div "[PERSON_NAME] покупцеві Viber Telegram Запит на відгук про компанію   Скопіюват…" at bounding box center [606, 294] width 166 height 261
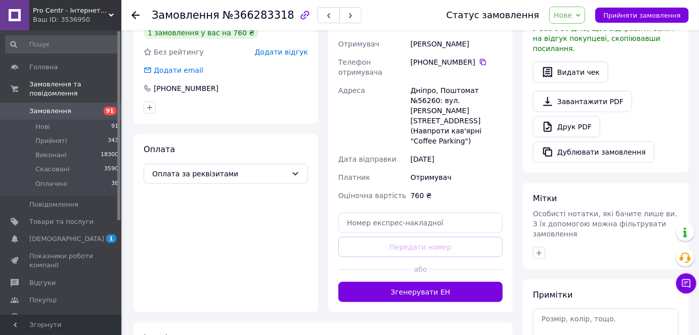
scroll to position [318, 0]
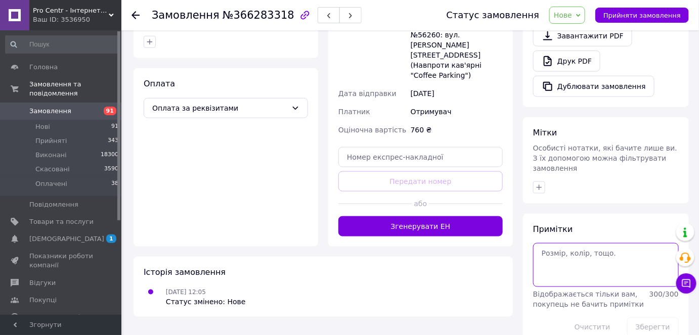
click at [567, 243] on textarea at bounding box center [606, 264] width 146 height 43
type textarea "оплата на [PERSON_NAME]"
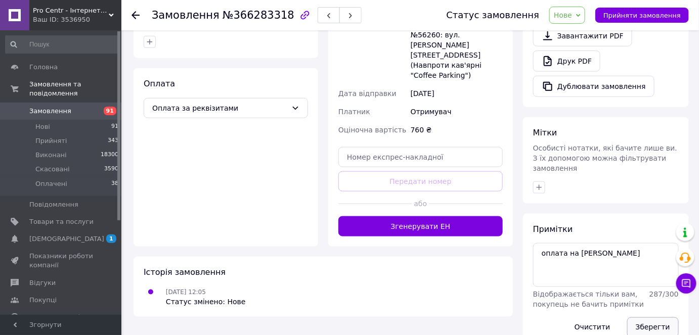
click at [662, 317] on button "Зберегти" at bounding box center [653, 327] width 52 height 20
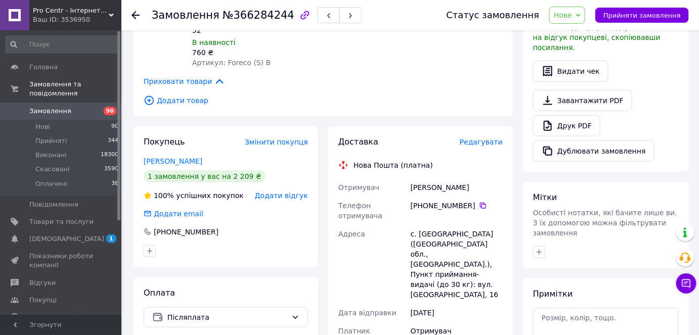
scroll to position [275, 0]
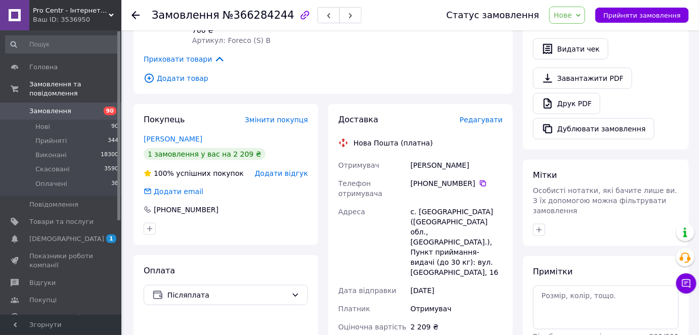
drag, startPoint x: 405, startPoint y: 153, endPoint x: 462, endPoint y: 155, distance: 56.6
click at [462, 156] on div "Отримувач [PERSON_NAME] Телефон отримувача [PHONE_NUMBER]   Адреса с. [GEOGRAPH…" at bounding box center [420, 283] width 168 height 255
copy div "Отримувач [PERSON_NAME]"
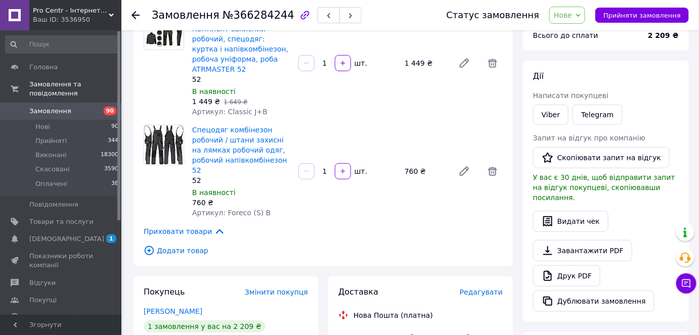
scroll to position [91, 0]
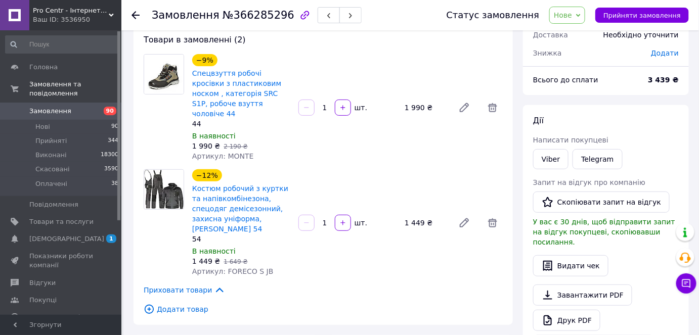
scroll to position [45, 0]
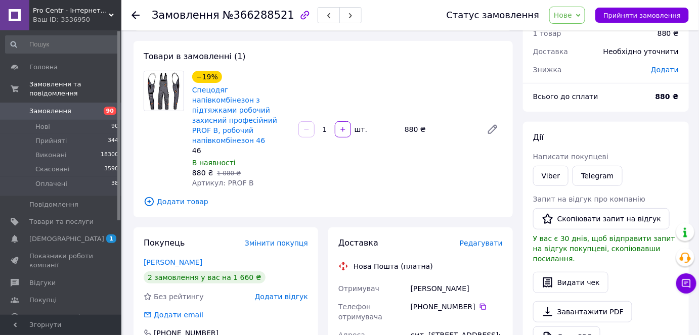
scroll to position [91, 0]
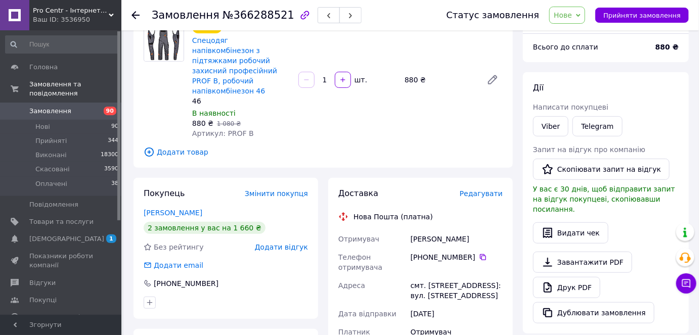
drag, startPoint x: 395, startPoint y: 223, endPoint x: 491, endPoint y: 228, distance: 95.7
click at [491, 230] on div "Отримувач [PERSON_NAME] Телефон отримувача [PHONE_NUMBER]   [GEOGRAPHIC_DATA] с…" at bounding box center [420, 332] width 168 height 204
copy div "Отримувач [PERSON_NAME]"
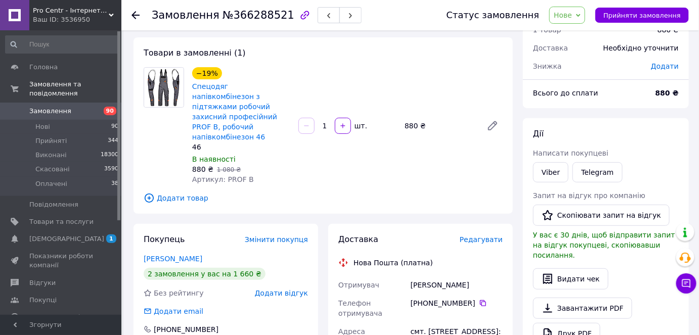
copy div "Отримувач [PERSON_NAME]"
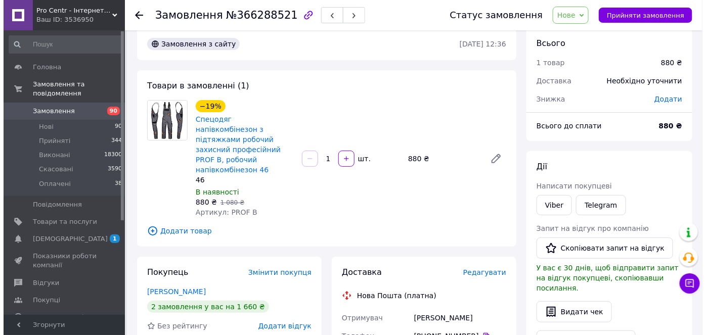
scroll to position [0, 0]
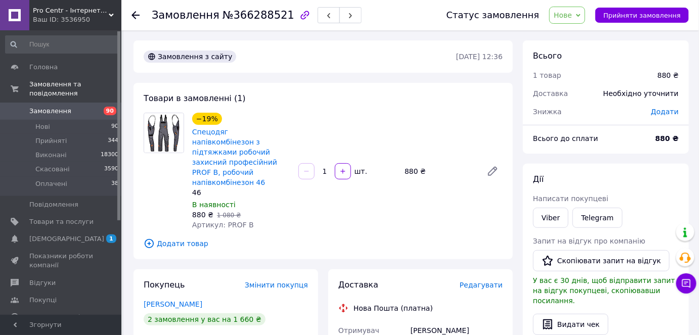
click at [184, 238] on span "Додати товар" at bounding box center [323, 243] width 359 height 11
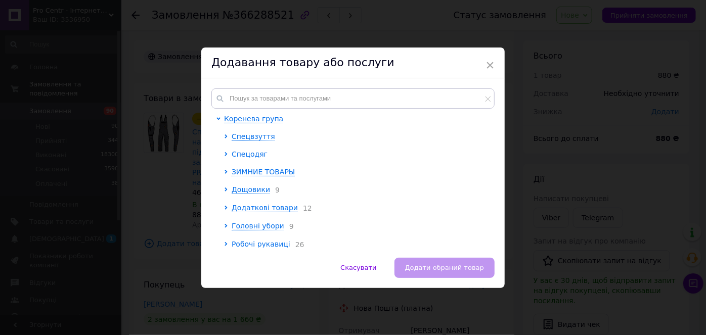
click at [244, 158] on span "Спецодяг" at bounding box center [249, 154] width 36 height 8
click at [256, 173] on span "Робочі костюми" at bounding box center [268, 172] width 58 height 8
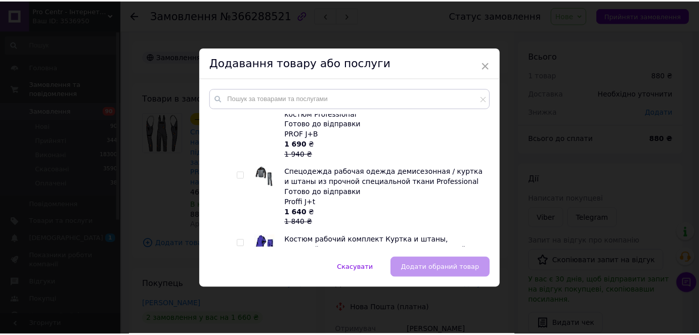
scroll to position [459, 0]
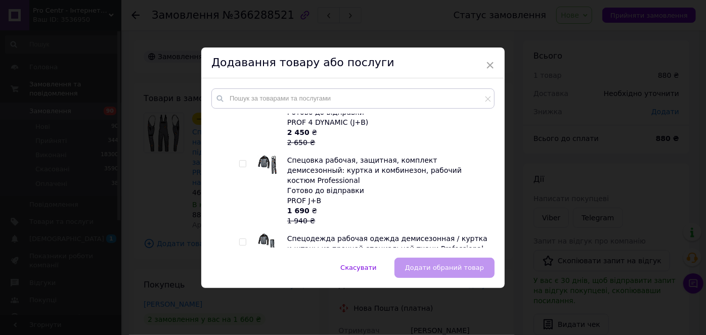
click at [245, 160] on div at bounding box center [243, 163] width 8 height 7
click at [243, 161] on input "checkbox" at bounding box center [242, 164] width 7 height 7
checkbox input "true"
click at [444, 259] on button "Додати обраний товар" at bounding box center [444, 268] width 100 height 20
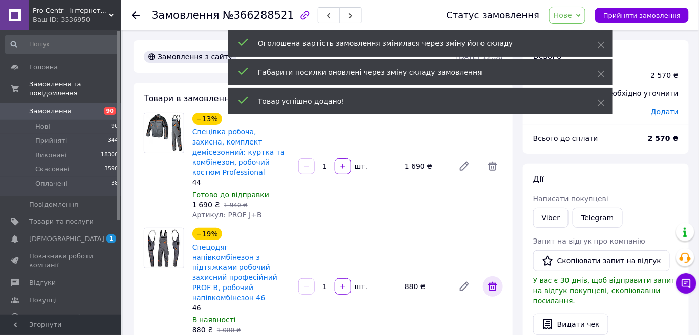
click at [487, 281] on icon at bounding box center [492, 287] width 12 height 12
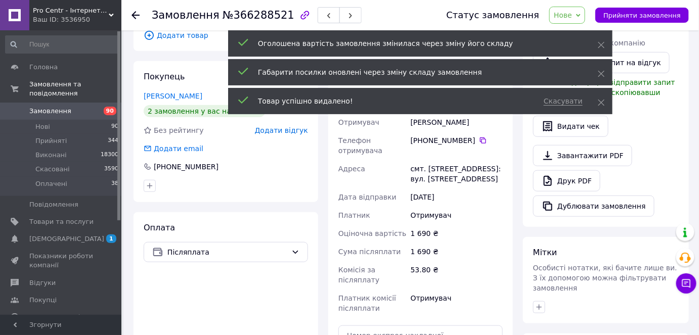
scroll to position [321, 0]
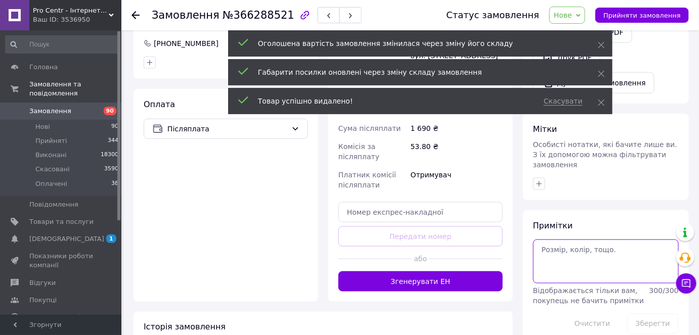
click at [552, 240] on textarea at bounding box center [606, 261] width 146 height 43
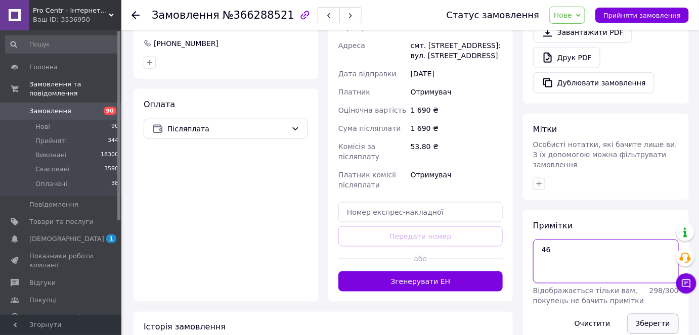
type textarea "46"
click at [636, 314] on button "Зберегти" at bounding box center [653, 324] width 52 height 20
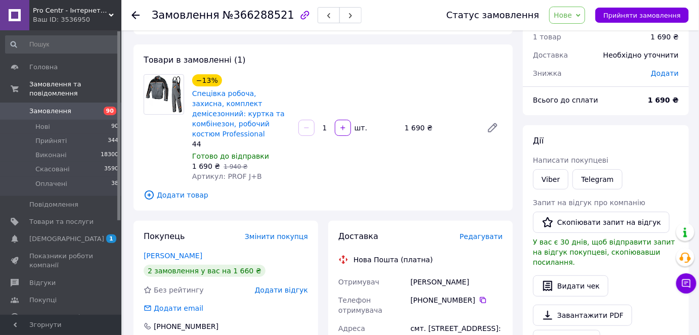
scroll to position [0, 0]
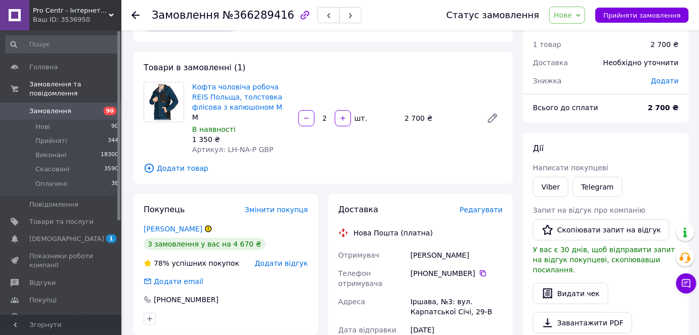
scroll to position [91, 0]
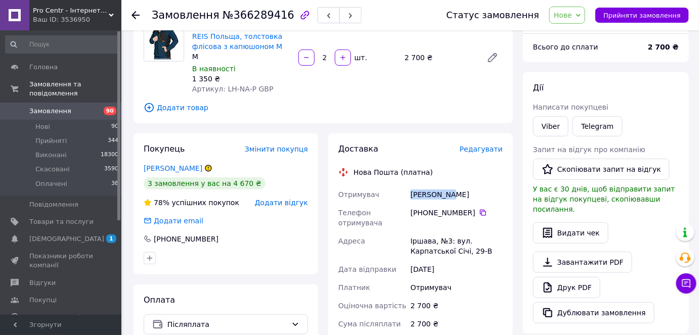
drag, startPoint x: 409, startPoint y: 196, endPoint x: 457, endPoint y: 196, distance: 48.0
click at [457, 196] on div "Белла Юрій" at bounding box center [456, 194] width 96 height 18
copy div "Белла Юрій"
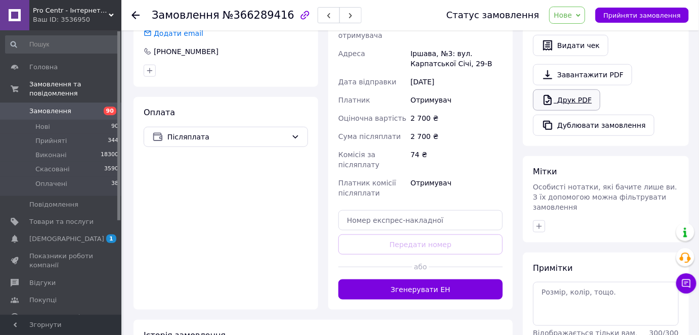
scroll to position [321, 0]
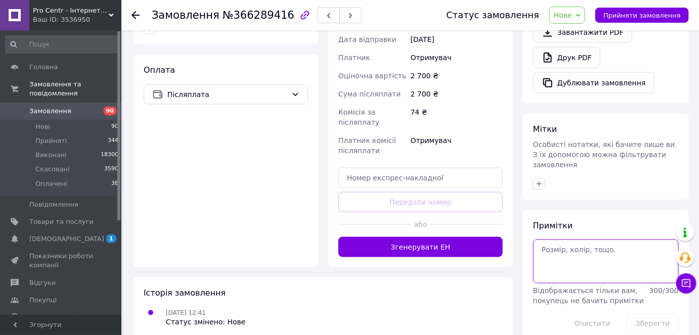
click at [569, 240] on textarea at bounding box center [606, 261] width 146 height 43
type textarea "е"
type textarea "не в мер"
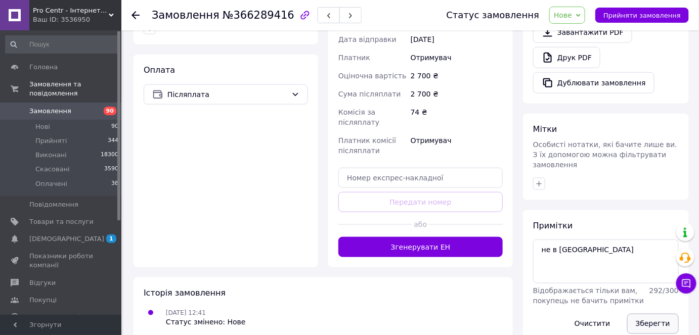
drag, startPoint x: 645, startPoint y: 301, endPoint x: 569, endPoint y: 136, distance: 180.9
click at [645, 314] on button "Зберегти" at bounding box center [653, 324] width 52 height 20
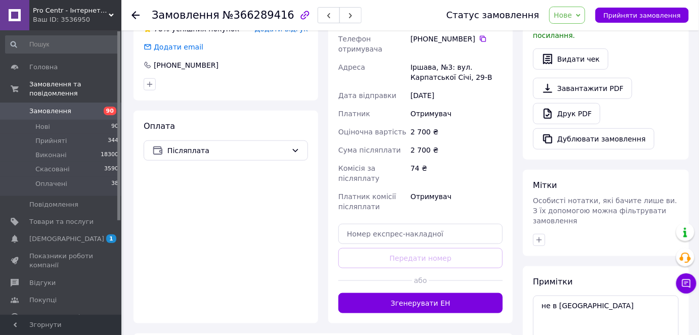
scroll to position [35, 0]
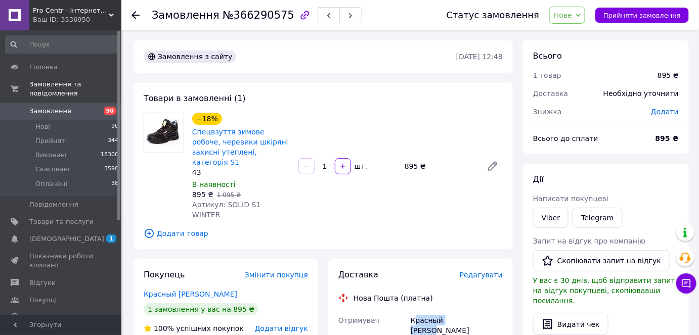
drag, startPoint x: 427, startPoint y: 301, endPoint x: 407, endPoint y: 299, distance: 20.3
click at [465, 311] on div "Красный [PERSON_NAME]" at bounding box center [456, 325] width 96 height 28
drag, startPoint x: 399, startPoint y: 299, endPoint x: 480, endPoint y: 330, distance: 86.4
copy div "Отримувач Красный [PERSON_NAME]"
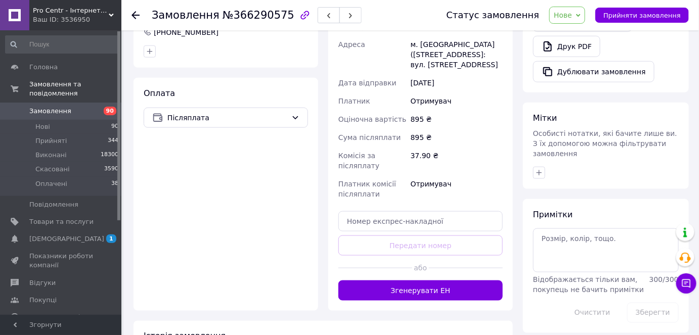
scroll to position [357, 0]
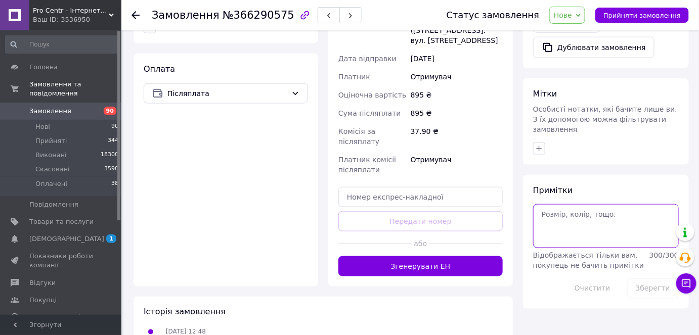
click at [551, 204] on textarea at bounding box center [606, 225] width 146 height 43
type textarea "не бере"
drag, startPoint x: 661, startPoint y: 265, endPoint x: 661, endPoint y: 258, distance: 6.6
click at [662, 278] on button "Зберегти" at bounding box center [653, 288] width 52 height 20
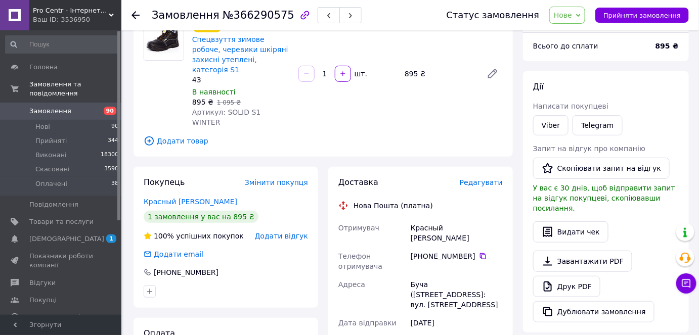
scroll to position [137, 0]
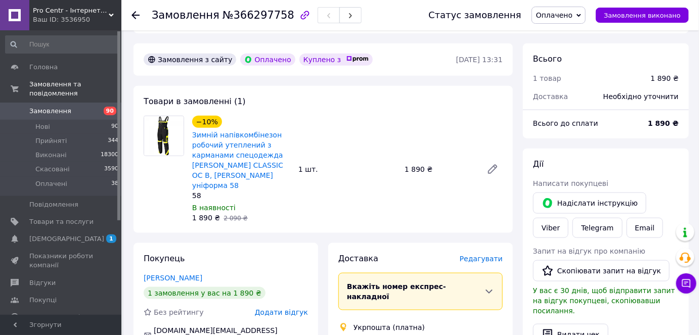
scroll to position [275, 0]
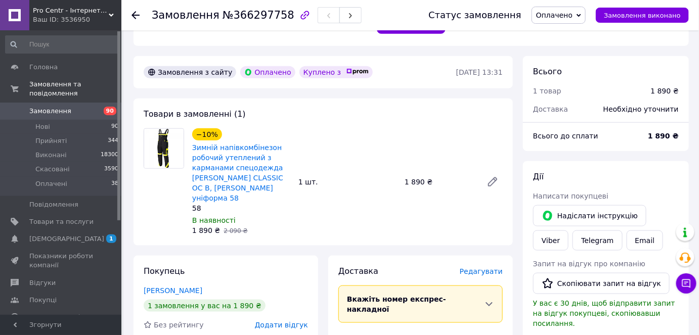
drag, startPoint x: 148, startPoint y: 255, endPoint x: 231, endPoint y: 263, distance: 83.3
click at [231, 263] on div "Покупець салюк Александр 1 замовлення у вас на 1 890 ₴ Без рейтингу Додати відг…" at bounding box center [225, 331] width 184 height 151
copy link "салюк Александр"
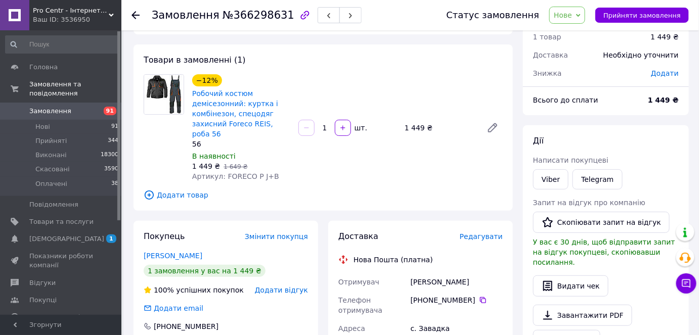
scroll to position [137, 0]
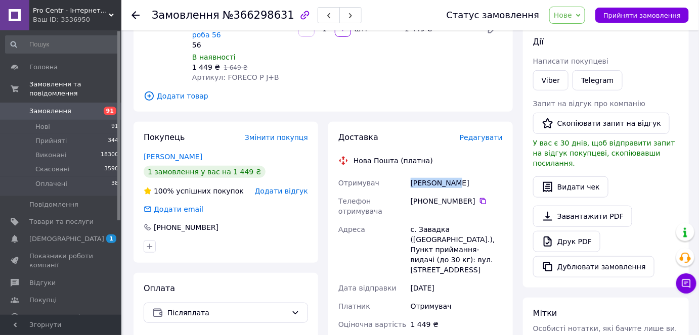
drag, startPoint x: 412, startPoint y: 170, endPoint x: 472, endPoint y: 177, distance: 60.1
click at [472, 177] on div "[PERSON_NAME]" at bounding box center [456, 183] width 96 height 18
copy div "Оленюк Іван"
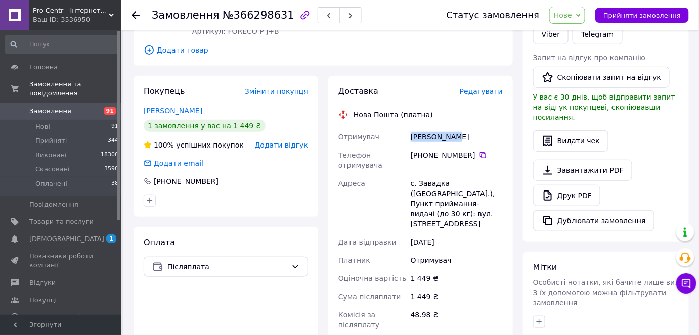
scroll to position [377, 0]
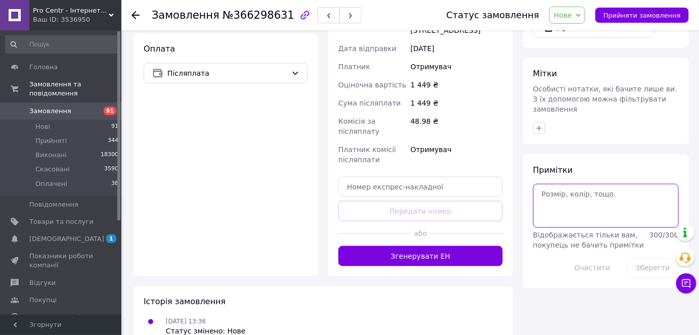
click at [570, 193] on textarea at bounding box center [606, 205] width 146 height 43
type textarea "не бере"
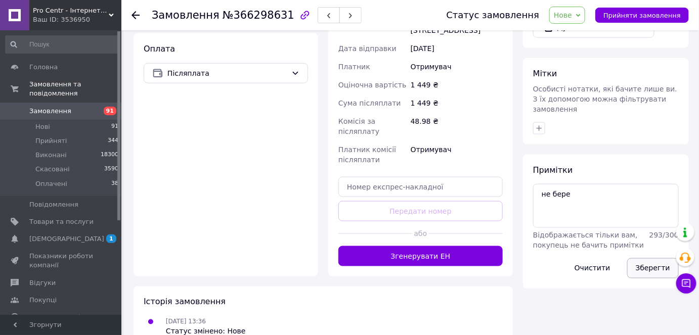
click at [642, 258] on button "Зберегти" at bounding box center [653, 268] width 52 height 20
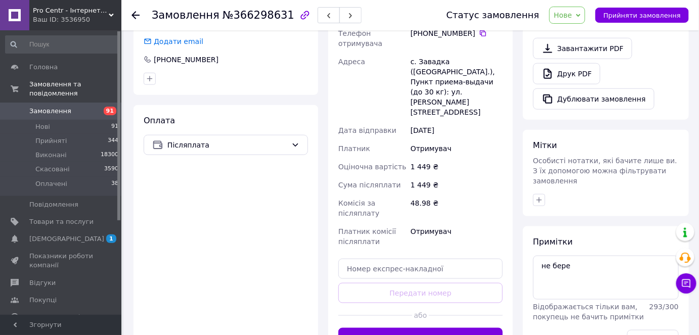
scroll to position [240, 0]
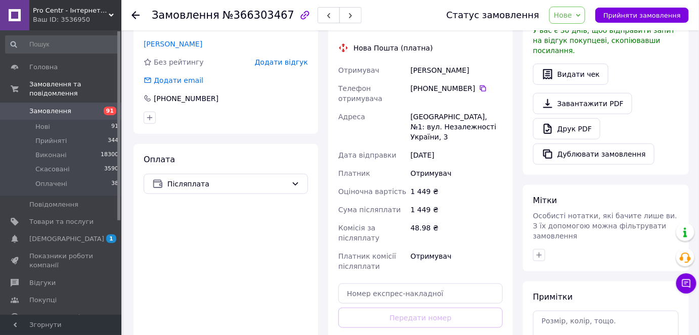
scroll to position [321, 0]
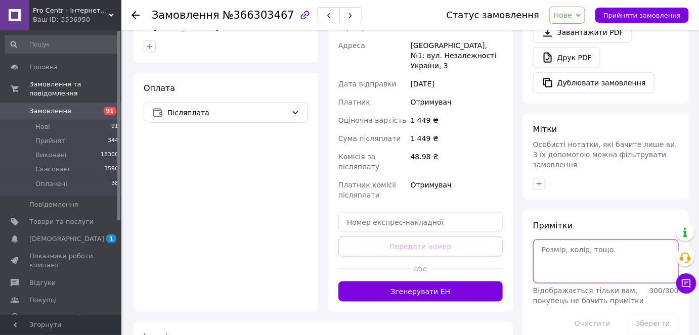
click at [576, 245] on textarea at bounding box center [606, 261] width 146 height 43
type textarea "не бере"
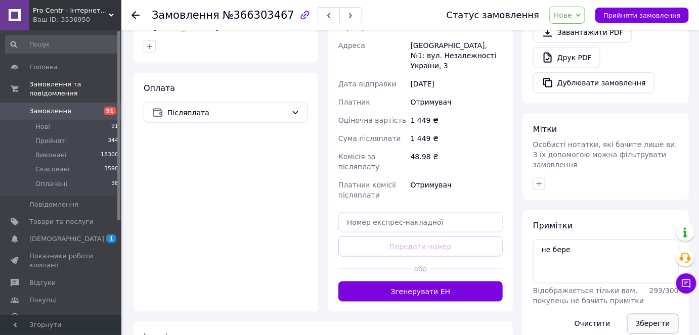
click at [664, 314] on button "Зберегти" at bounding box center [653, 324] width 52 height 20
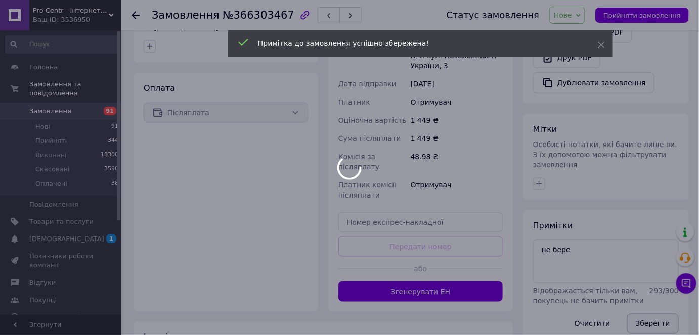
click at [662, 314] on button "Зберегти" at bounding box center [653, 324] width 52 height 20
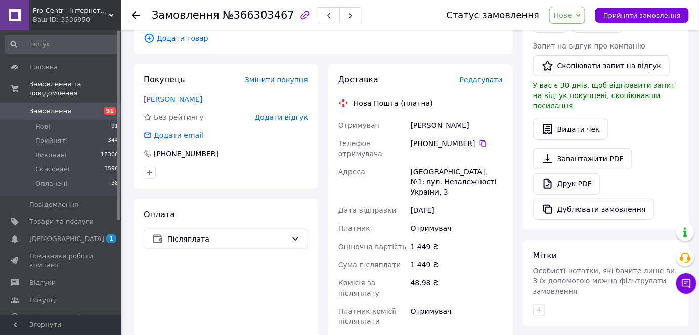
scroll to position [183, 0]
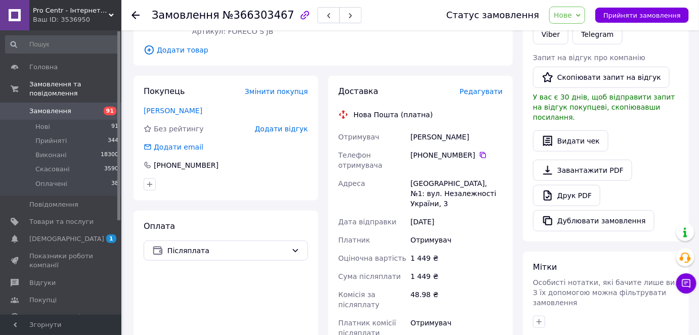
drag, startPoint x: 407, startPoint y: 124, endPoint x: 473, endPoint y: 116, distance: 66.2
click at [473, 116] on div "Доставка Редагувати Нова Пошта (платна) Отримувач Миненкова Олена Телефон отрим…" at bounding box center [420, 263] width 164 height 354
copy div "Отримувач Миненкова Олена"
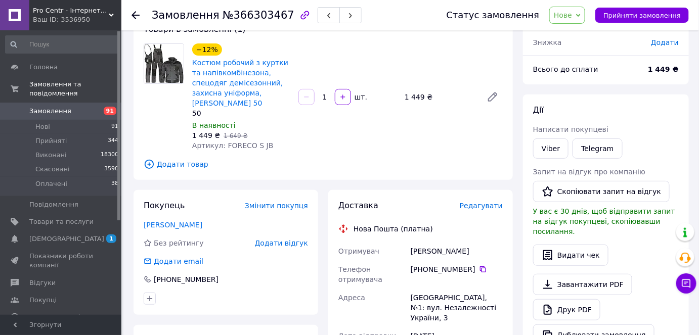
scroll to position [0, 0]
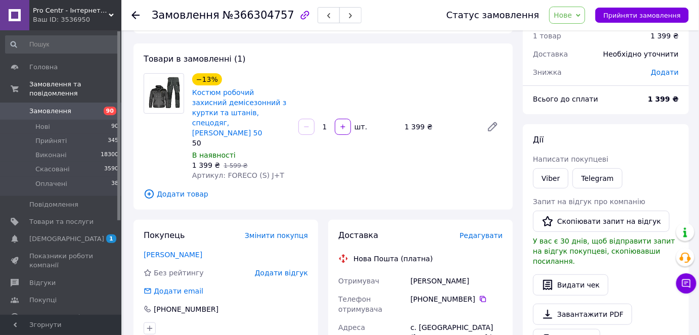
scroll to position [137, 0]
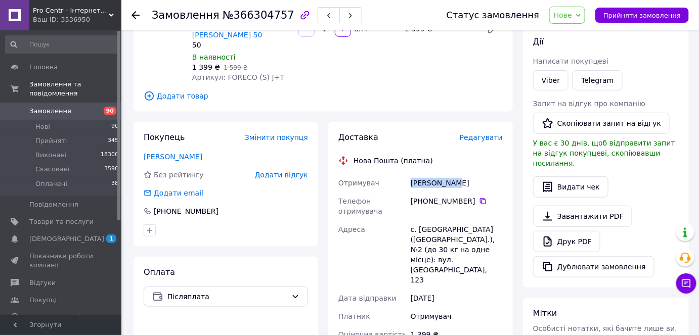
drag, startPoint x: 408, startPoint y: 169, endPoint x: 459, endPoint y: 166, distance: 51.6
click at [459, 174] on div "Отримувач [PERSON_NAME] Телефон отримувача [PHONE_NUMBER]   Адреса с. [GEOGRAPH…" at bounding box center [420, 296] width 168 height 245
copy div "Отримувач [PERSON_NAME]"
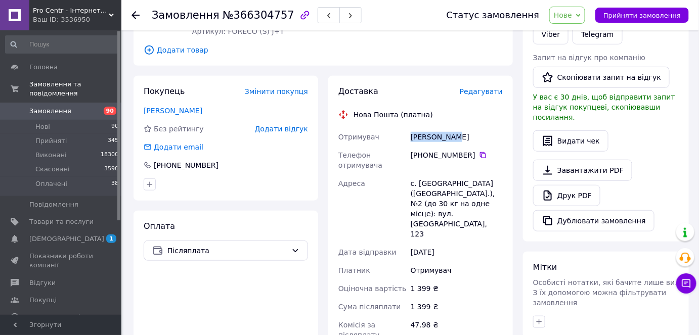
scroll to position [377, 0]
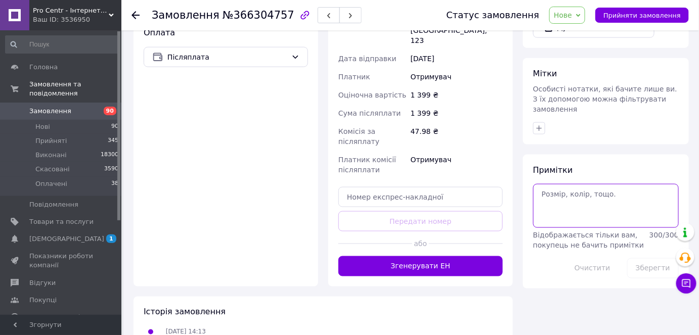
click at [585, 185] on textarea at bounding box center [606, 205] width 146 height 43
type textarea "не говорить в трубку"
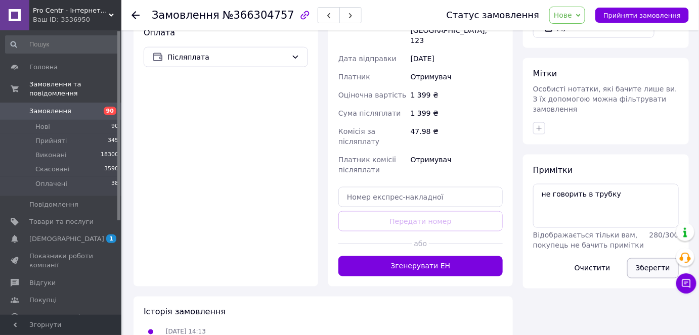
click at [664, 258] on button "Зберегти" at bounding box center [653, 268] width 52 height 20
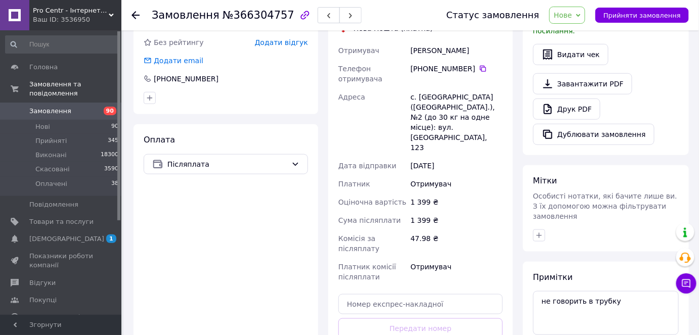
scroll to position [148, 0]
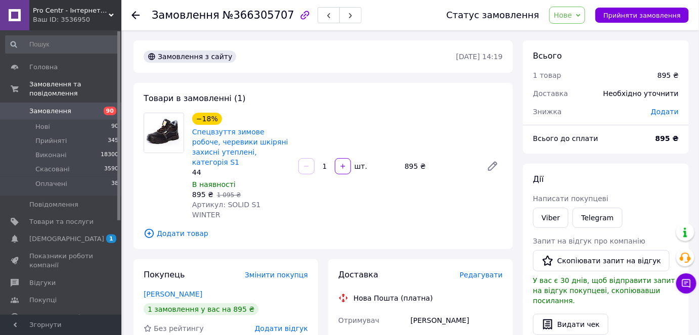
drag, startPoint x: 411, startPoint y: 300, endPoint x: 468, endPoint y: 300, distance: 56.6
click at [468, 311] on div "[PERSON_NAME]" at bounding box center [456, 320] width 96 height 18
copy div "[PERSON_NAME]"
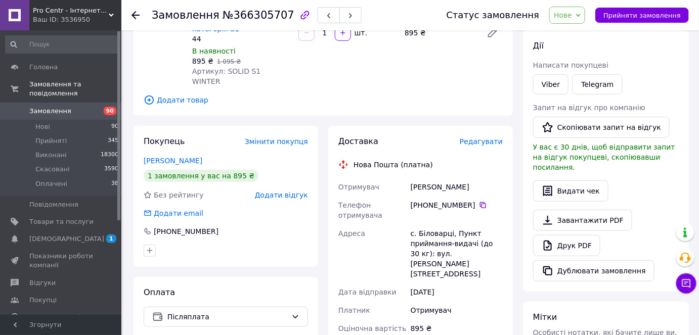
scroll to position [137, 0]
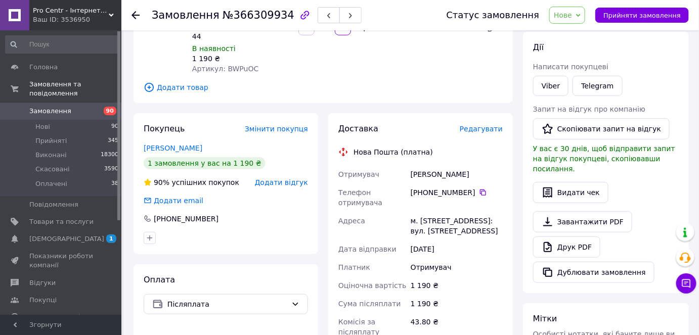
scroll to position [137, 0]
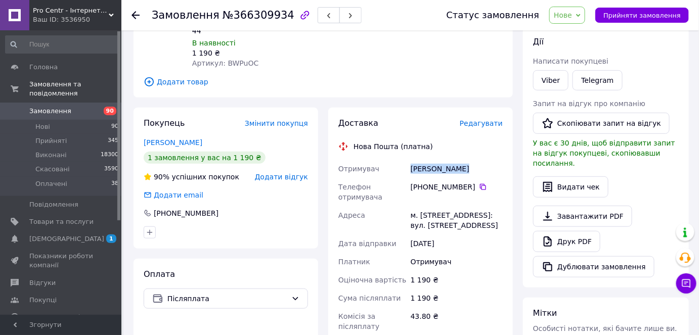
drag, startPoint x: 412, startPoint y: 159, endPoint x: 461, endPoint y: 159, distance: 48.5
click at [461, 160] on div "[PERSON_NAME]" at bounding box center [456, 169] width 96 height 18
copy div "[PERSON_NAME]"
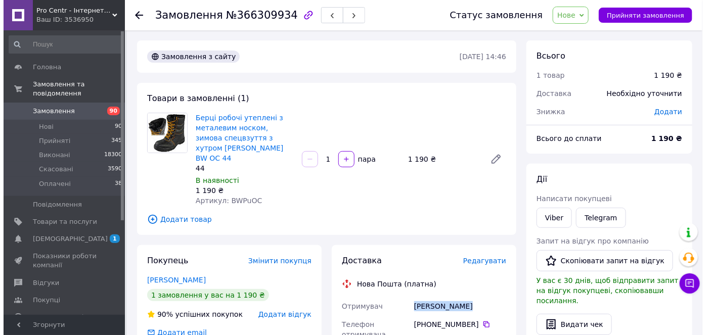
scroll to position [183, 0]
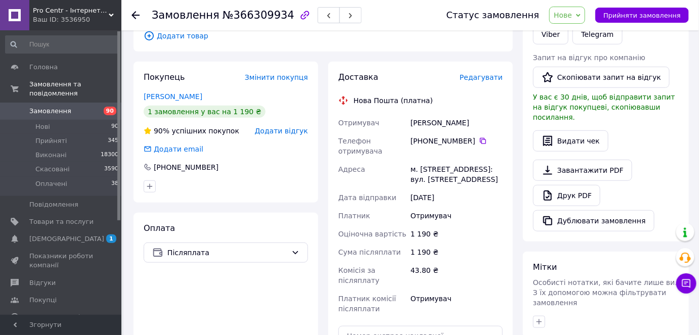
click at [493, 73] on span "Редагувати" at bounding box center [480, 77] width 43 height 8
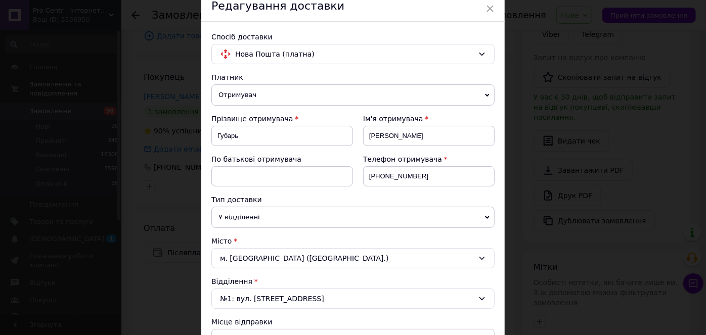
scroll to position [45, 0]
click at [253, 259] on div "м. Київ (Київська обл.)" at bounding box center [352, 257] width 283 height 20
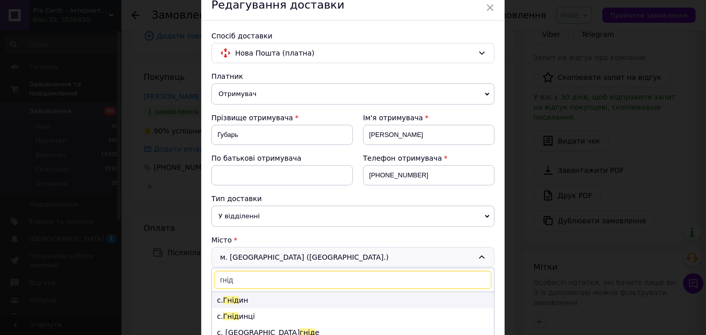
type input "гнід"
click at [244, 300] on li "с. Гнід ин" at bounding box center [353, 300] width 282 height 16
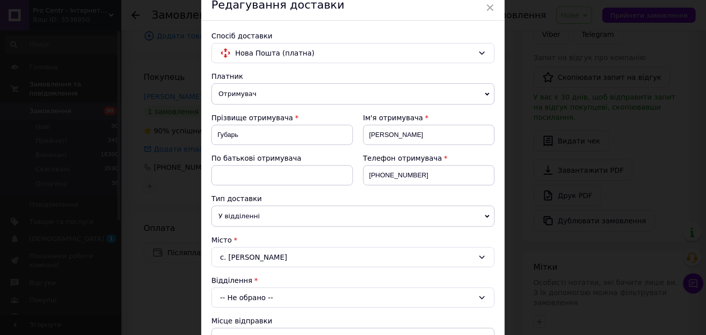
click at [270, 292] on div "-- Не обрано --" at bounding box center [352, 298] width 283 height 20
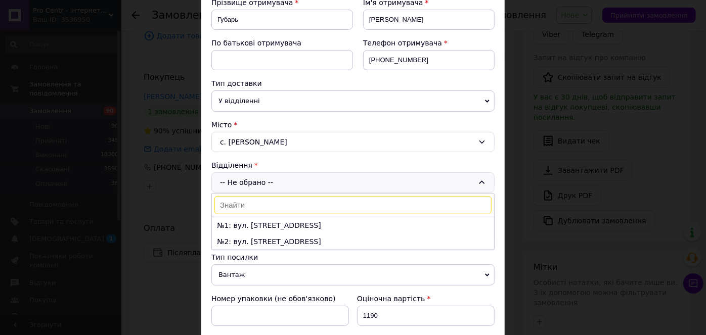
scroll to position [183, 0]
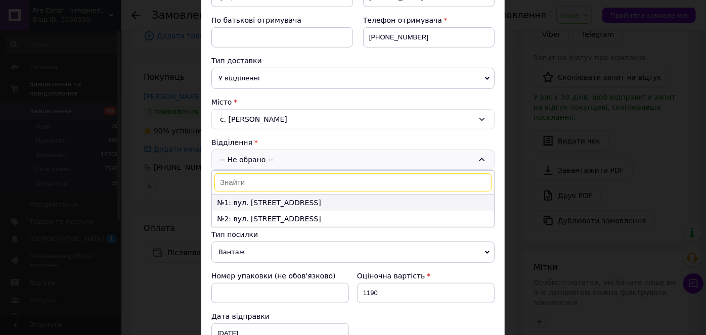
click at [325, 200] on li "№1: вул. Олександрівська, 9" at bounding box center [353, 203] width 282 height 16
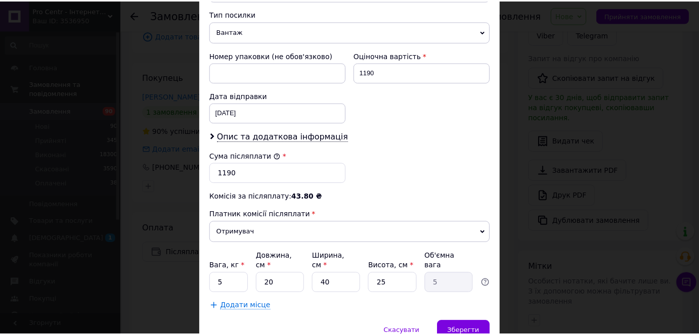
scroll to position [432, 0]
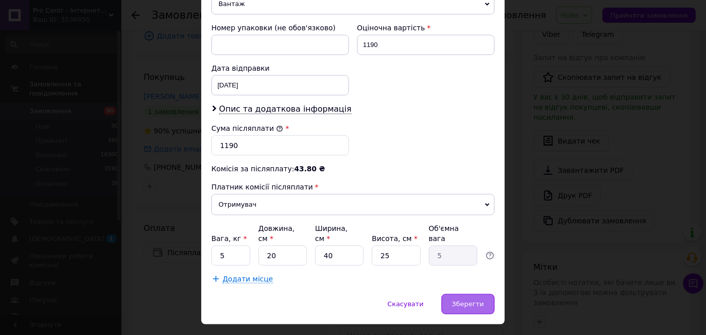
click at [463, 300] on span "Зберегти" at bounding box center [468, 304] width 32 height 8
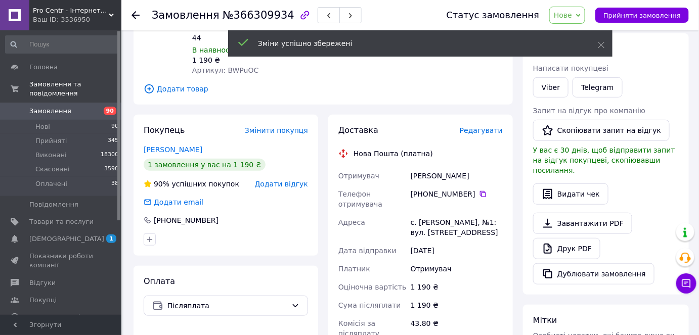
scroll to position [45, 0]
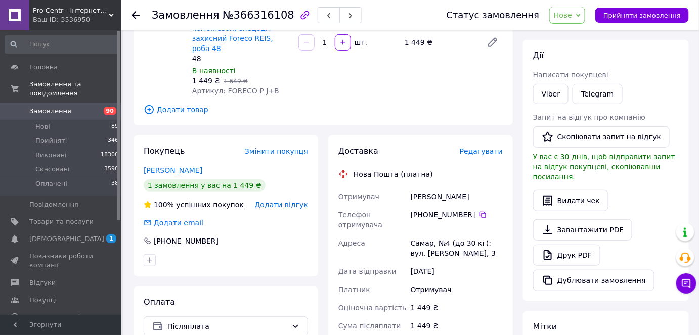
scroll to position [91, 0]
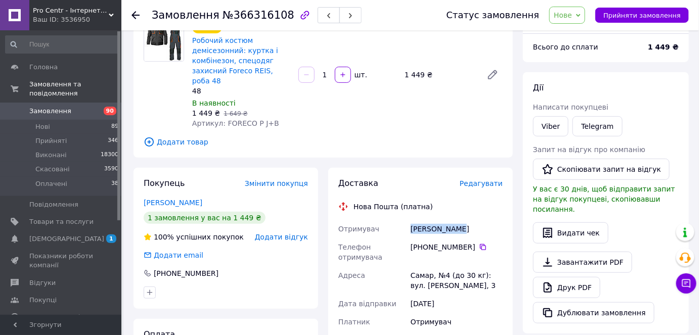
drag, startPoint x: 411, startPoint y: 216, endPoint x: 464, endPoint y: 223, distance: 54.0
click at [464, 223] on div "Чубенко Ігор" at bounding box center [456, 229] width 96 height 18
copy div "Чубенко Ігор"
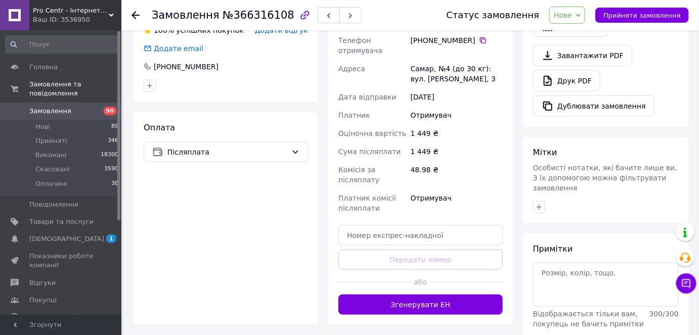
scroll to position [357, 0]
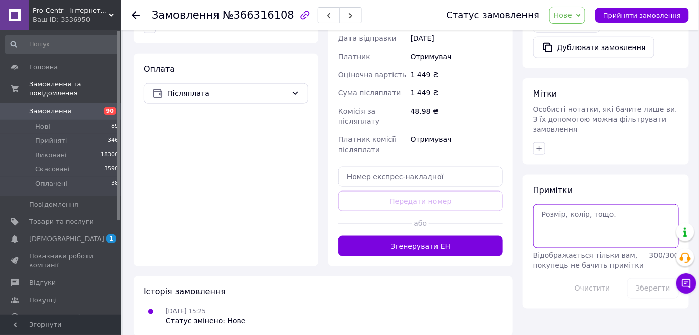
click at [563, 204] on textarea at bounding box center [606, 225] width 146 height 43
type textarea "не бере"
click at [648, 278] on button "Зберегти" at bounding box center [653, 288] width 52 height 20
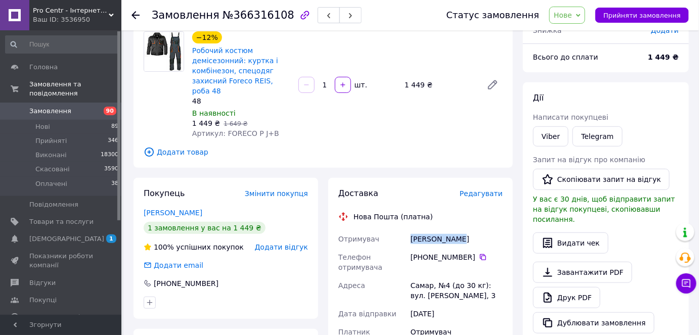
drag, startPoint x: 402, startPoint y: 223, endPoint x: 480, endPoint y: 230, distance: 78.1
click at [480, 230] on div "Отримувач Чубенко Ігор Телефон отримувача +380 97 882 32 33   Адреса Самар, №4 …" at bounding box center [420, 332] width 168 height 204
copy div "Отримувач Чубенко Ігор"
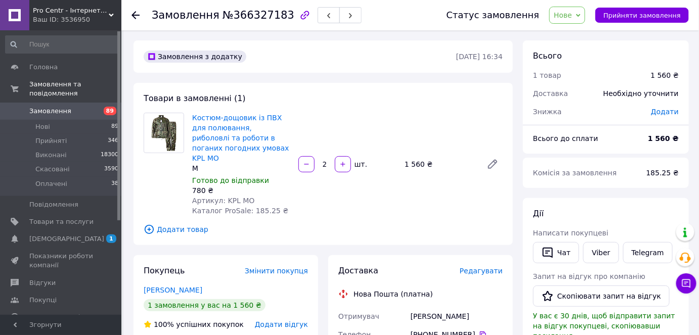
drag, startPoint x: 406, startPoint y: 304, endPoint x: 497, endPoint y: 304, distance: 91.5
copy div "Отримувач [PERSON_NAME]"
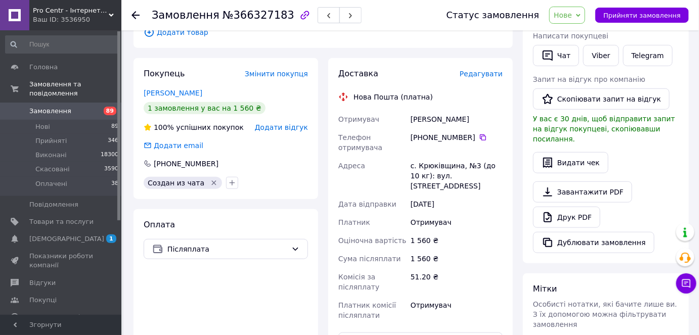
scroll to position [124, 0]
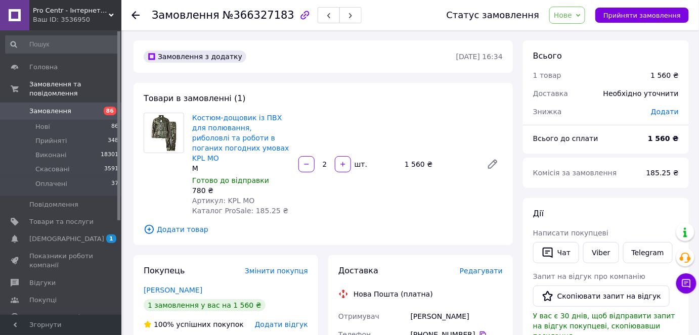
drag, startPoint x: 403, startPoint y: 306, endPoint x: 500, endPoint y: 298, distance: 96.9
copy div "Отримувач [PERSON_NAME]"
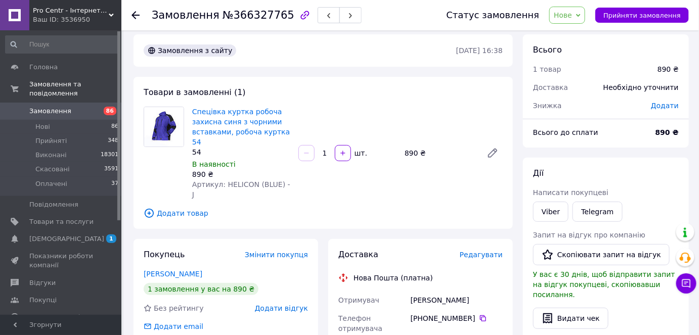
scroll to position [45, 0]
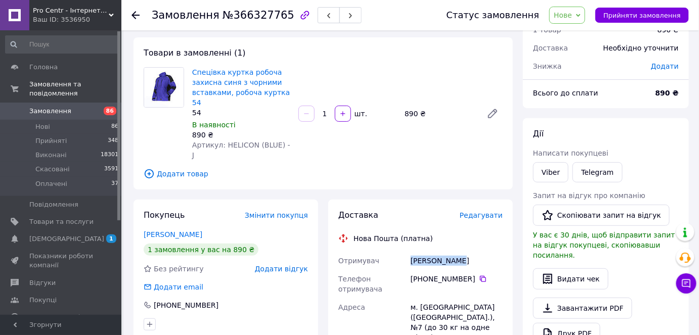
drag, startPoint x: 420, startPoint y: 239, endPoint x: 463, endPoint y: 242, distance: 44.1
click at [463, 252] on div "Лобанов Олег" at bounding box center [456, 261] width 96 height 18
copy div "Лобанов Олег"
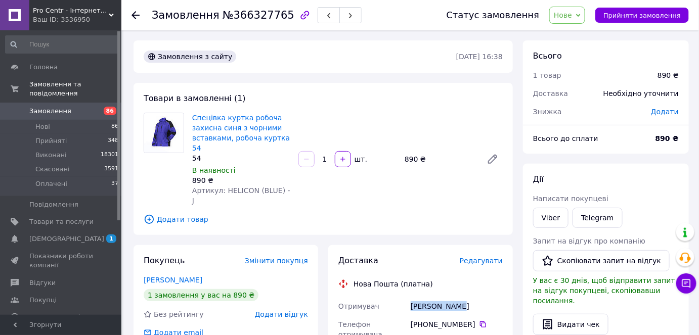
scroll to position [137, 0]
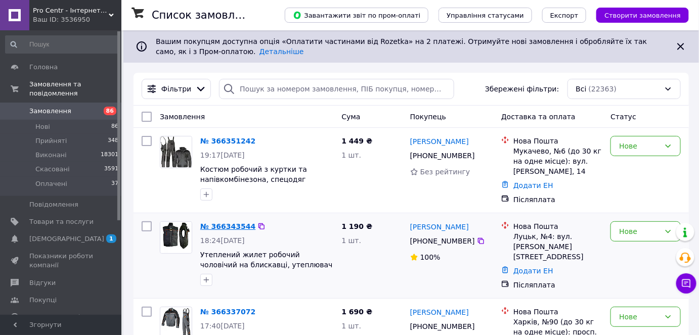
scroll to position [183, 0]
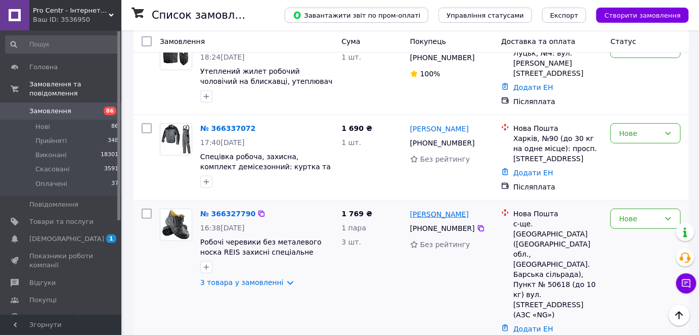
drag, startPoint x: 438, startPoint y: 215, endPoint x: 419, endPoint y: 210, distance: 19.4
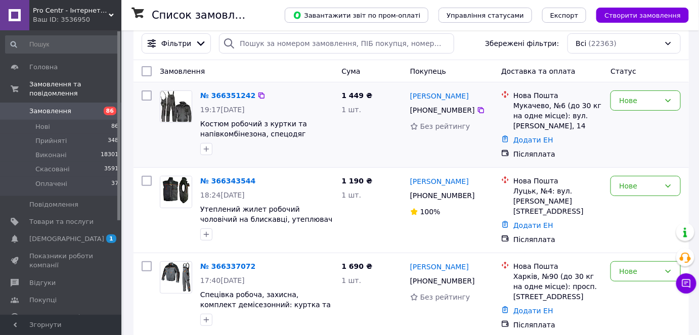
scroll to position [0, 0]
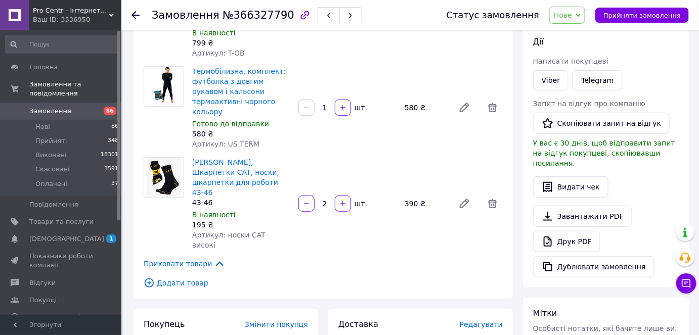
scroll to position [275, 0]
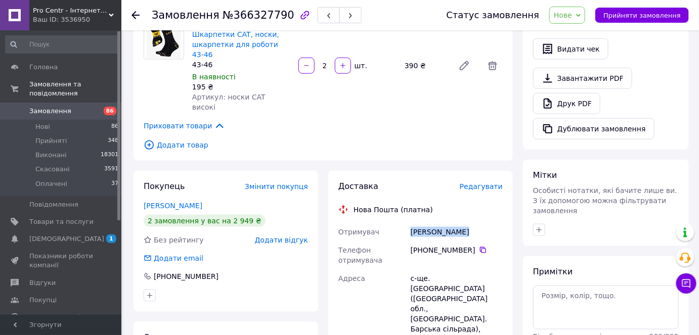
drag, startPoint x: 409, startPoint y: 198, endPoint x: 478, endPoint y: 200, distance: 68.8
click at [478, 223] on div "Божанов Павло" at bounding box center [456, 232] width 96 height 18
copy div "Божанов Павло"
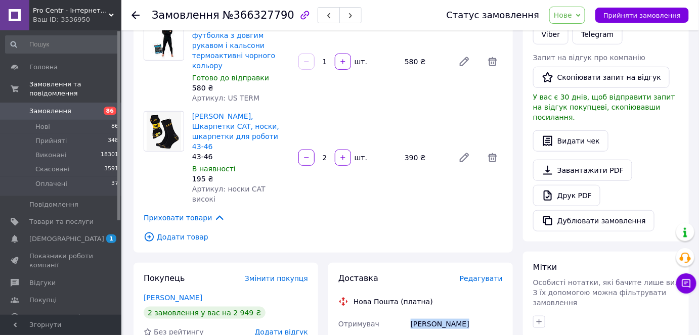
scroll to position [321, 0]
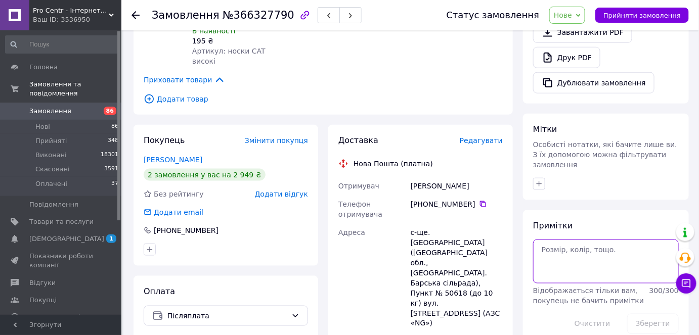
click at [548, 243] on textarea at bounding box center [606, 261] width 146 height 43
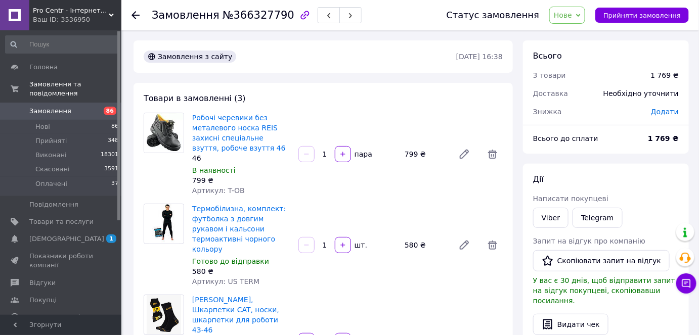
scroll to position [229, 0]
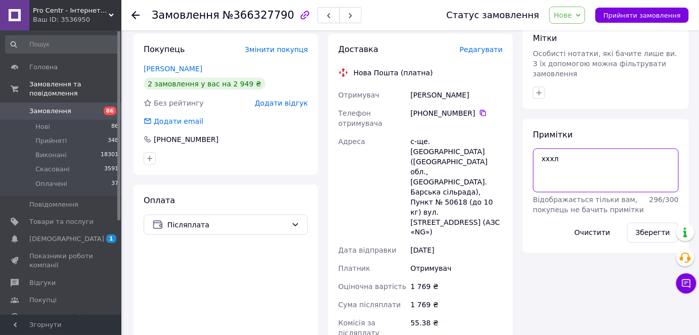
scroll to position [413, 0]
type textarea "хххл"
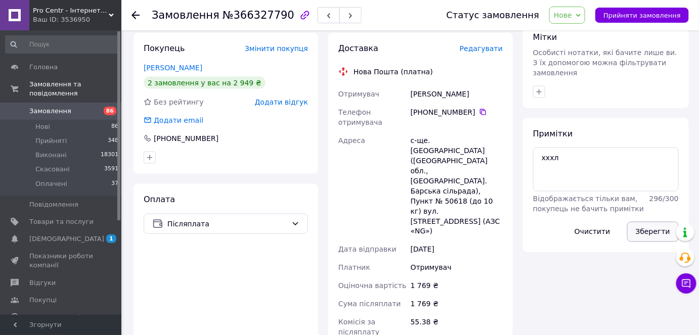
click at [651, 222] on button "Зберегти" at bounding box center [653, 232] width 52 height 20
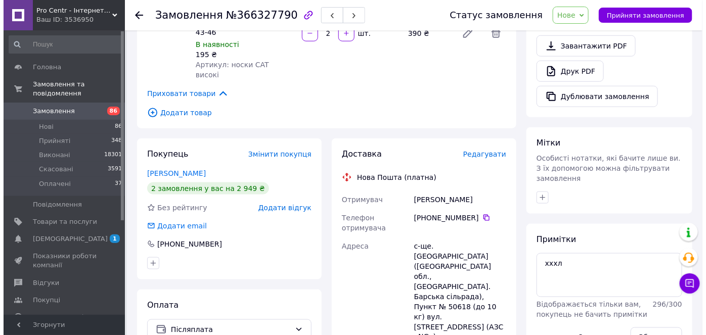
scroll to position [321, 0]
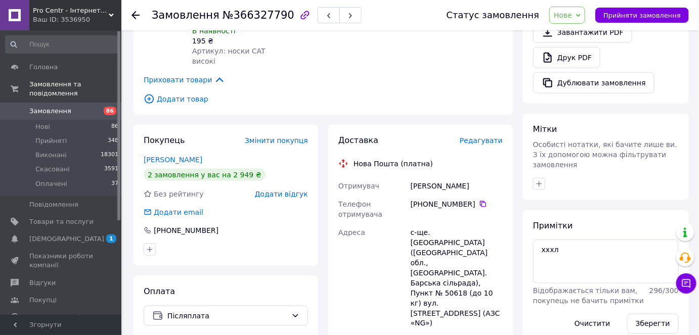
click at [493, 136] on span "Редагувати" at bounding box center [480, 140] width 43 height 8
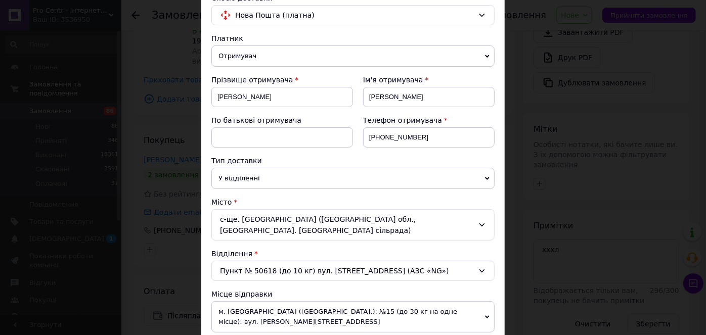
scroll to position [91, 0]
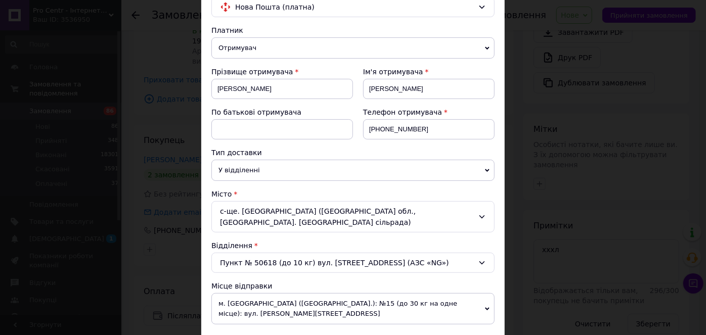
click at [246, 253] on div "Пункт № 50618 (до 10 кг) вул. Центральна, 152 (АЗС «NG»)" at bounding box center [352, 263] width 283 height 20
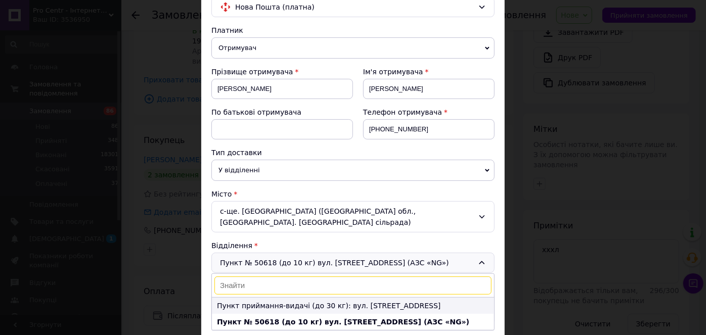
click at [389, 298] on li "Пункт приймання-видачі (до 30 кг): вул. Привокзальна, 6" at bounding box center [353, 306] width 282 height 16
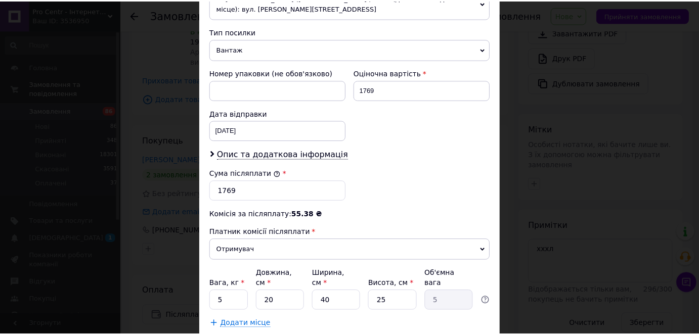
scroll to position [432, 0]
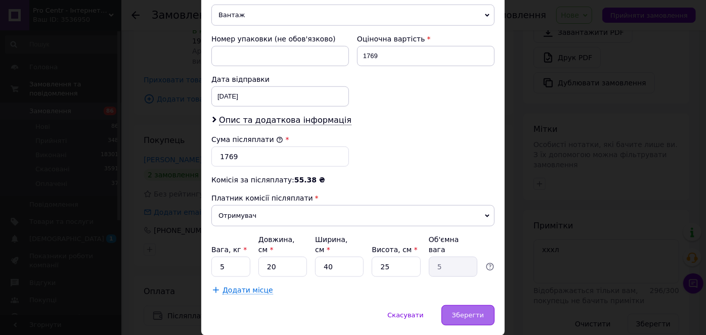
click at [474, 311] on span "Зберегти" at bounding box center [468, 315] width 32 height 8
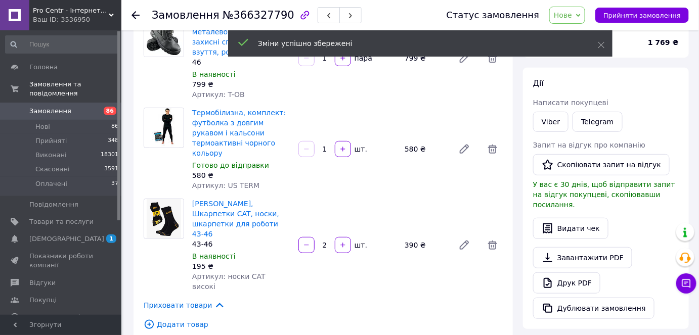
scroll to position [91, 0]
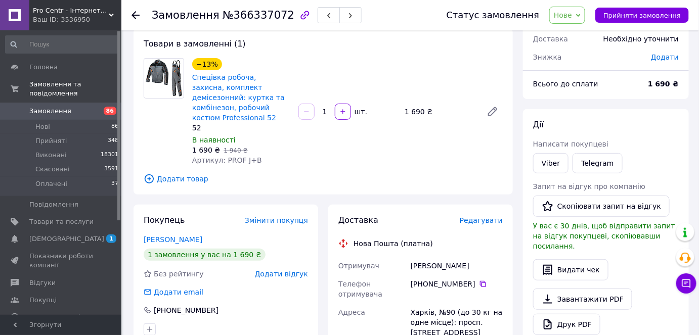
scroll to position [137, 0]
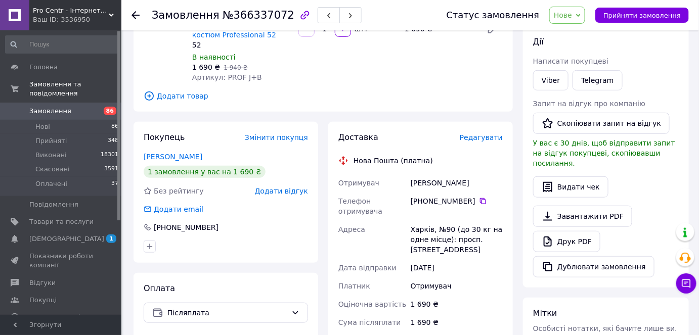
drag, startPoint x: 416, startPoint y: 182, endPoint x: 474, endPoint y: 189, distance: 58.5
click at [474, 189] on div "Отримувач Сукачов Руслан Телефон отримувача +380 67 711 00 78   Адреса Харків, …" at bounding box center [420, 281] width 168 height 214
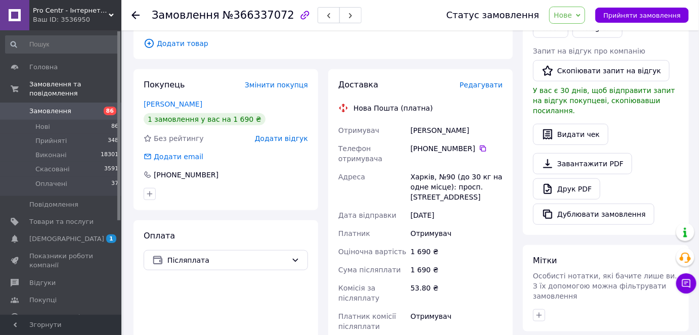
scroll to position [229, 0]
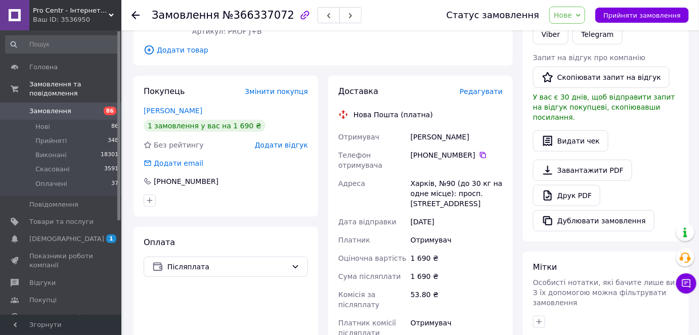
scroll to position [321, 0]
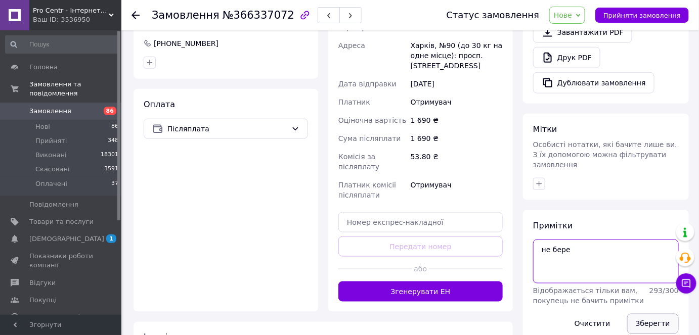
type textarea "не бере"
click at [648, 314] on button "Зберегти" at bounding box center [653, 324] width 52 height 20
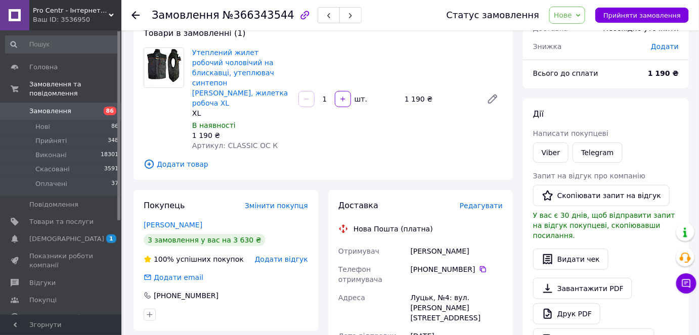
scroll to position [137, 0]
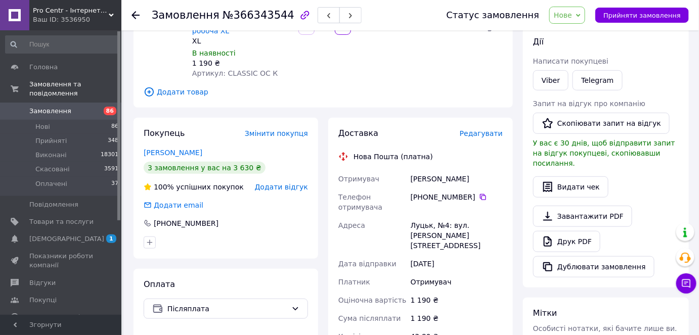
drag, startPoint x: 407, startPoint y: 157, endPoint x: 514, endPoint y: 163, distance: 106.8
click at [514, 163] on div "Доставка Редагувати Нова Пошта (платна) Отримувач Андрейчук Олександр Телефон о…" at bounding box center [420, 305] width 195 height 374
copy div "Отримувач Андрейчук Олександр"
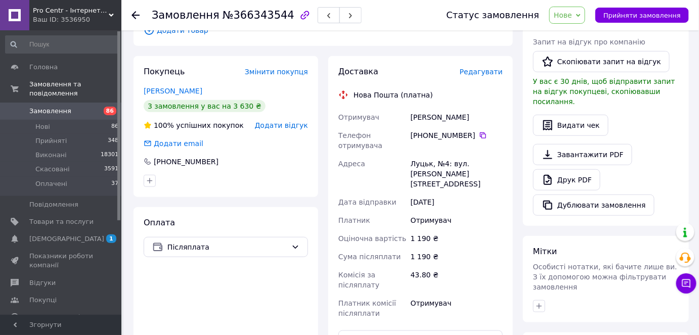
scroll to position [183, 0]
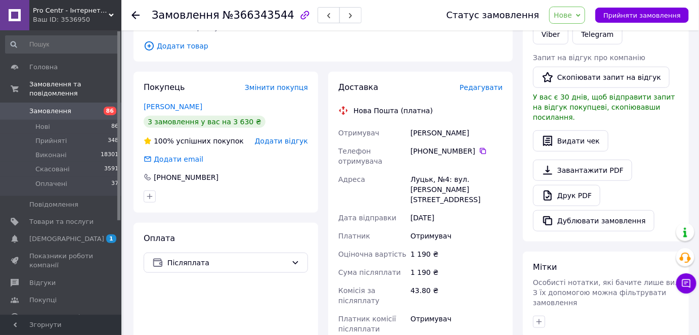
click at [422, 170] on div "Луцьк, №4: вул. Ярослава Мудрого, 11В" at bounding box center [456, 189] width 96 height 38
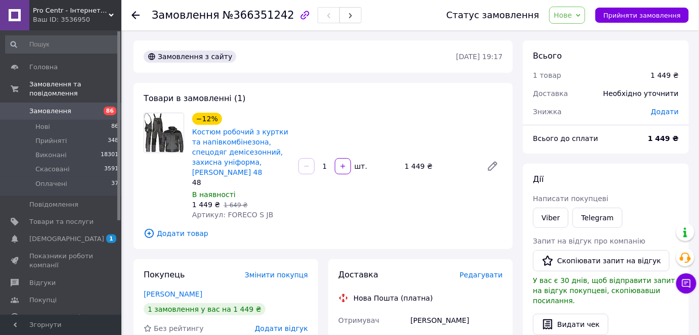
drag, startPoint x: 405, startPoint y: 309, endPoint x: 466, endPoint y: 319, distance: 61.6
copy div "Отримувач [PERSON_NAME]"
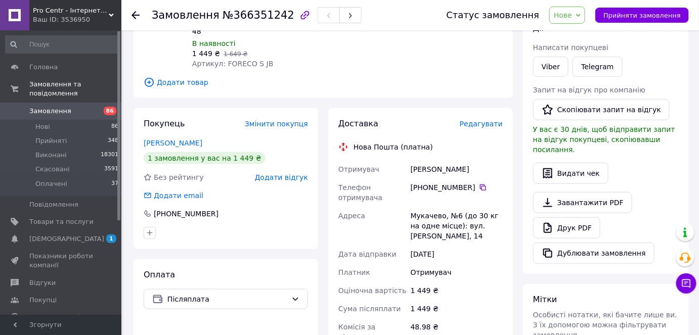
scroll to position [183, 0]
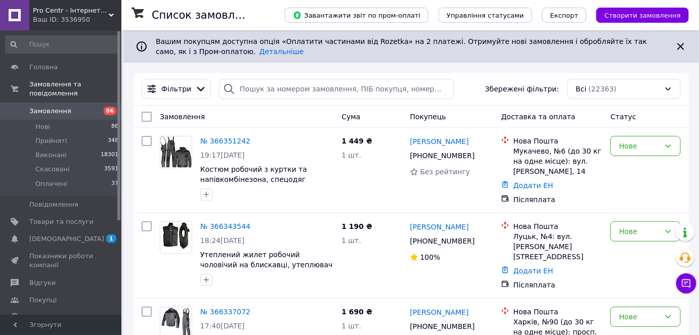
click at [75, 39] on input at bounding box center [62, 44] width 114 height 18
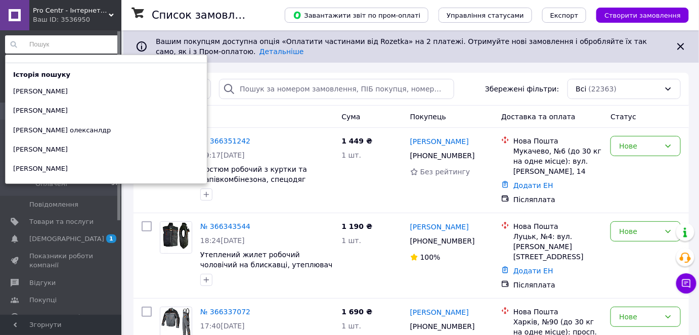
paste input "гордійчук андрій"
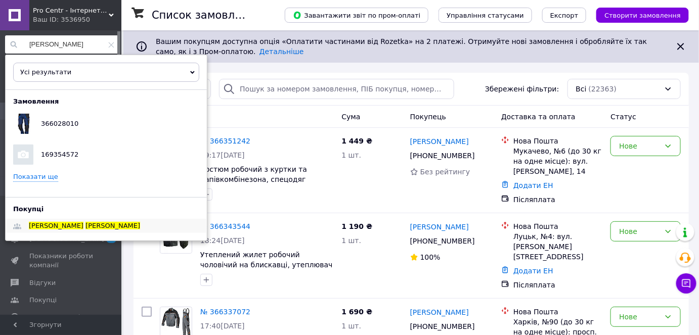
type input "гордійчук андрій"
click at [49, 222] on span "Гордійчук" at bounding box center [56, 226] width 55 height 8
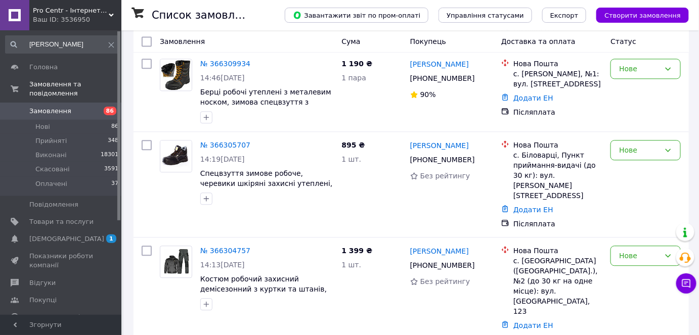
scroll to position [1616, 0]
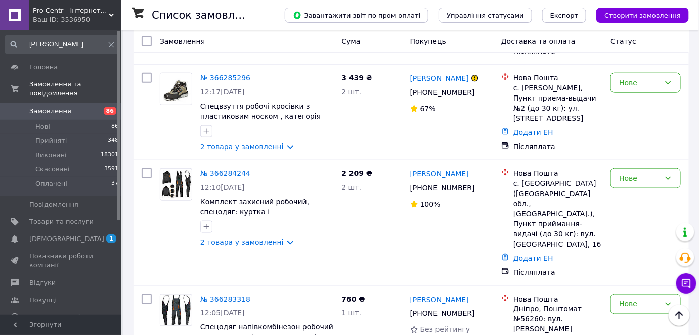
drag, startPoint x: 188, startPoint y: 313, endPoint x: 220, endPoint y: 295, distance: 36.9
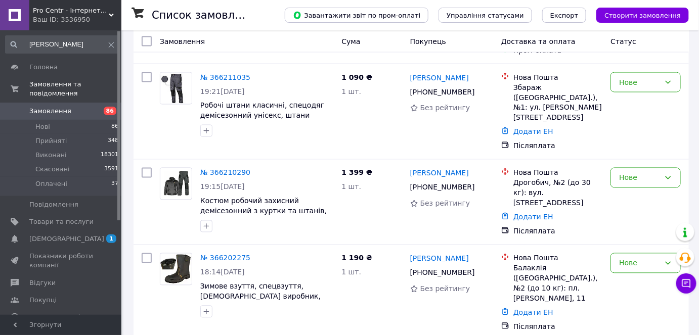
scroll to position [1679, 0]
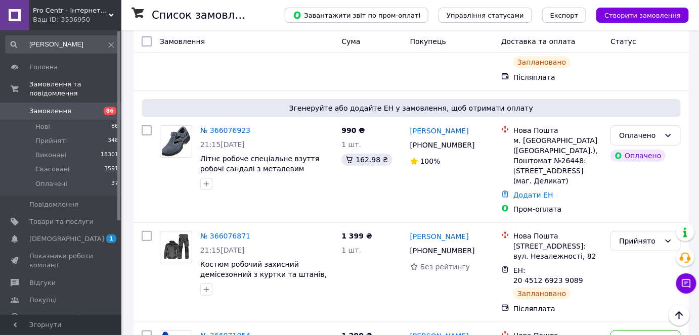
scroll to position [1283, 0]
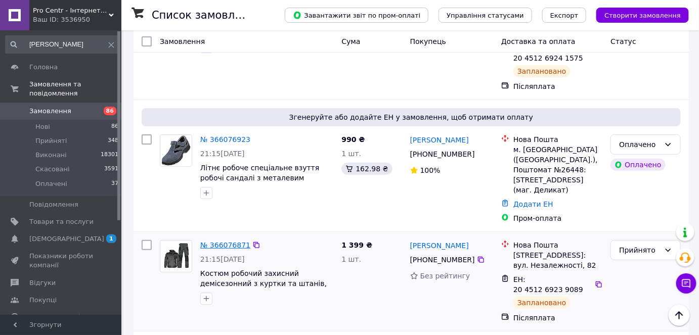
drag, startPoint x: 220, startPoint y: 120, endPoint x: 233, endPoint y: 125, distance: 13.6
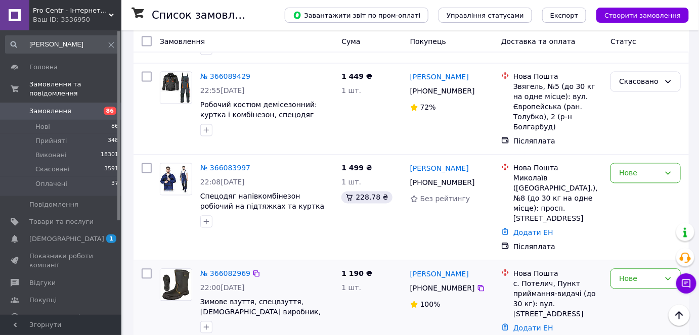
scroll to position [686, 0]
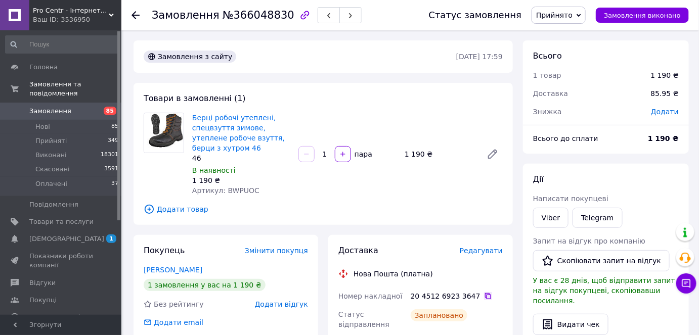
click at [485, 298] on icon at bounding box center [488, 296] width 6 height 6
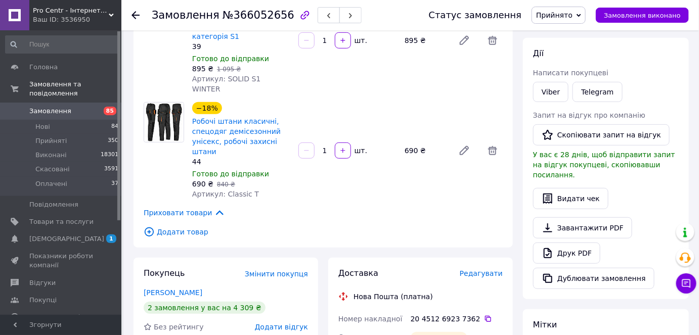
scroll to position [137, 0]
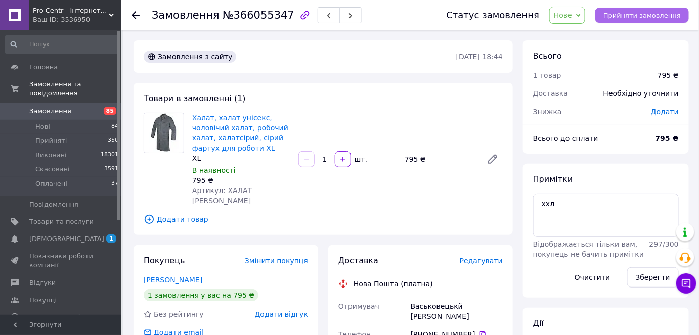
click at [617, 13] on span "Прийняти замовлення" at bounding box center [641, 16] width 77 height 8
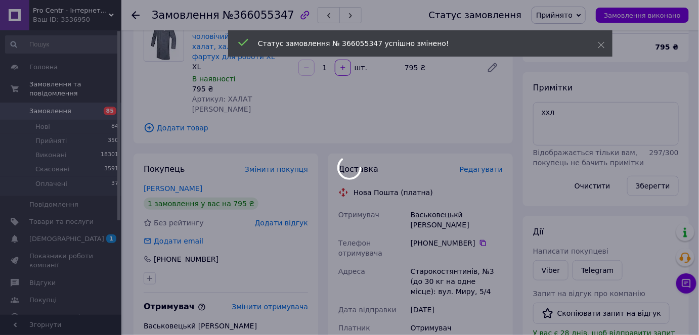
scroll to position [91, 0]
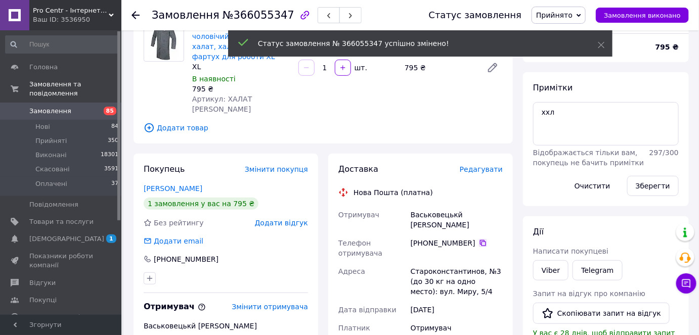
click at [480, 240] on icon at bounding box center [483, 243] width 6 height 6
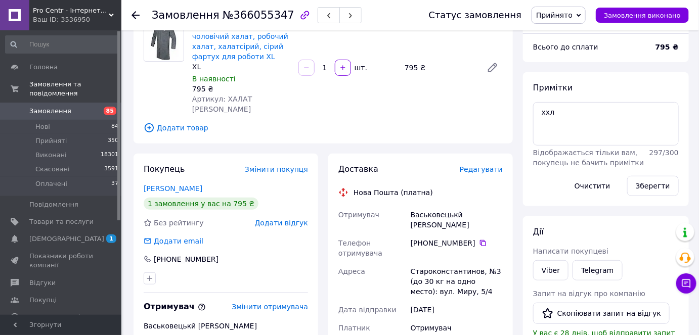
click at [440, 206] on div "Васьковецькй Леонід" at bounding box center [456, 220] width 96 height 28
copy div "Васьковецькй"
click at [431, 262] on div "Староконстантинов, №3 (до 30 кг на одно место): вул. Миру, 5/4" at bounding box center [456, 281] width 96 height 38
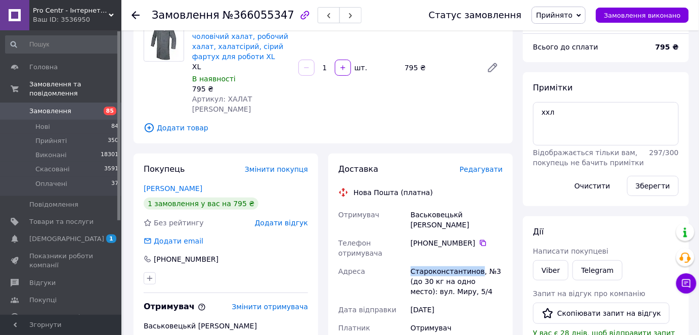
copy div "Староконстантинов"
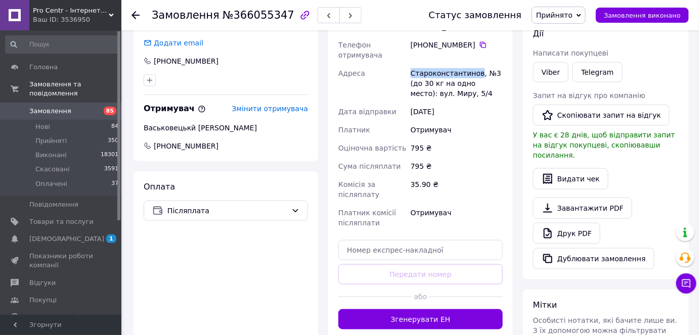
scroll to position [321, 0]
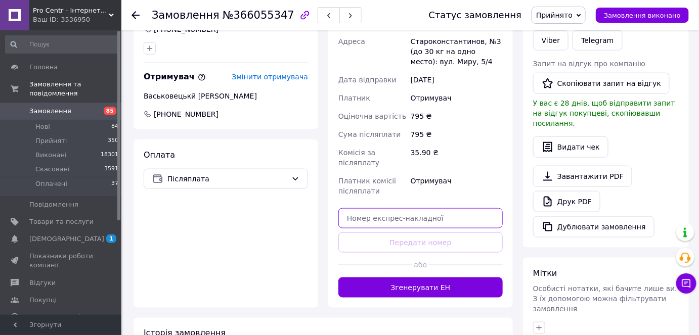
click at [393, 208] on input "text" at bounding box center [420, 218] width 164 height 20
paste input "20451269247439"
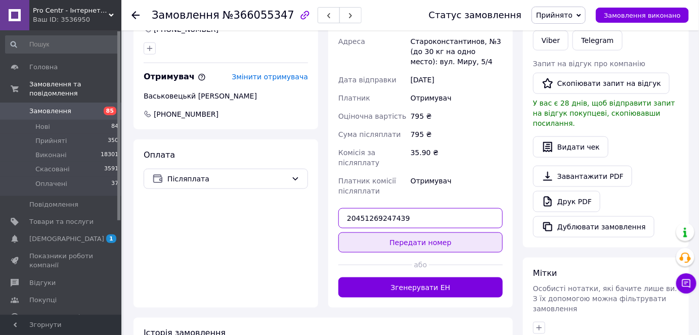
type input "20451269247439"
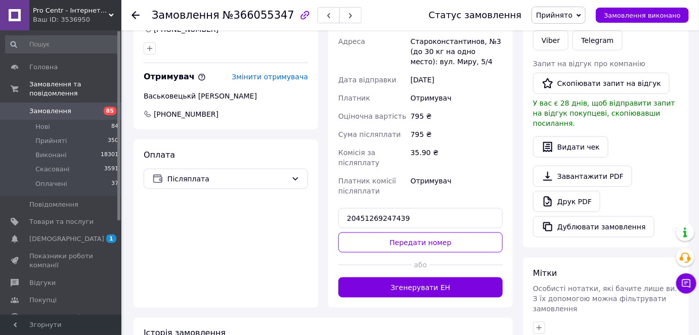
click at [380, 232] on button "Передати номер" at bounding box center [420, 242] width 164 height 20
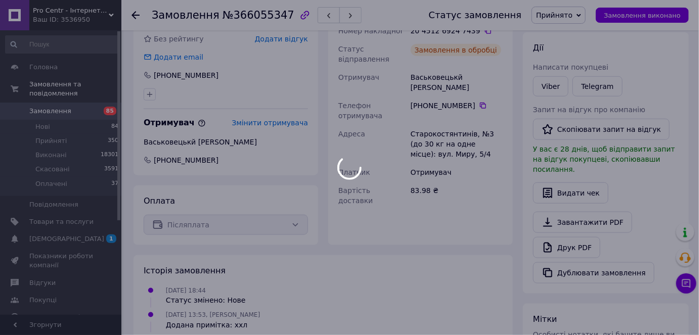
scroll to position [45, 0]
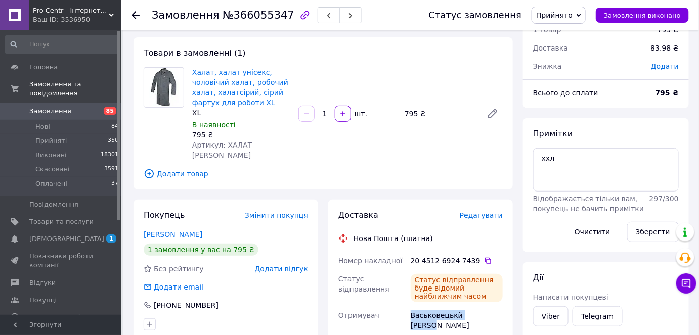
drag, startPoint x: 410, startPoint y: 306, endPoint x: 479, endPoint y: 306, distance: 69.2
click at [479, 306] on div "Васьковецькй Леонід" at bounding box center [456, 320] width 96 height 28
copy div "Васьковецькй Леонід"
click at [484, 257] on icon at bounding box center [488, 261] width 8 height 8
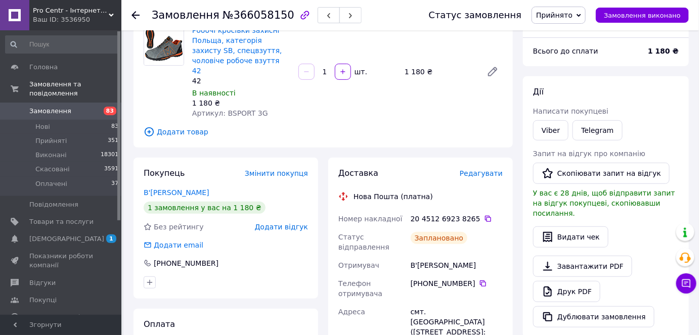
scroll to position [91, 0]
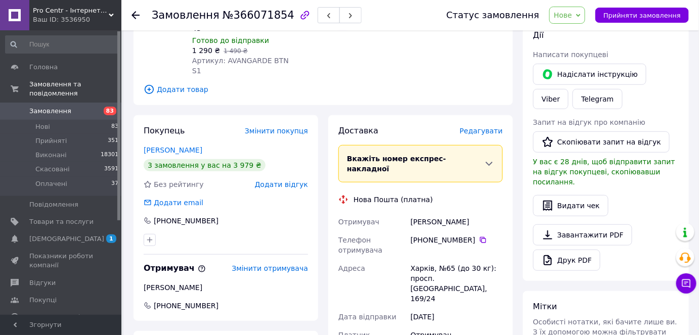
scroll to position [91, 0]
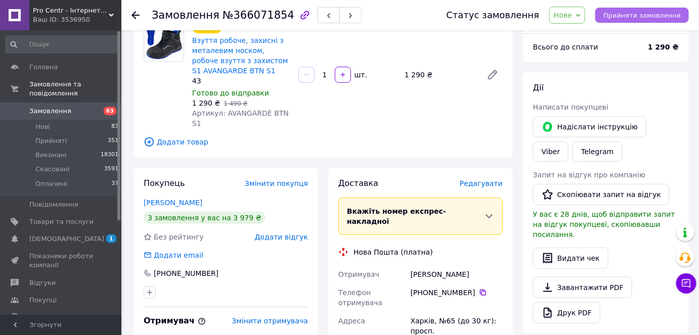
click at [632, 14] on span "Прийняти замовлення" at bounding box center [641, 16] width 77 height 8
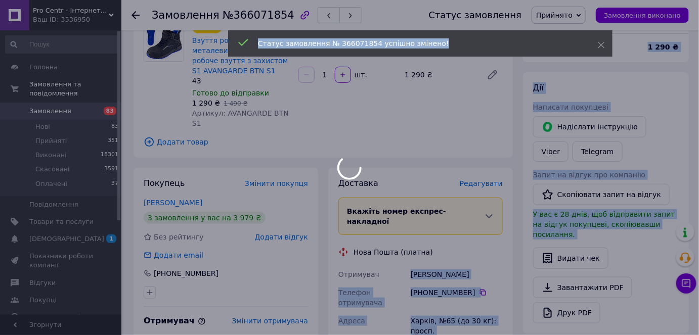
click at [469, 249] on body "Pro Centr - Інтернет-магазин спецодягу, спецвзуття та засобів індивідуального з…" at bounding box center [349, 258] width 699 height 699
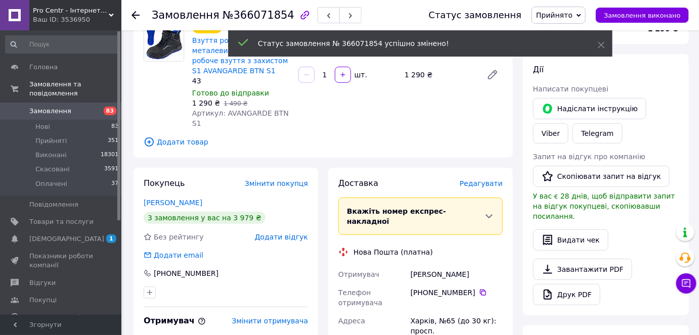
click at [411, 265] on div "[PERSON_NAME]" at bounding box center [456, 274] width 96 height 18
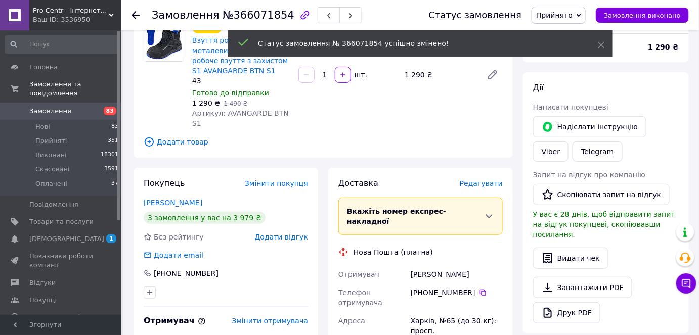
drag, startPoint x: 425, startPoint y: 252, endPoint x: 467, endPoint y: 251, distance: 42.5
click at [467, 265] on div "[PERSON_NAME]" at bounding box center [456, 274] width 96 height 18
copy div "[PERSON_NAME]"
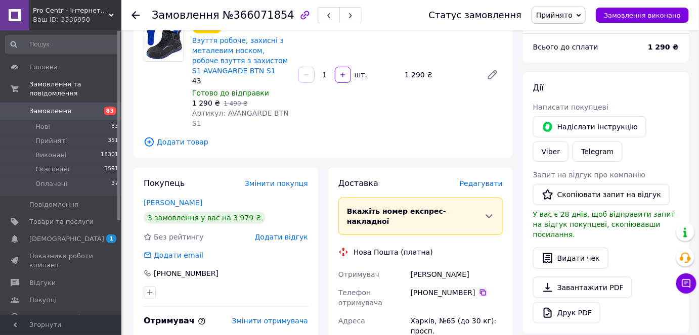
click at [479, 289] on icon at bounding box center [483, 293] width 8 height 8
click at [426, 265] on div "[PERSON_NAME]" at bounding box center [456, 274] width 96 height 18
copy div "[PERSON_NAME]"
click at [415, 312] on div "Харків, №65 (до 30 кг): просп. [GEOGRAPHIC_DATA], 169/24" at bounding box center [456, 336] width 96 height 49
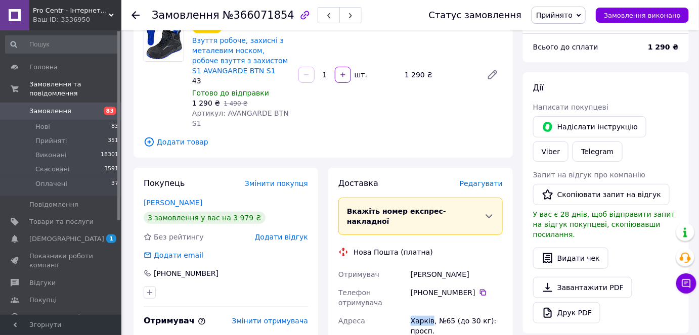
click at [415, 312] on div "Харків, №65 (до 30 кг): просп. [GEOGRAPHIC_DATA], 169/24" at bounding box center [456, 336] width 96 height 49
copy div "Харків"
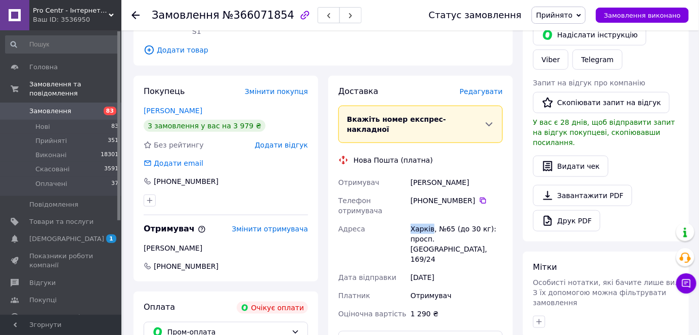
scroll to position [321, 0]
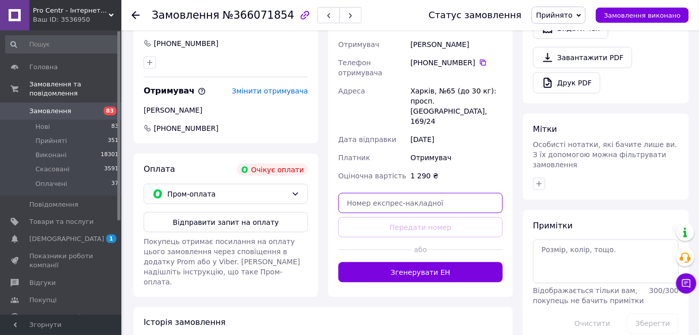
click at [364, 193] on input "text" at bounding box center [420, 203] width 164 height 20
paste input "20451269248523"
type input "20451269248523"
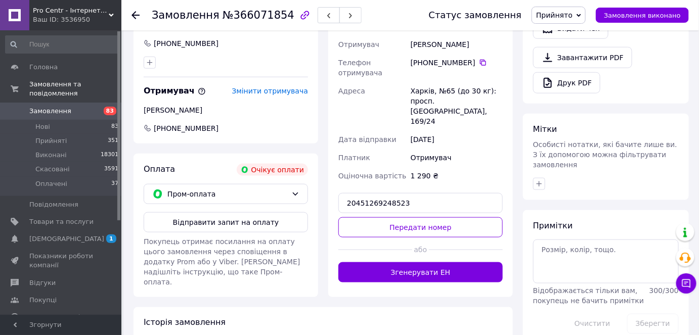
click at [369, 217] on button "Передати номер" at bounding box center [420, 227] width 164 height 20
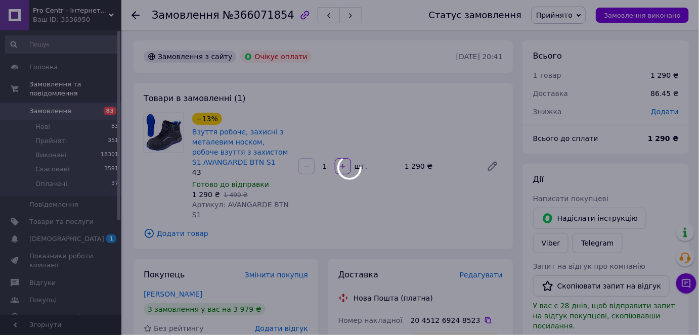
scroll to position [137, 0]
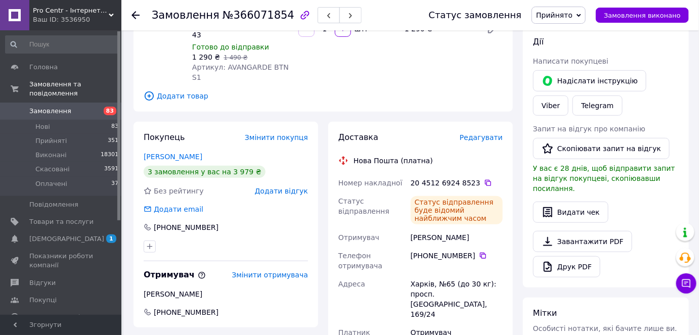
drag, startPoint x: 428, startPoint y: 223, endPoint x: 474, endPoint y: 225, distance: 46.1
click at [471, 228] on div "Шеховцова Софія" at bounding box center [456, 237] width 96 height 18
copy div "Шеховцова Софія"
click at [484, 179] on icon at bounding box center [488, 183] width 8 height 8
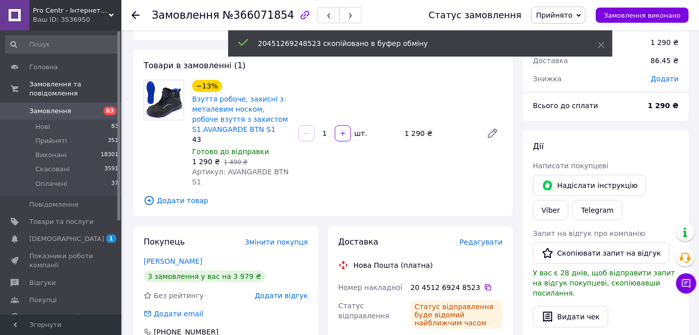
scroll to position [0, 0]
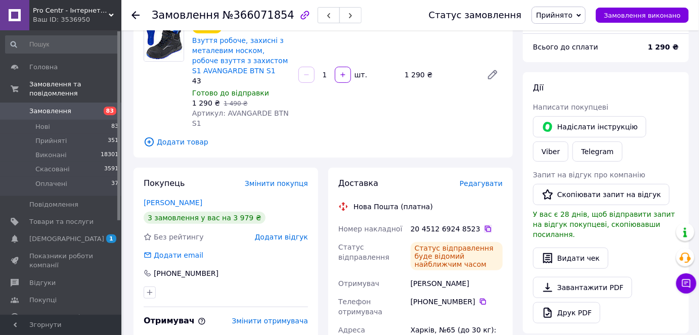
click at [484, 225] on icon at bounding box center [488, 229] width 8 height 8
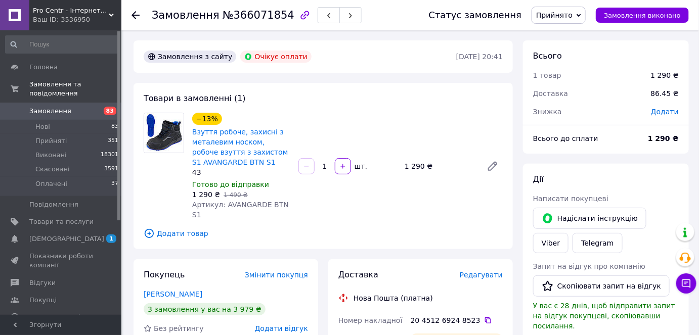
click at [524, 335] on div "Дії Написати покупцеві   Надіслати інструкцію Viber Telegram Запит на відгук пр…" at bounding box center [606, 294] width 166 height 261
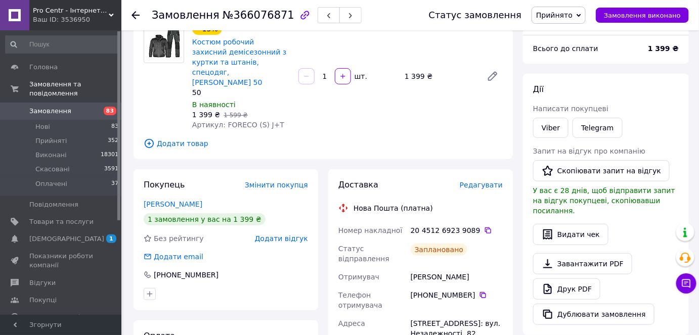
scroll to position [91, 0]
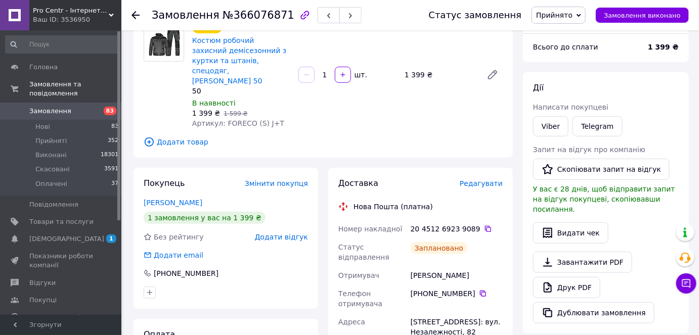
click at [478, 224] on div "20 4512 6923 9089" at bounding box center [456, 229] width 92 height 10
click at [484, 225] on icon at bounding box center [488, 229] width 8 height 8
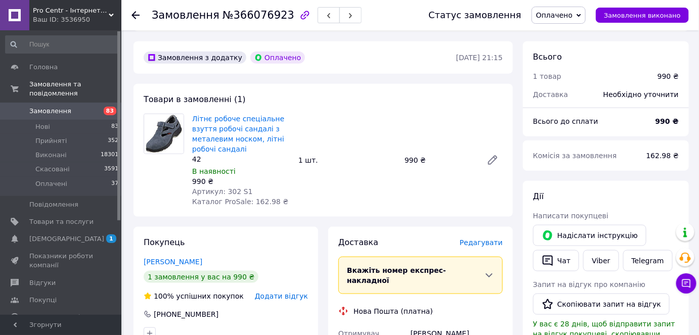
scroll to position [367, 0]
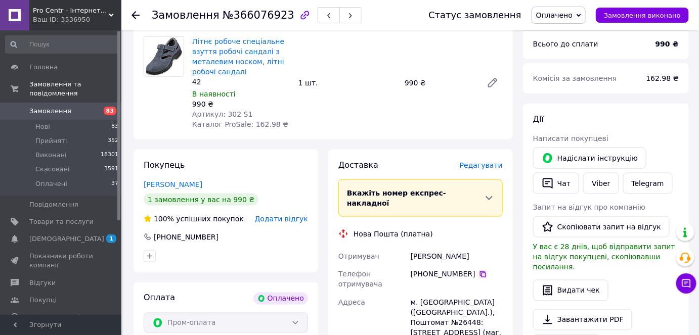
click at [479, 270] on icon at bounding box center [483, 274] width 8 height 8
click at [426, 247] on div "[PERSON_NAME]" at bounding box center [456, 256] width 96 height 18
copy div "[PERSON_NAME]"
click at [439, 294] on div "м. [GEOGRAPHIC_DATA] ([GEOGRAPHIC_DATA].), Поштомат №26448: [STREET_ADDRESS] (м…" at bounding box center [456, 323] width 96 height 59
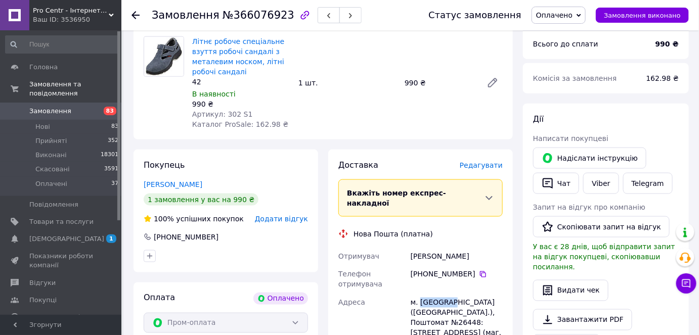
click at [439, 294] on div "м. [GEOGRAPHIC_DATA] ([GEOGRAPHIC_DATA].), Поштомат №26448: [STREET_ADDRESS] (м…" at bounding box center [456, 323] width 96 height 59
copy div "Черкаси"
click at [478, 294] on div "м. [GEOGRAPHIC_DATA] ([GEOGRAPHIC_DATA].), Поштомат №26448: [STREET_ADDRESS] (м…" at bounding box center [456, 323] width 96 height 59
click at [479, 294] on div "м. [GEOGRAPHIC_DATA] ([GEOGRAPHIC_DATA].), Поштомат №26448: [STREET_ADDRESS] (м…" at bounding box center [456, 323] width 96 height 59
copy div "26448"
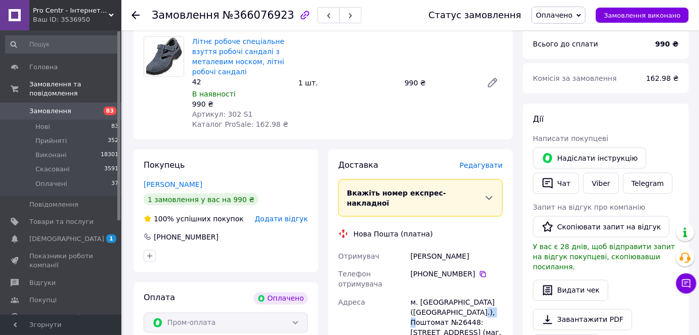
scroll to position [505, 0]
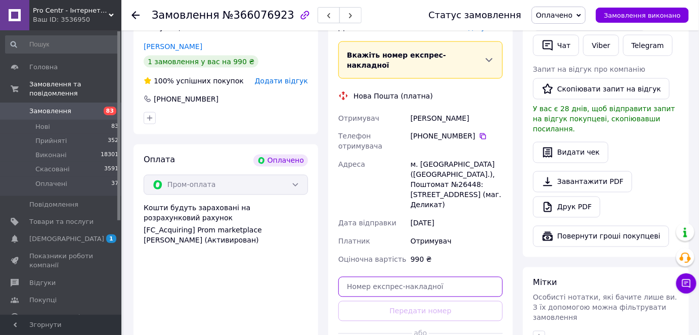
click at [406, 277] on input "text" at bounding box center [420, 287] width 164 height 20
paste input "20451269249367"
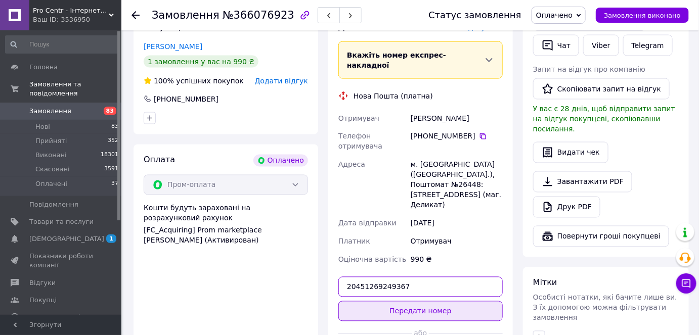
type input "20451269249367"
click at [384, 301] on button "Передати номер" at bounding box center [420, 311] width 164 height 20
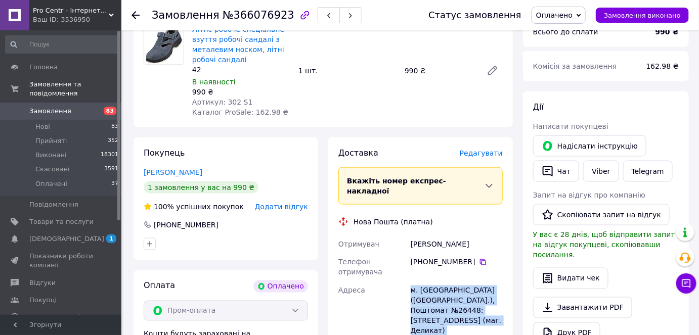
scroll to position [367, 0]
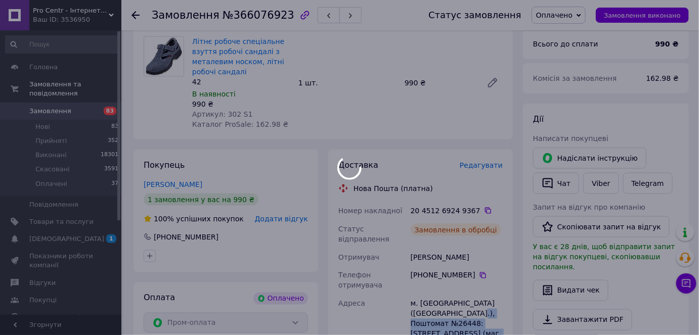
drag, startPoint x: 399, startPoint y: 254, endPoint x: 458, endPoint y: 262, distance: 59.7
click at [469, 286] on div "Доставка Редагувати Нова Пошта (платна) Номер накладної 20 4512 6924 9367   Ста…" at bounding box center [420, 284] width 164 height 248
click at [492, 242] on div at bounding box center [349, 167] width 699 height 335
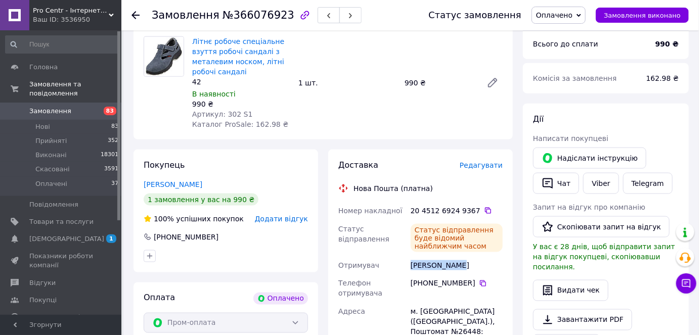
drag, startPoint x: 411, startPoint y: 245, endPoint x: 459, endPoint y: 246, distance: 48.0
click at [458, 256] on div "Момот Родіон" at bounding box center [456, 265] width 96 height 18
copy div "Момот Родіон"
click at [484, 207] on icon at bounding box center [488, 211] width 8 height 8
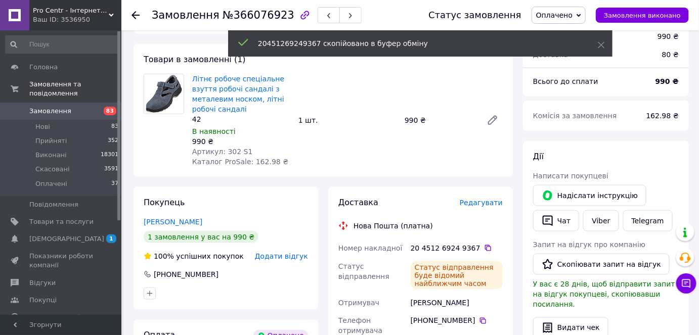
scroll to position [275, 0]
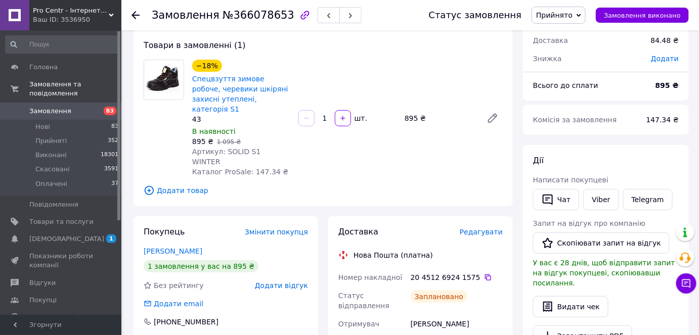
scroll to position [91, 0]
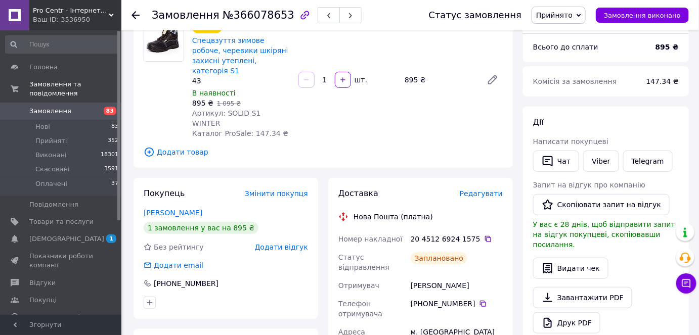
click at [484, 235] on icon at bounding box center [488, 239] width 8 height 8
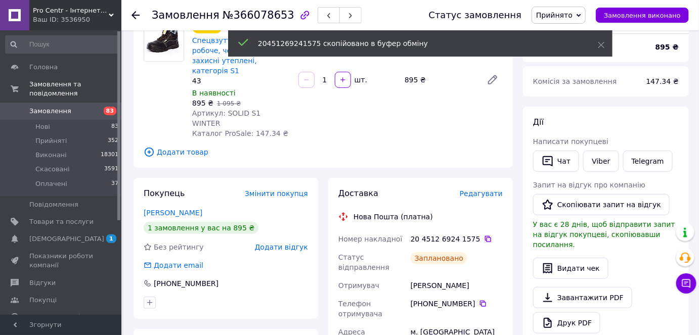
click at [485, 236] on icon at bounding box center [488, 239] width 6 height 6
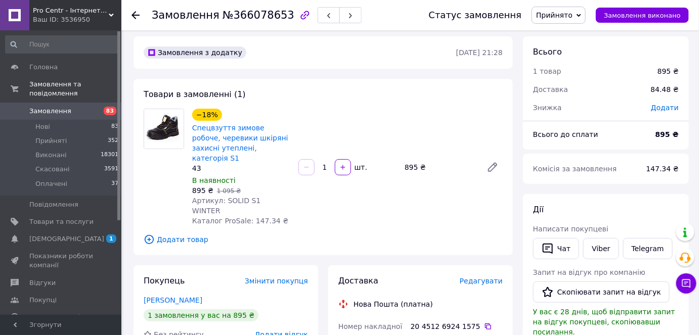
scroll to position [0, 0]
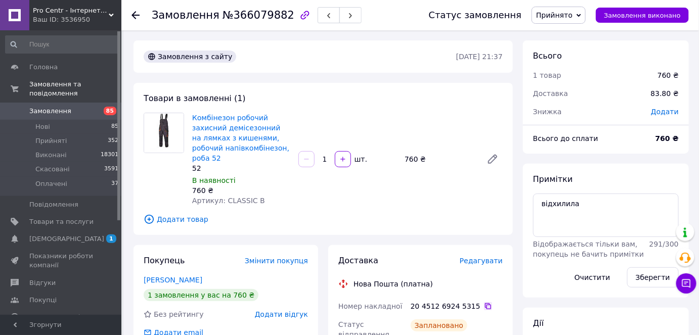
click at [484, 302] on icon at bounding box center [488, 306] width 8 height 8
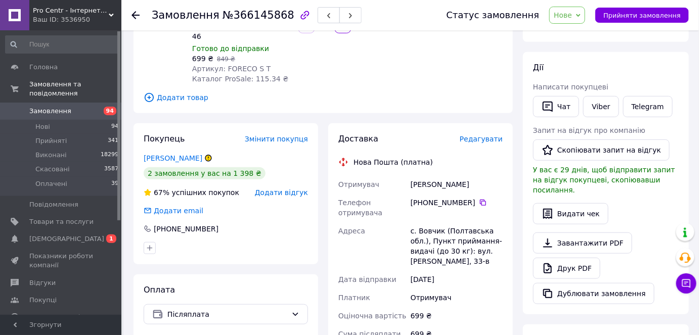
scroll to position [118, 0]
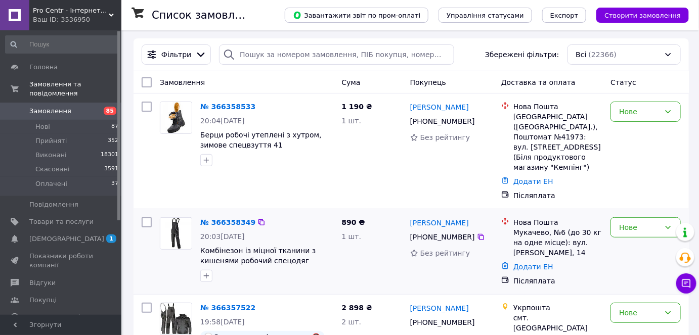
scroll to position [45, 0]
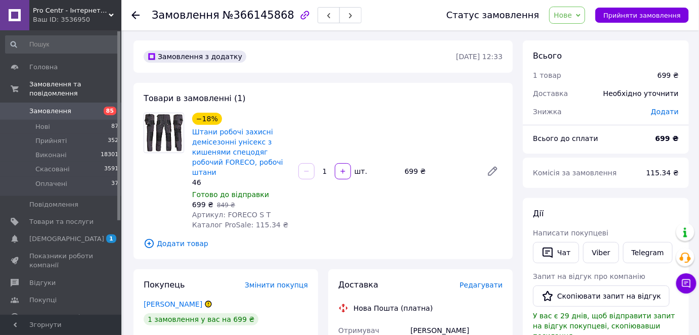
click at [633, 154] on div "Всього 1 товар 699 ₴ Доставка Необхідно уточнити Знижка Додати Всього до сплати…" at bounding box center [606, 114] width 166 height 148
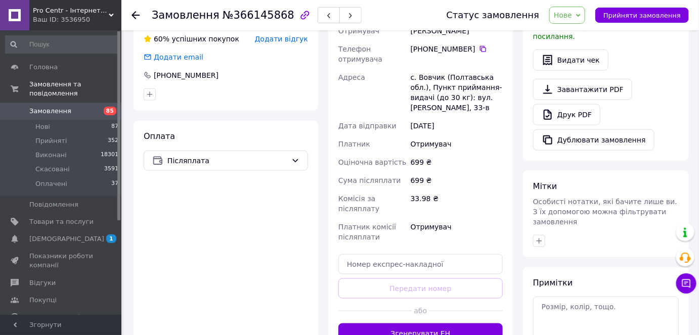
scroll to position [367, 0]
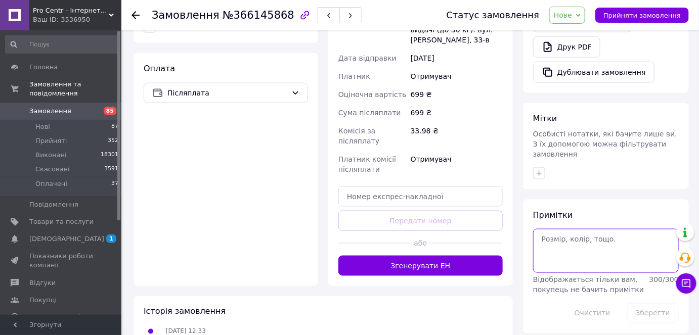
click at [560, 229] on textarea at bounding box center [606, 250] width 146 height 43
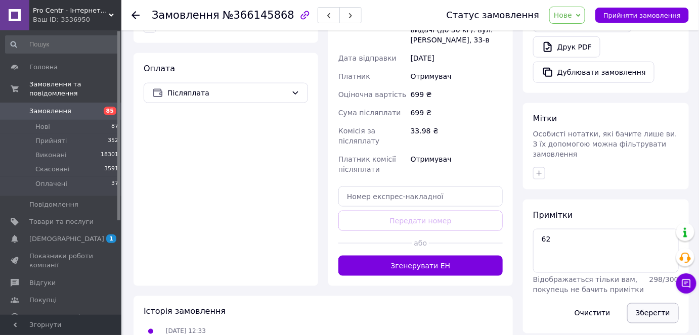
click at [646, 303] on button "Зберегти" at bounding box center [653, 313] width 52 height 20
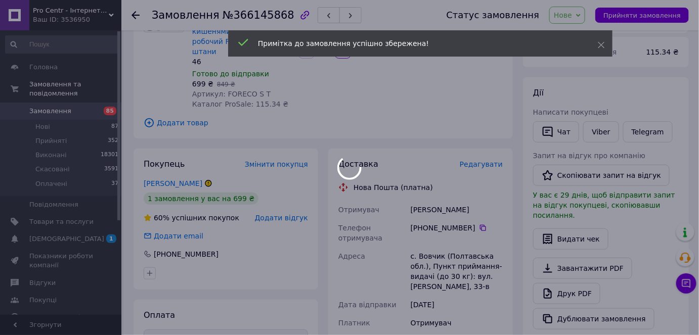
scroll to position [45, 0]
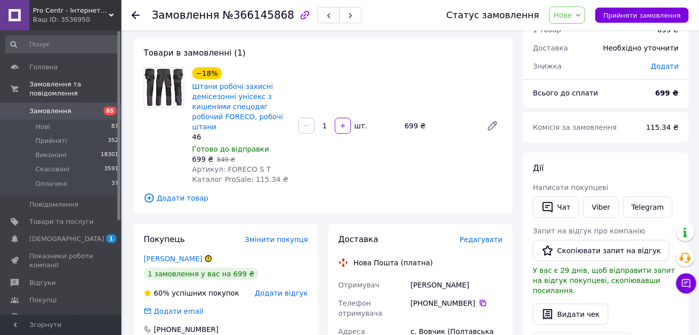
click at [480, 300] on icon at bounding box center [483, 303] width 6 height 6
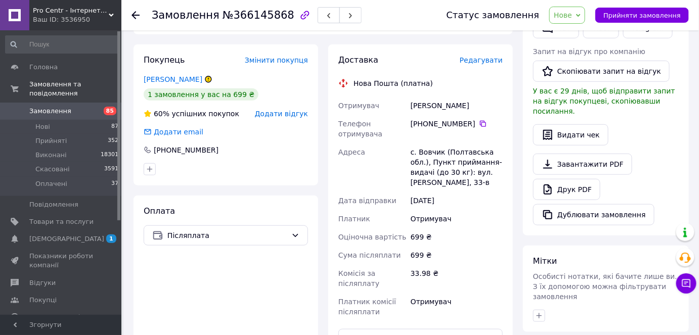
scroll to position [275, 0]
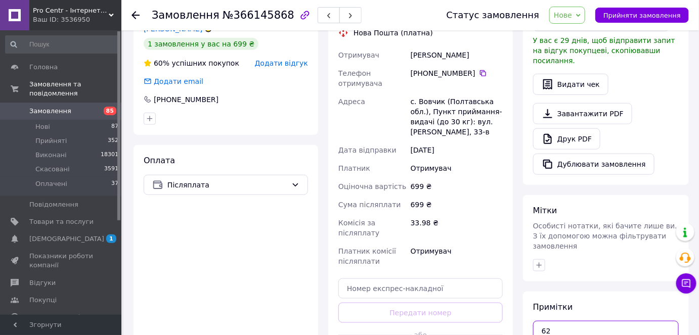
drag, startPoint x: 584, startPoint y: 321, endPoint x: 587, endPoint y: 313, distance: 8.0
type textarea "62 треба рукавички"
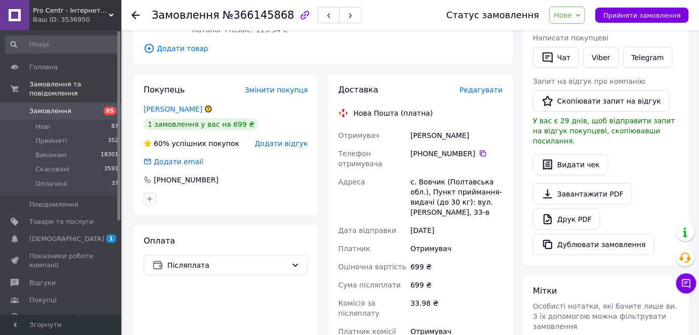
scroll to position [137, 0]
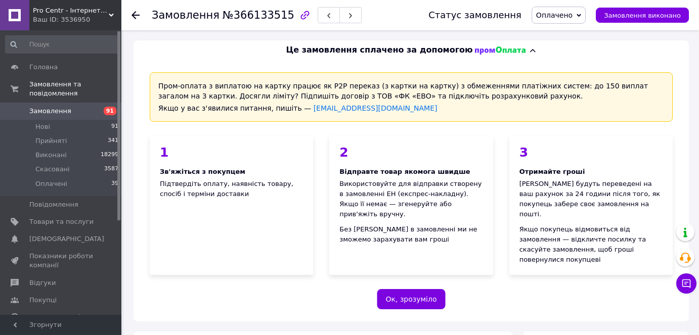
scroll to position [249, 0]
